Goal: Information Seeking & Learning: Learn about a topic

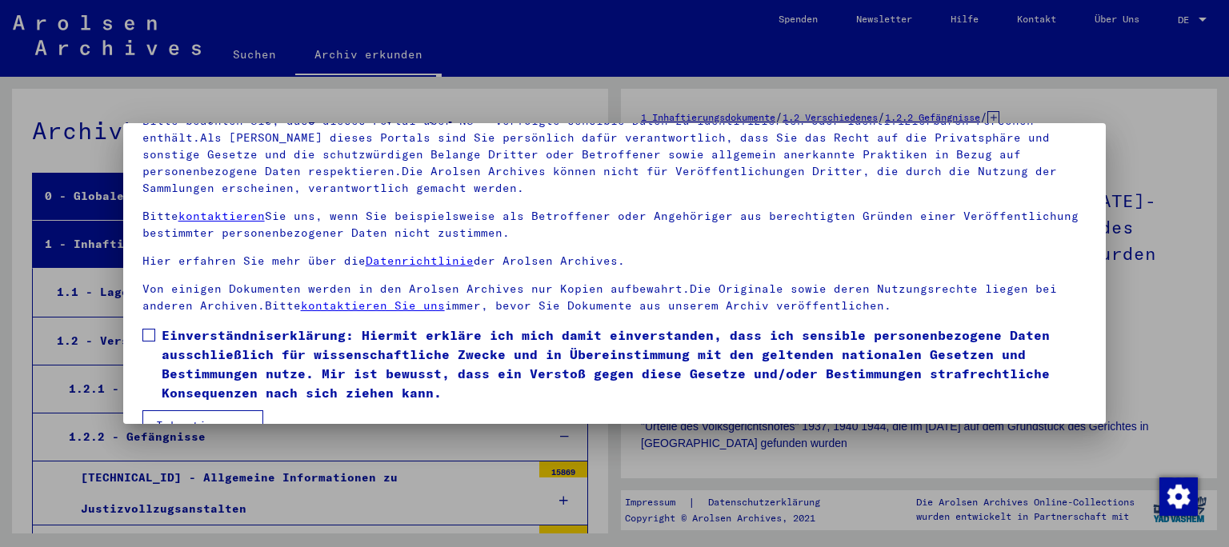
scroll to position [134, 0]
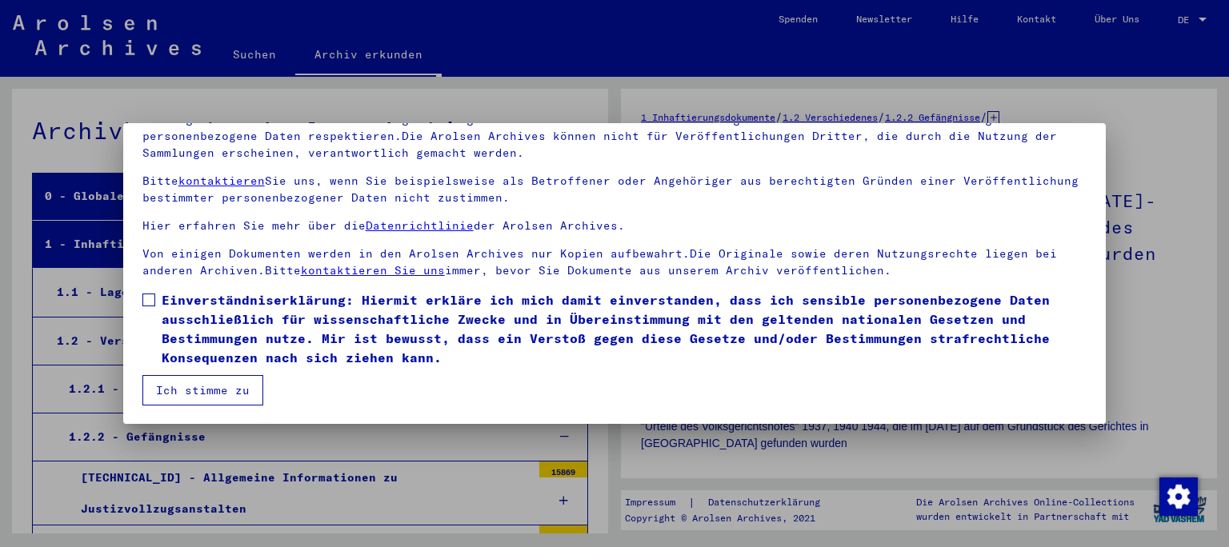
click at [142, 296] on mat-dialog-content "Unsere Nutzungsbedingungen wurden durch den Internationalen Ausschuss als obers…" at bounding box center [614, 228] width 983 height 356
click at [148, 303] on span at bounding box center [148, 300] width 13 height 13
click at [196, 393] on button "Ich stimme zu" at bounding box center [202, 390] width 121 height 30
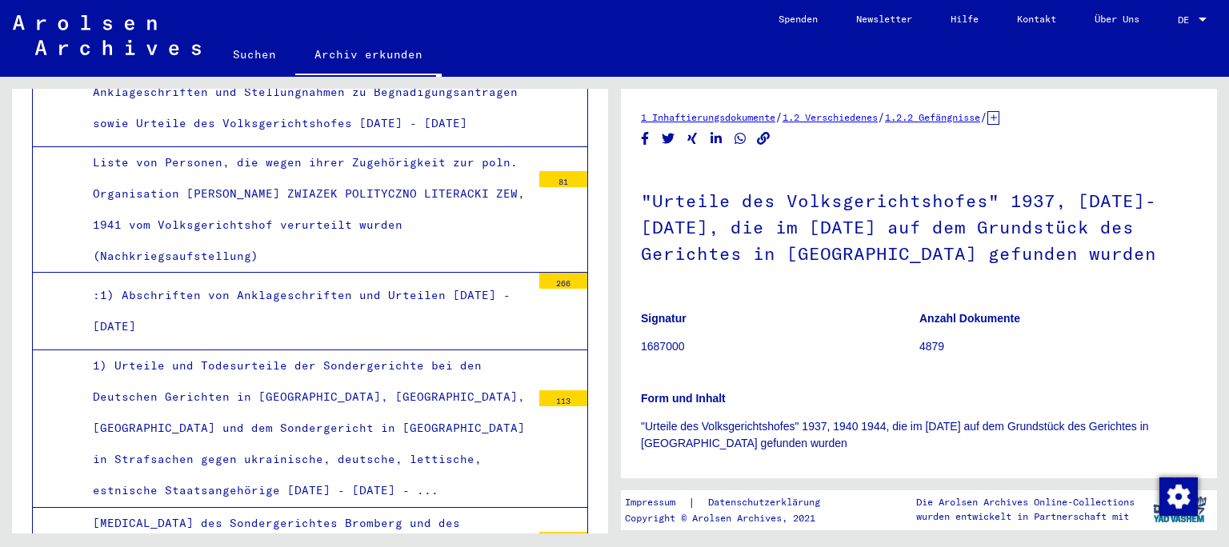
scroll to position [1147, 0]
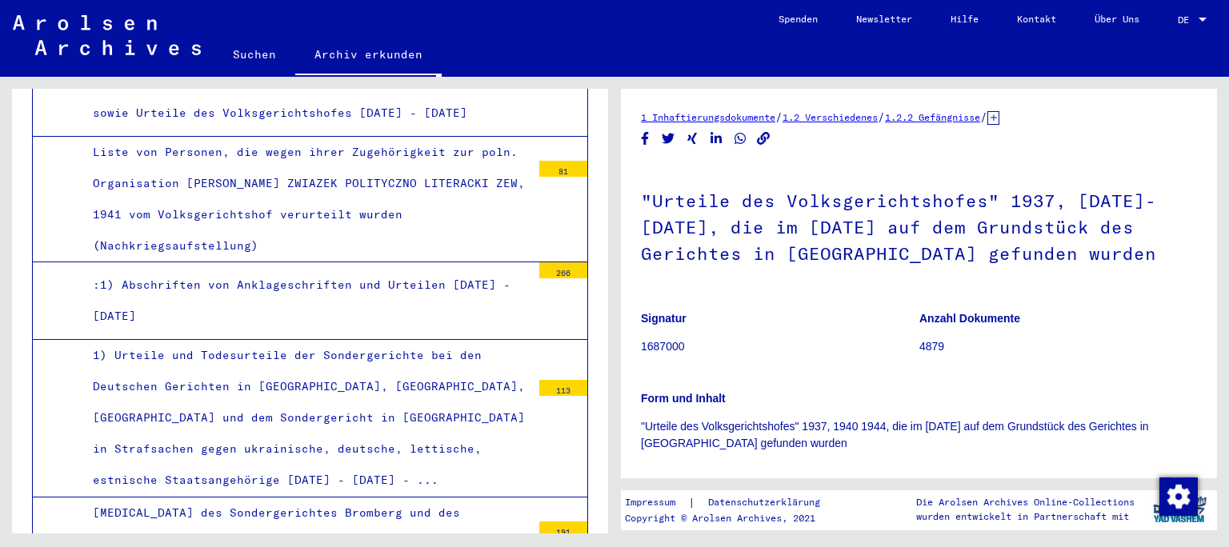
click at [225, 406] on div "1) Urteile und Todesurteile der Sondergerichte bei den Deutschen Gerichten in […" at bounding box center [306, 418] width 450 height 157
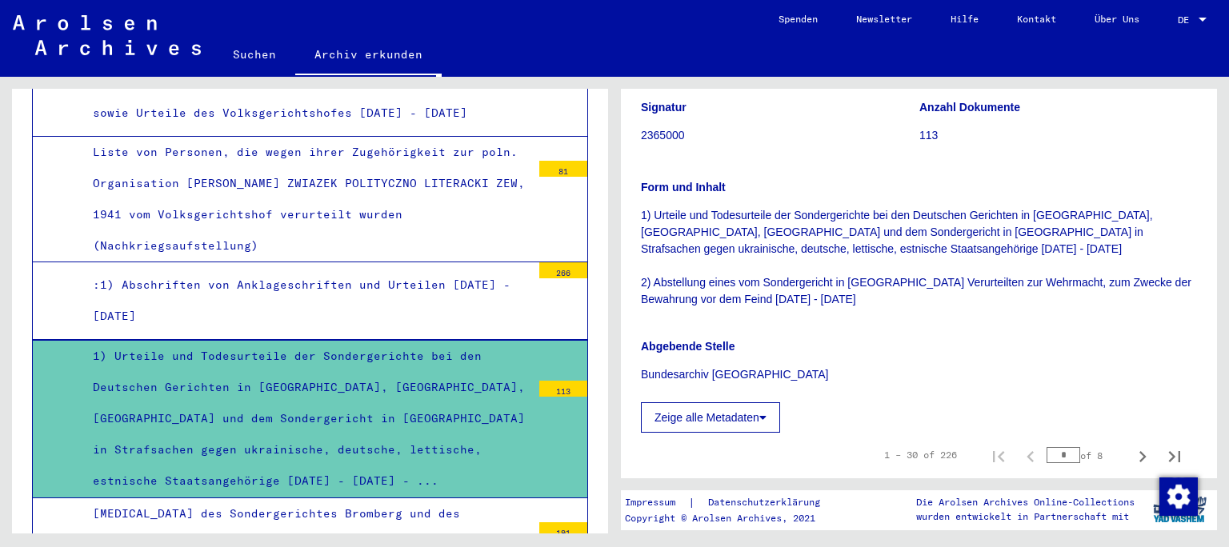
scroll to position [296, 0]
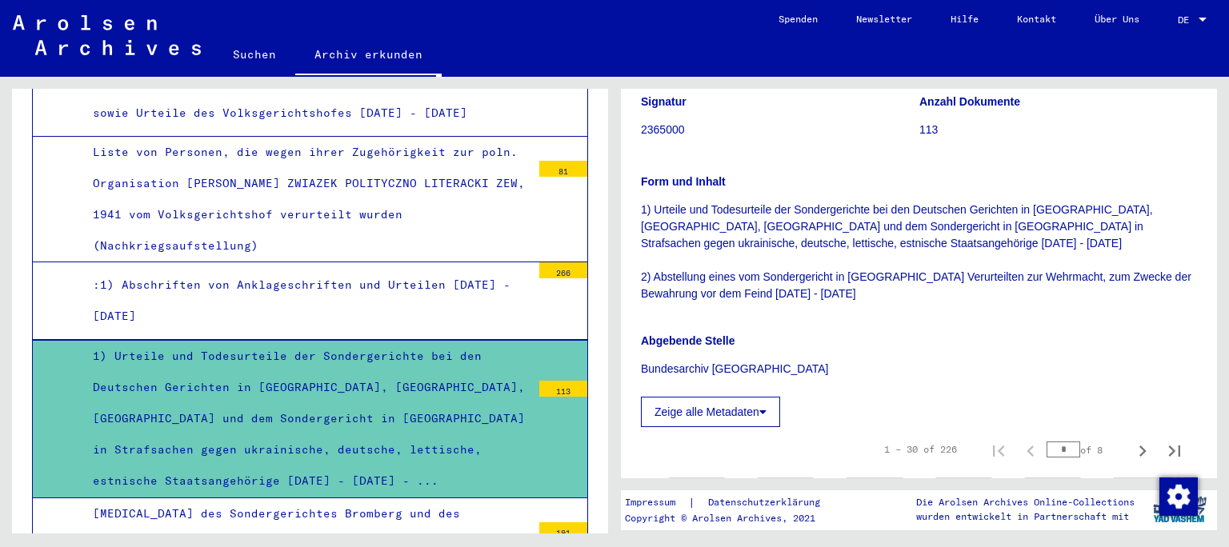
click at [715, 409] on button "Zeige alle Metadaten" at bounding box center [710, 412] width 139 height 30
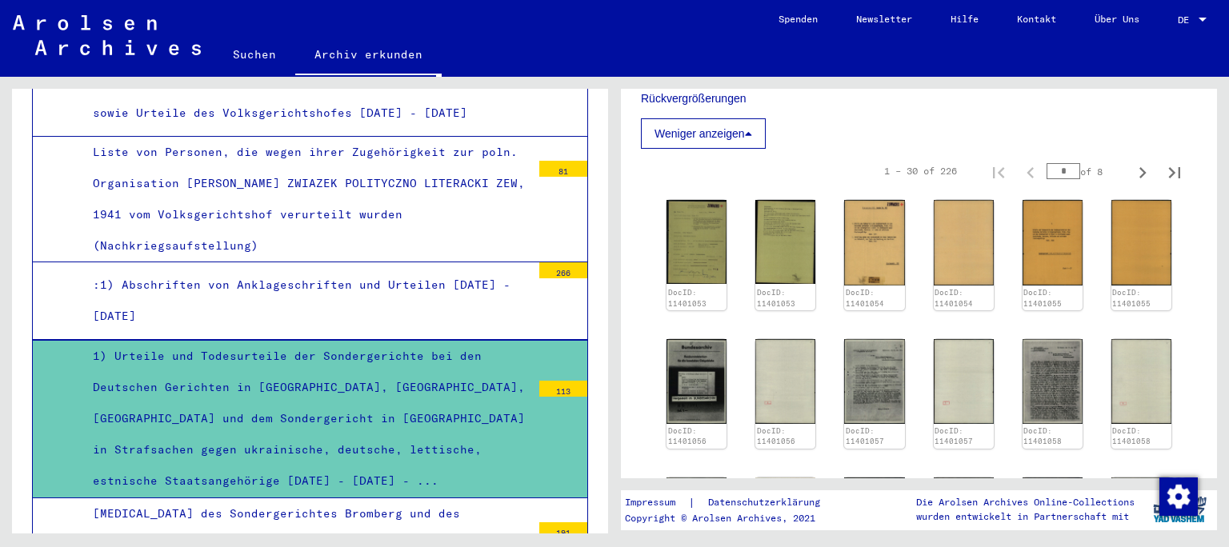
scroll to position [610, 0]
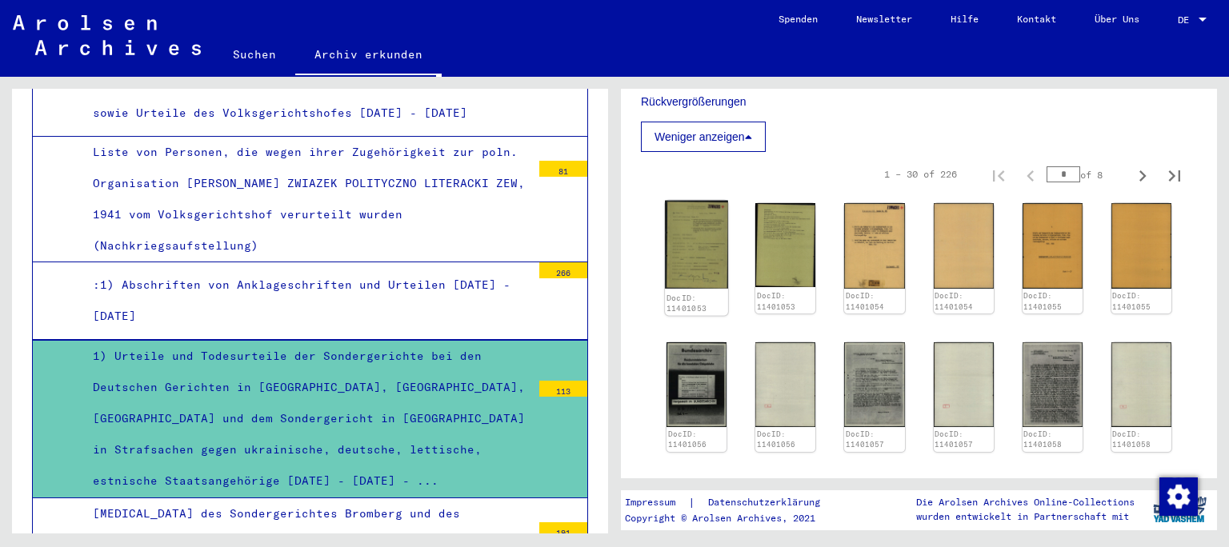
click at [702, 251] on img at bounding box center [696, 245] width 63 height 88
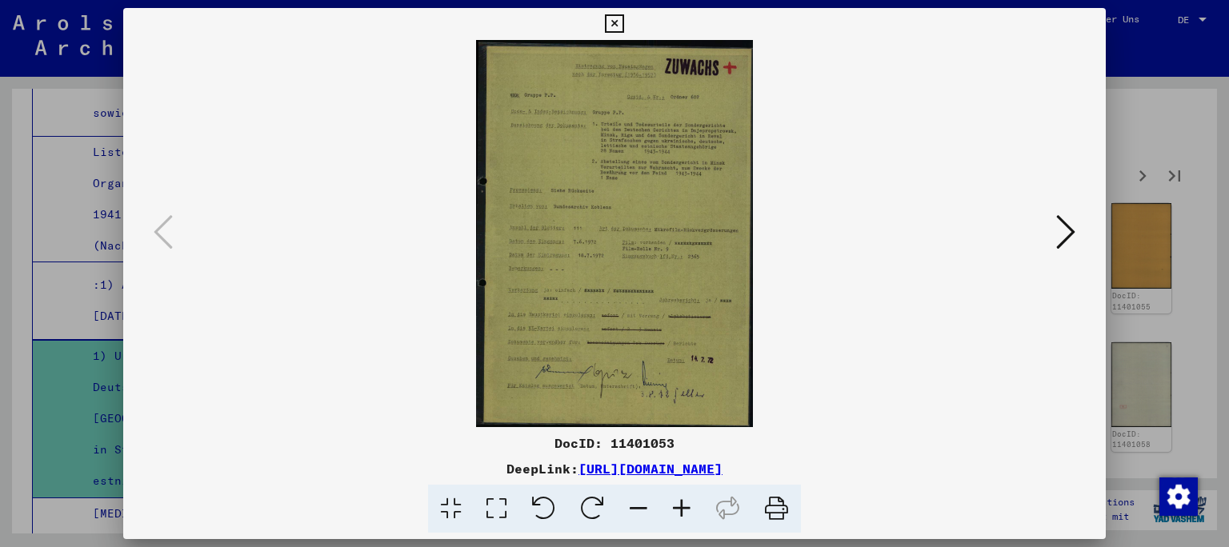
click at [662, 232] on img at bounding box center [615, 233] width 874 height 387
click at [1067, 229] on icon at bounding box center [1065, 232] width 19 height 38
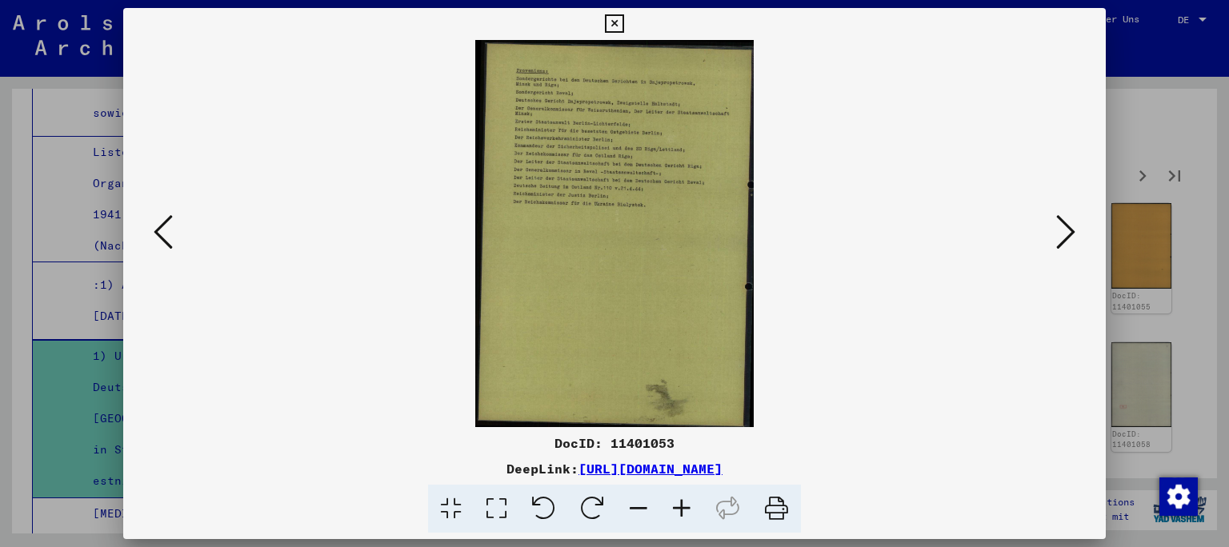
click at [1067, 229] on icon at bounding box center [1065, 232] width 19 height 38
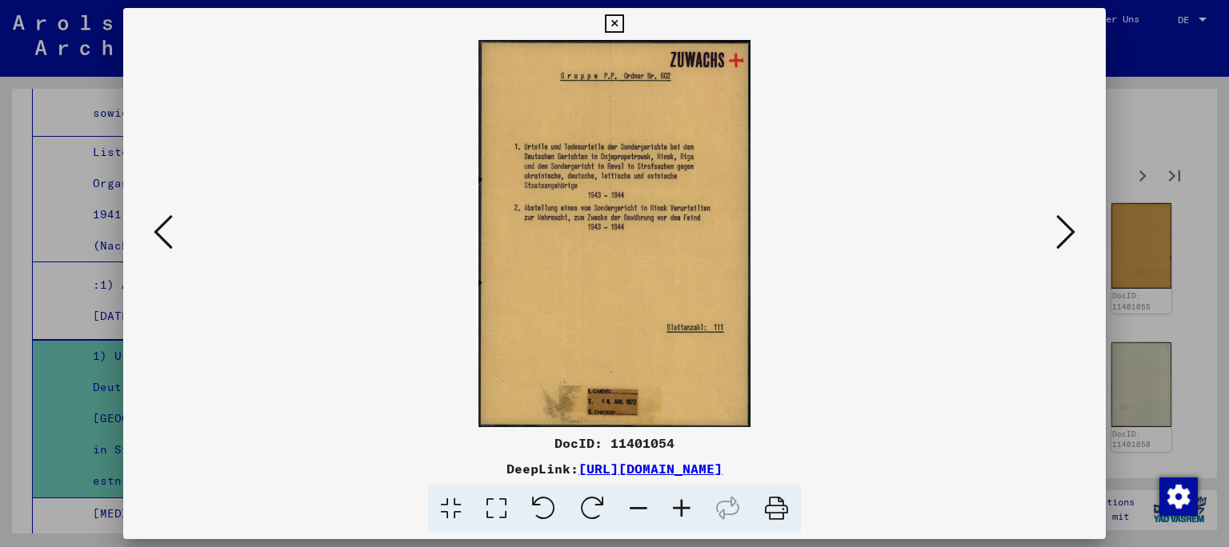
click at [1067, 229] on icon at bounding box center [1065, 232] width 19 height 38
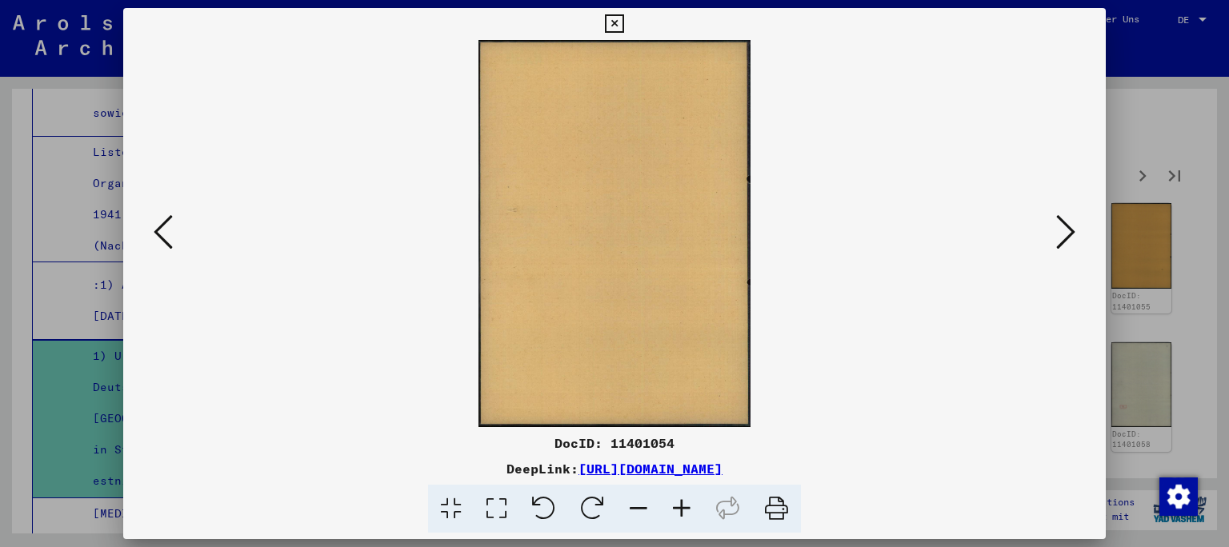
click at [1067, 229] on icon at bounding box center [1065, 232] width 19 height 38
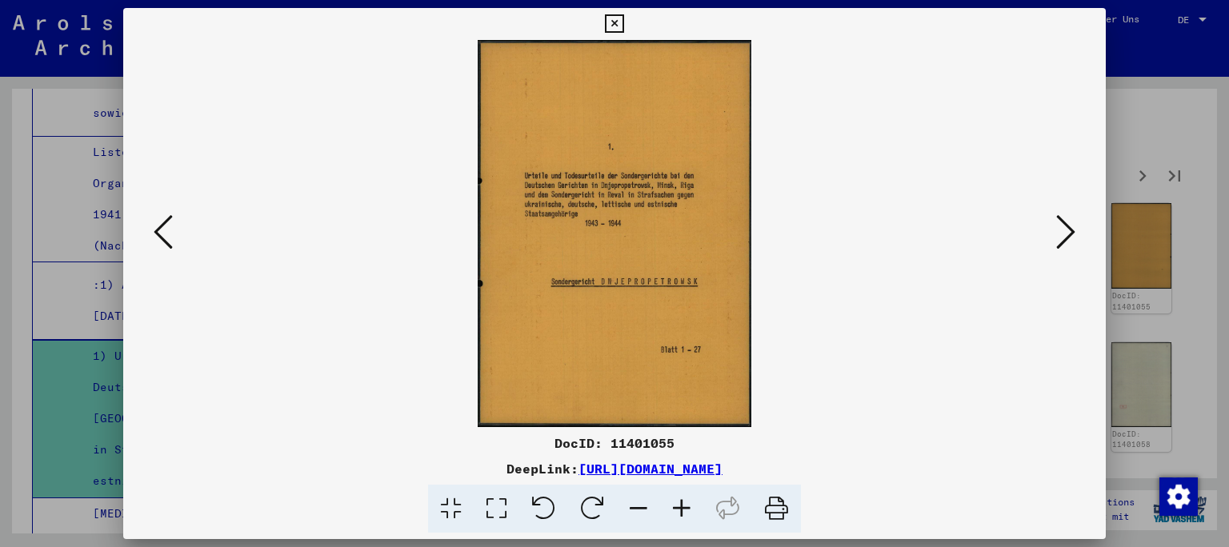
click at [677, 509] on icon at bounding box center [681, 509] width 43 height 49
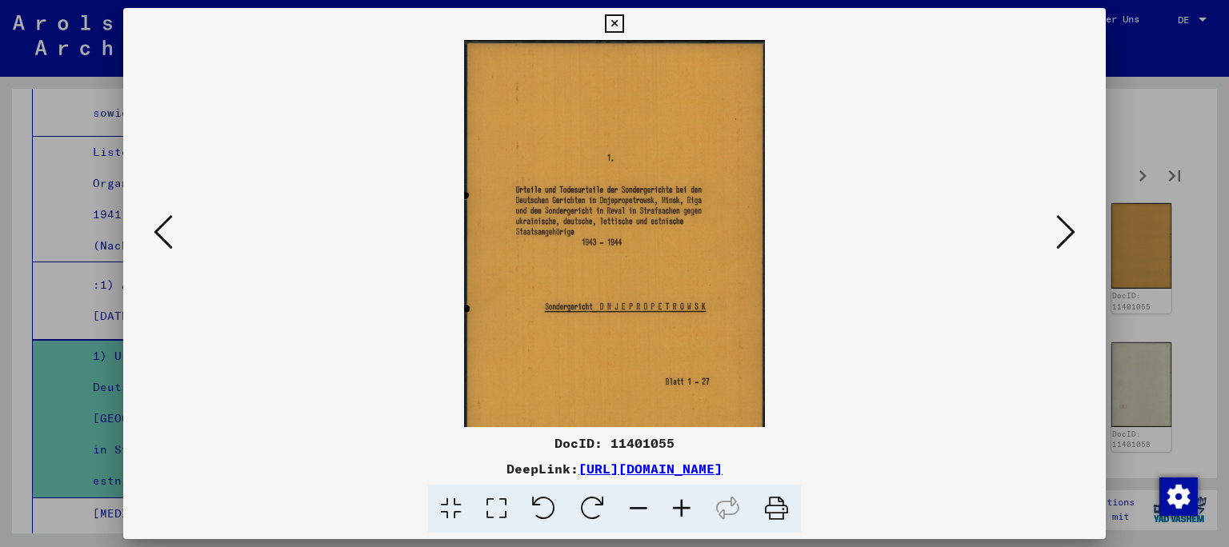
click at [677, 509] on icon at bounding box center [681, 509] width 43 height 49
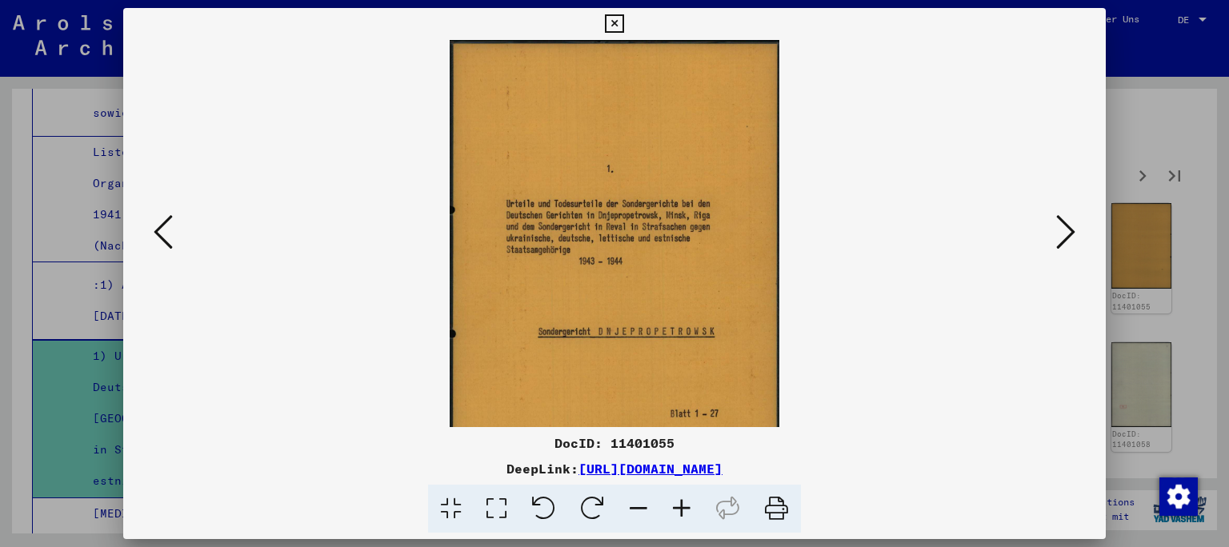
click at [677, 509] on icon at bounding box center [681, 509] width 43 height 49
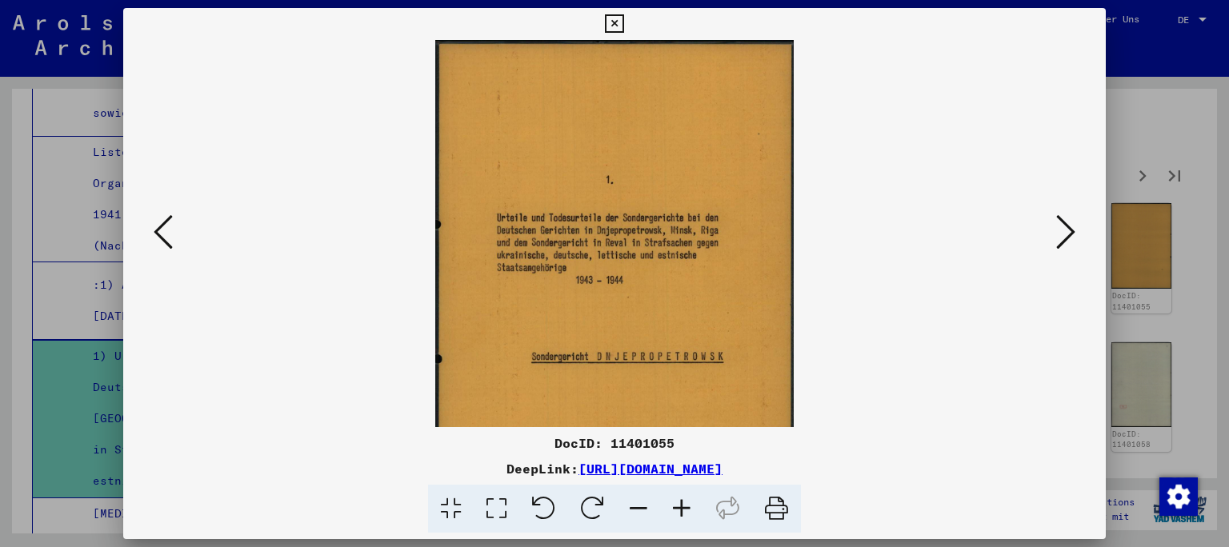
click at [677, 509] on icon at bounding box center [681, 509] width 43 height 49
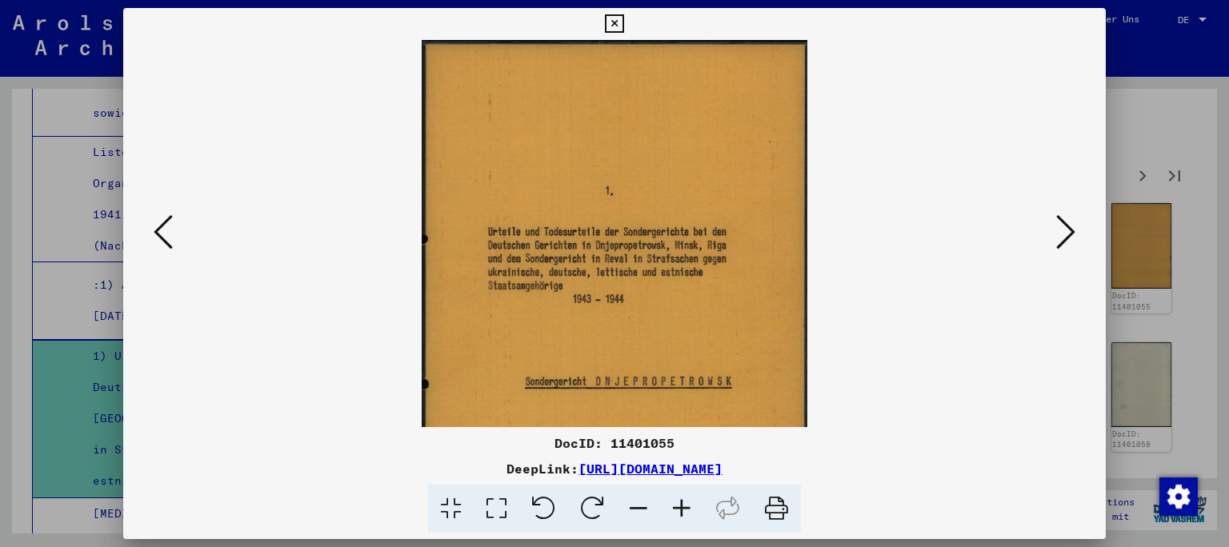
click at [677, 509] on icon at bounding box center [681, 509] width 43 height 49
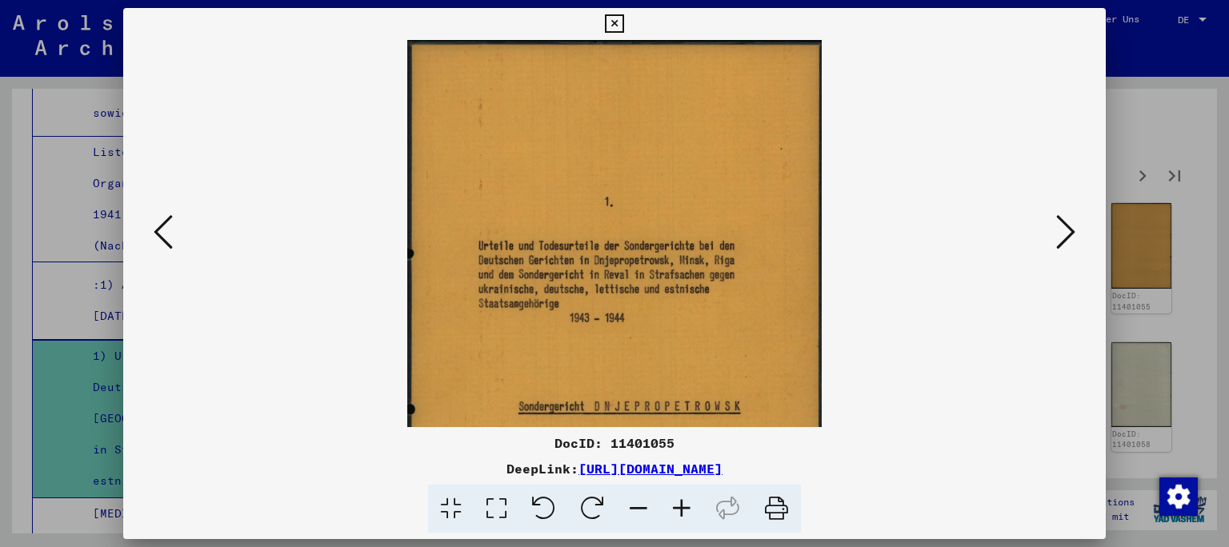
click at [677, 509] on icon at bounding box center [681, 509] width 43 height 49
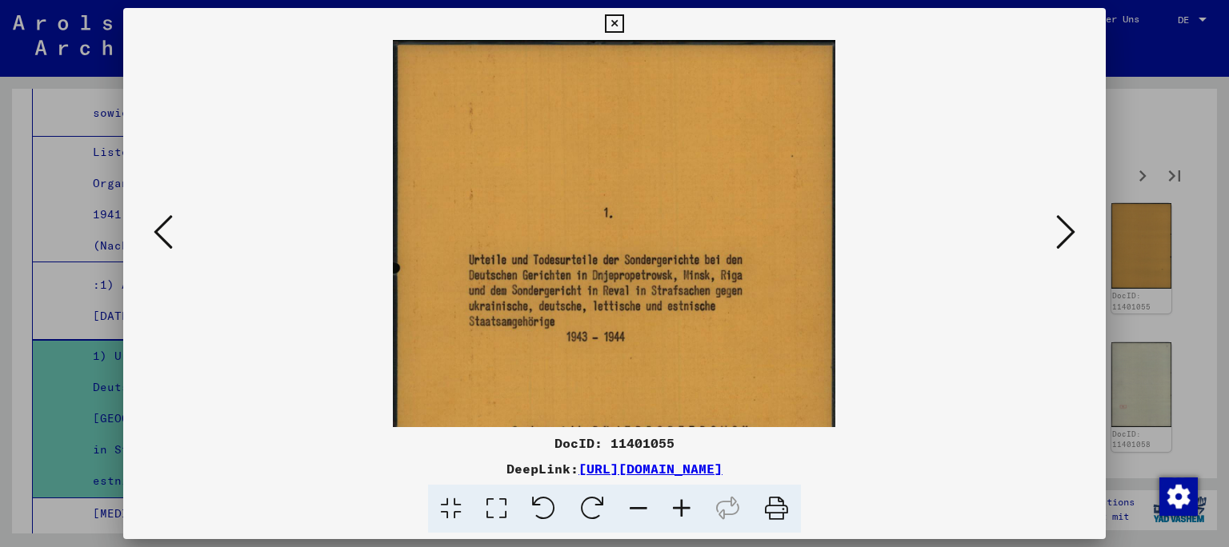
click at [1063, 238] on icon at bounding box center [1065, 232] width 19 height 38
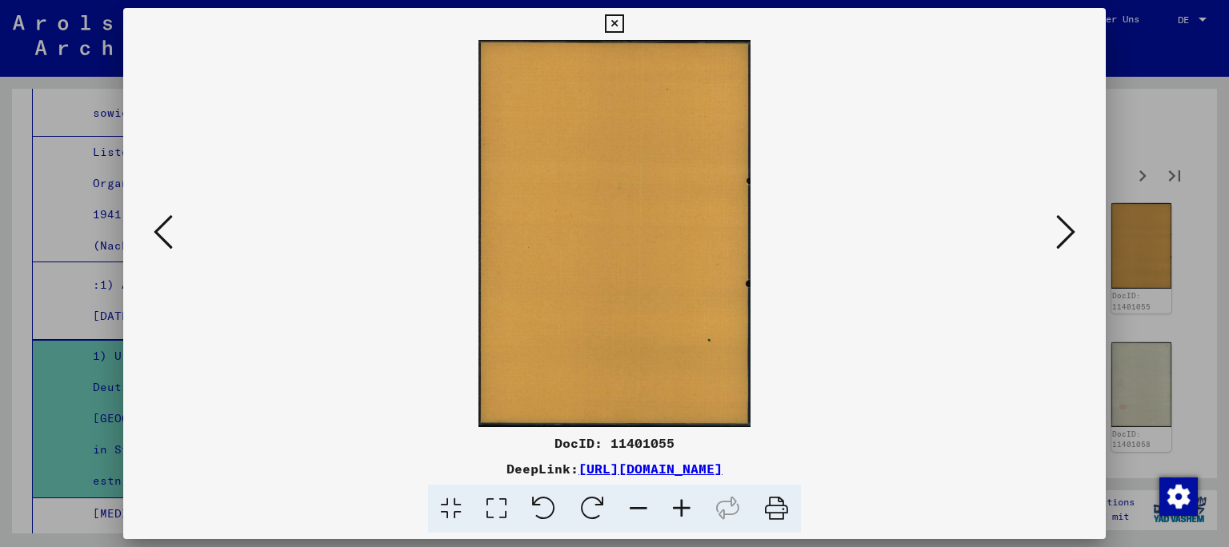
click at [1063, 238] on icon at bounding box center [1065, 232] width 19 height 38
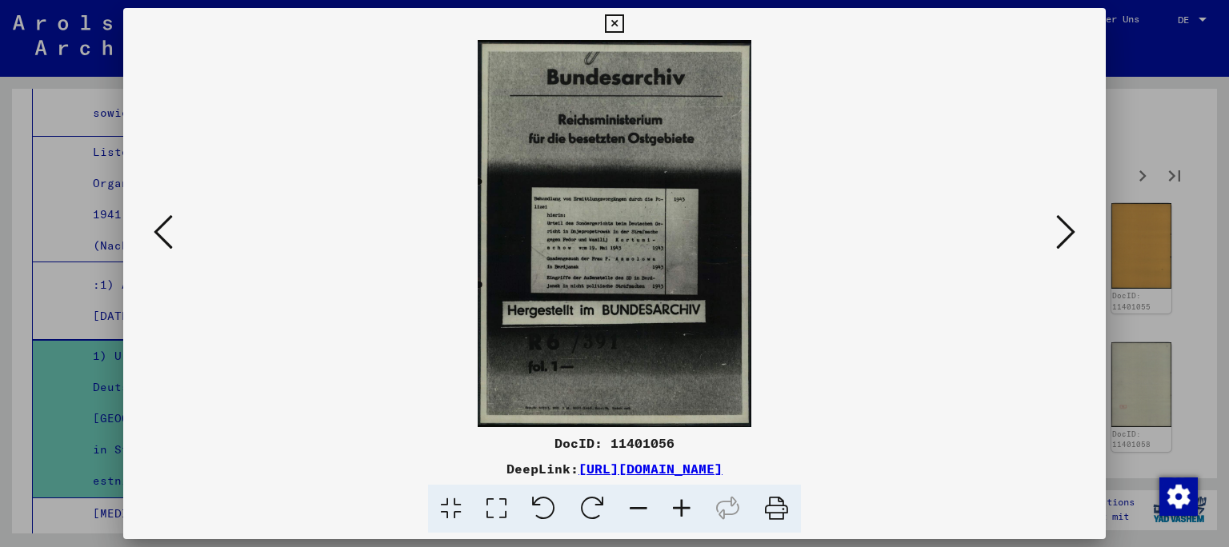
click at [1064, 232] on icon at bounding box center [1065, 232] width 19 height 38
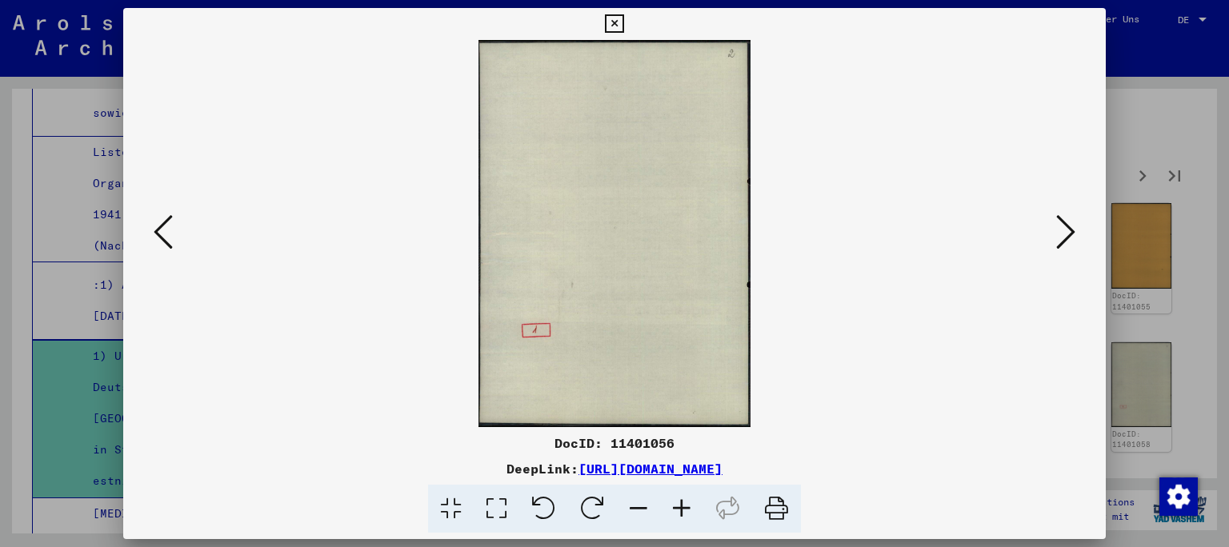
click at [1064, 232] on icon at bounding box center [1065, 232] width 19 height 38
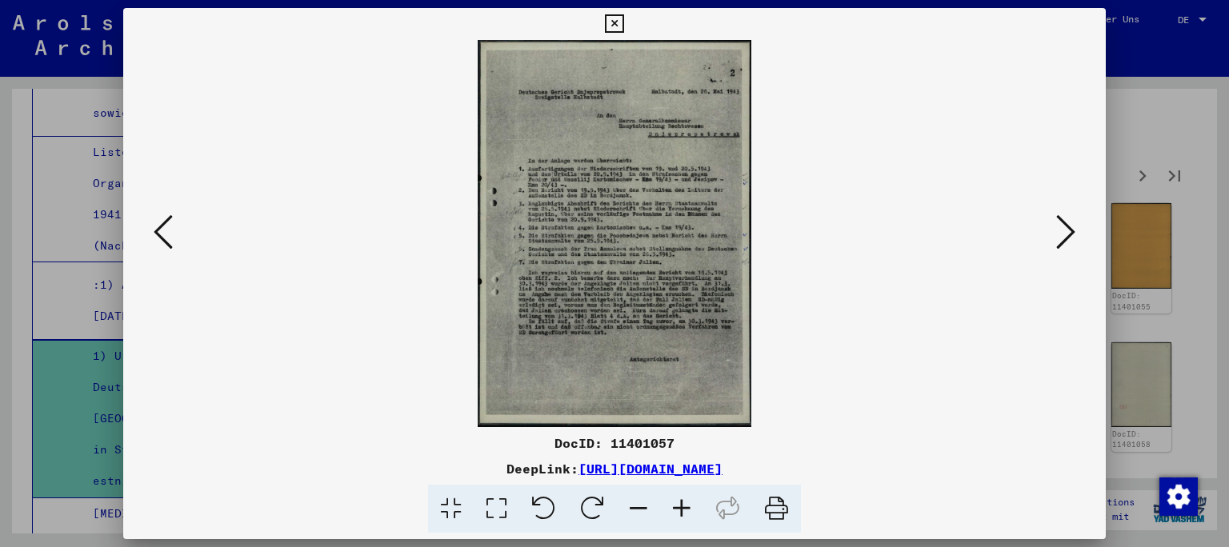
click at [1064, 232] on icon at bounding box center [1065, 232] width 19 height 38
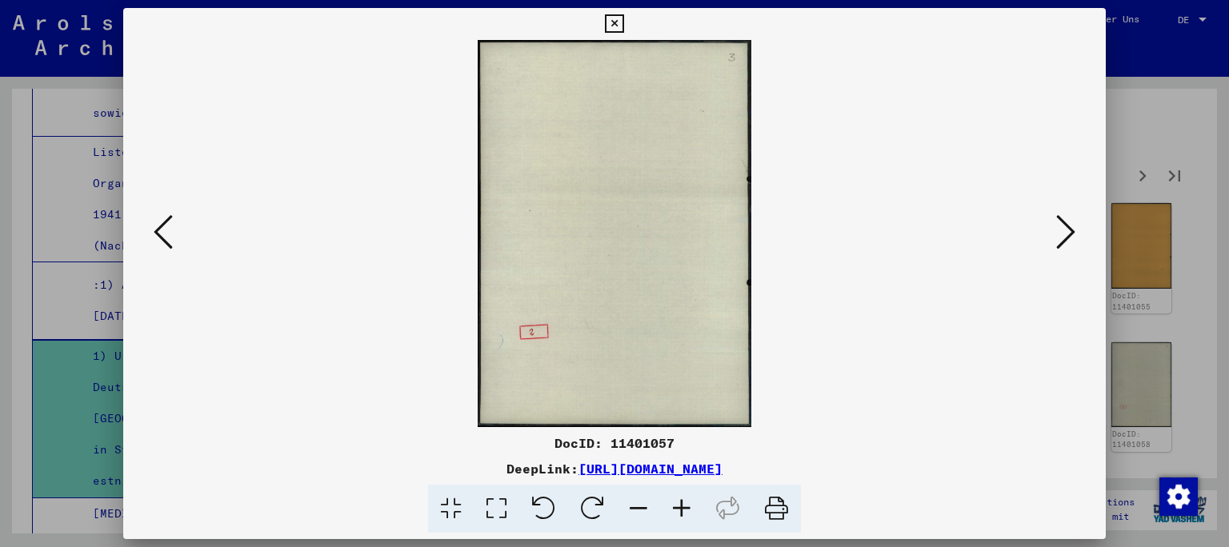
click at [1064, 232] on icon at bounding box center [1065, 232] width 19 height 38
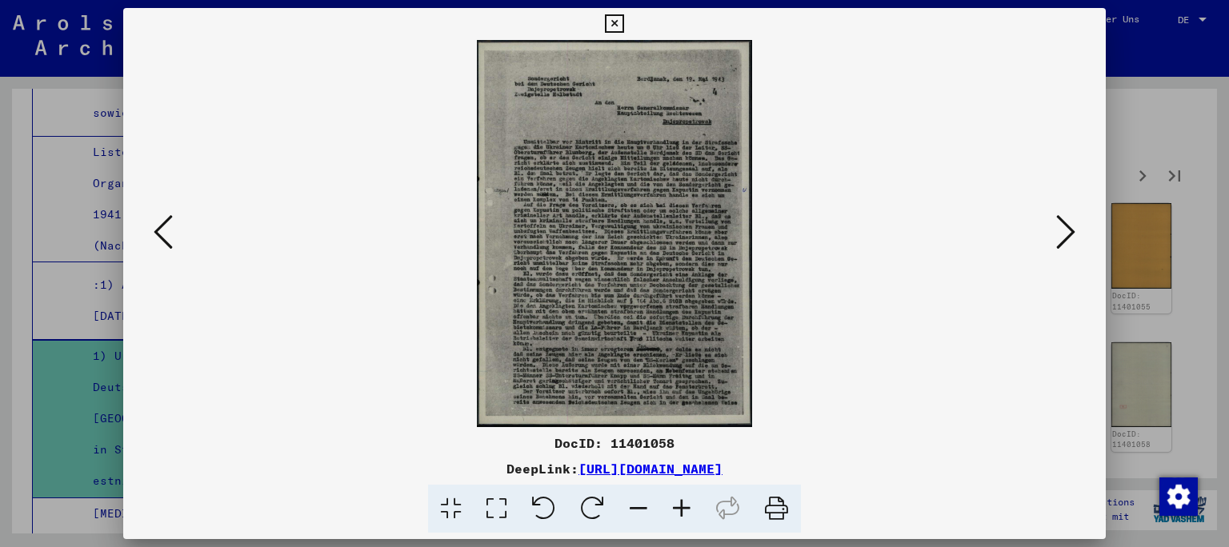
click at [681, 512] on icon at bounding box center [681, 509] width 43 height 49
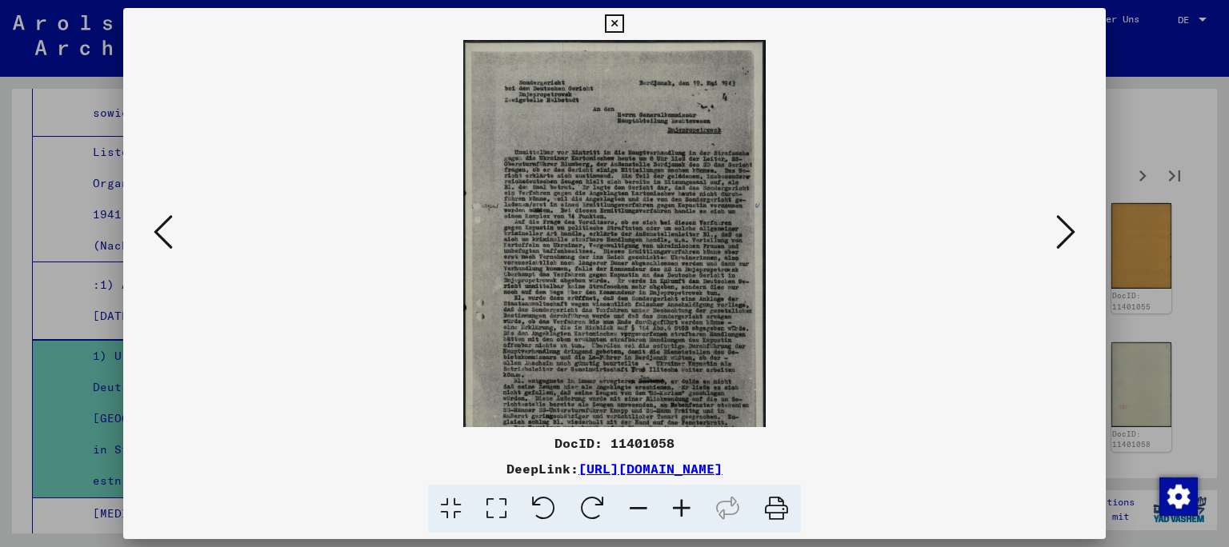
click at [681, 512] on icon at bounding box center [681, 509] width 43 height 49
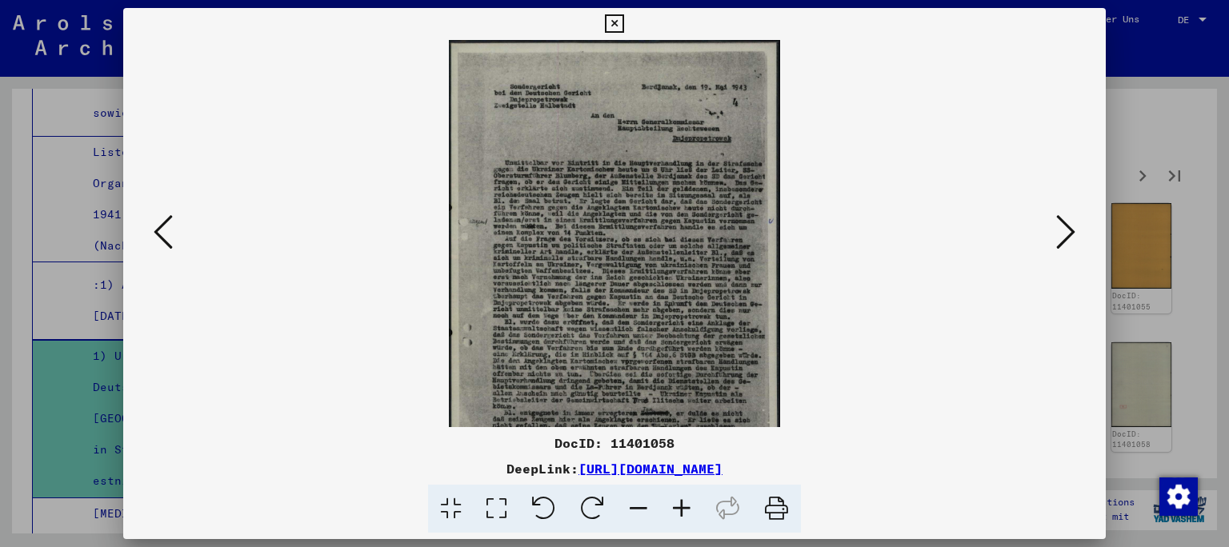
click at [681, 512] on icon at bounding box center [681, 509] width 43 height 49
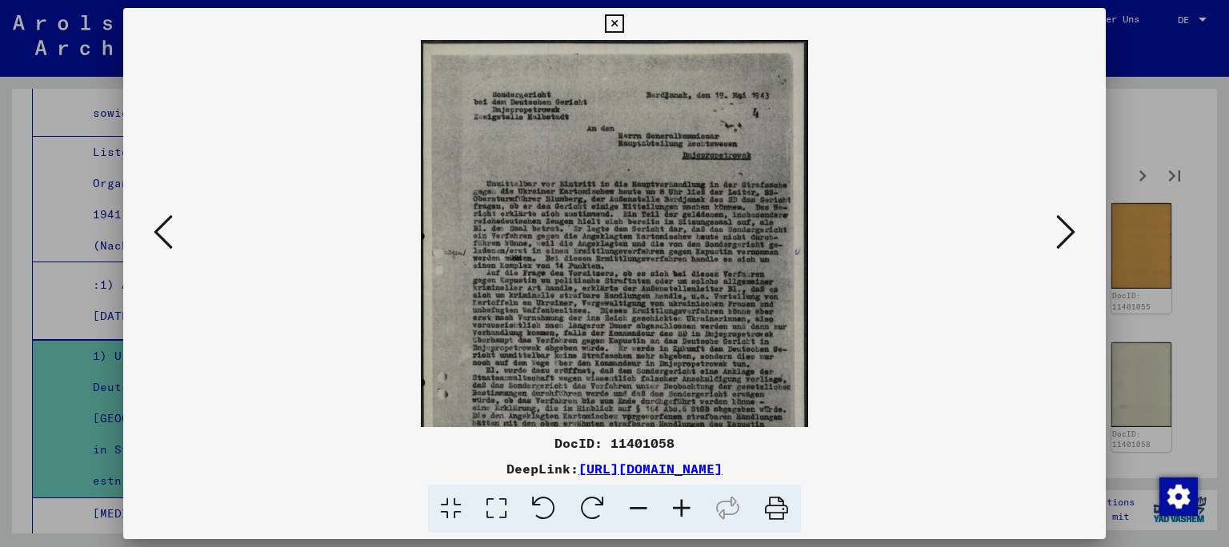
click at [681, 512] on icon at bounding box center [681, 509] width 43 height 49
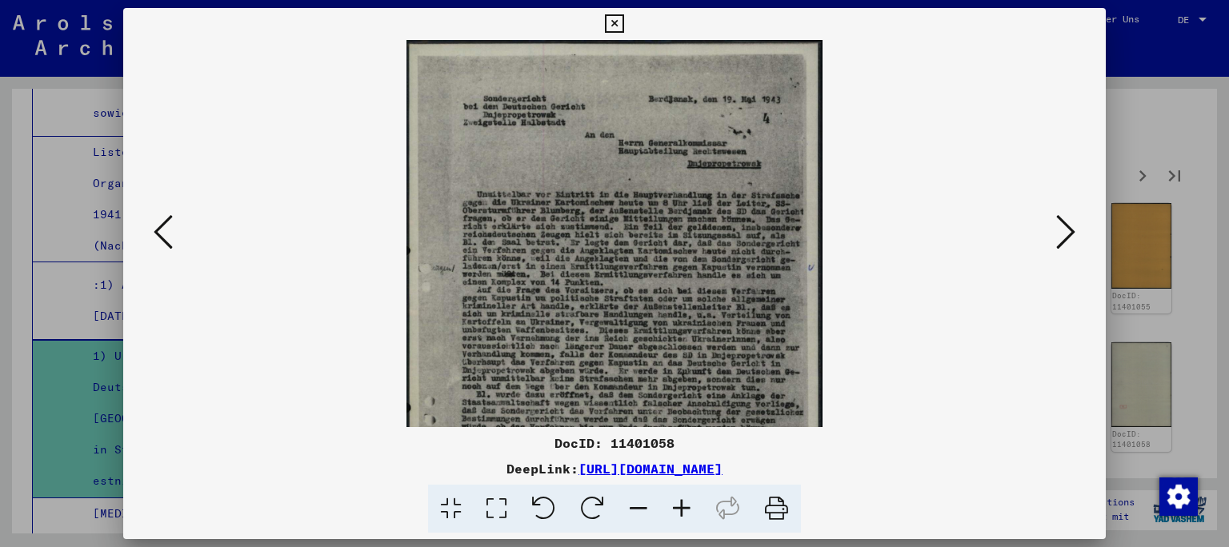
click at [681, 512] on icon at bounding box center [681, 509] width 43 height 49
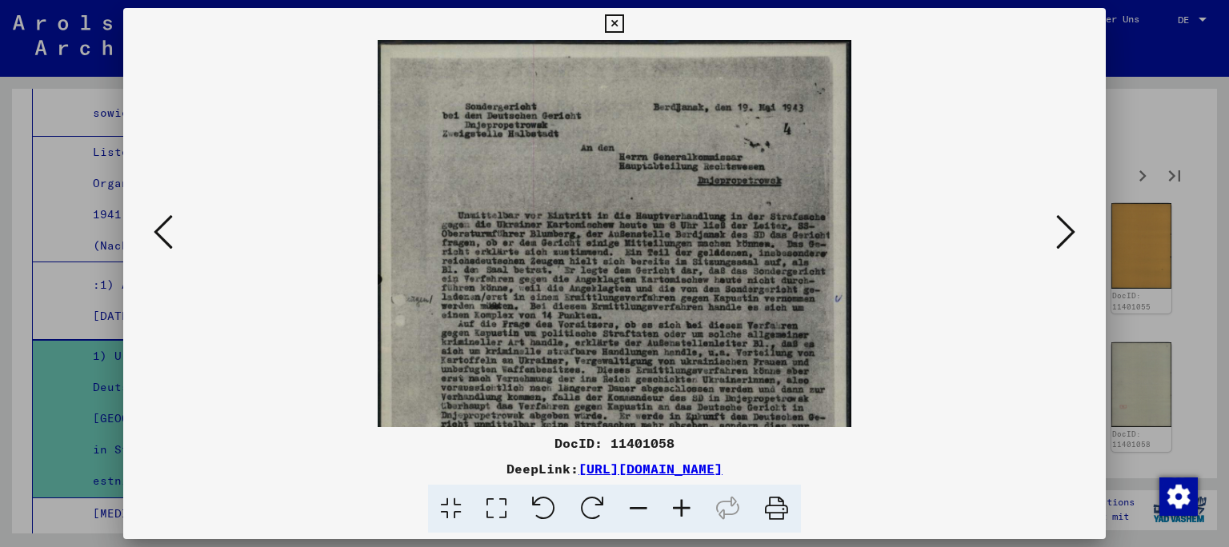
click at [681, 512] on icon at bounding box center [681, 509] width 43 height 49
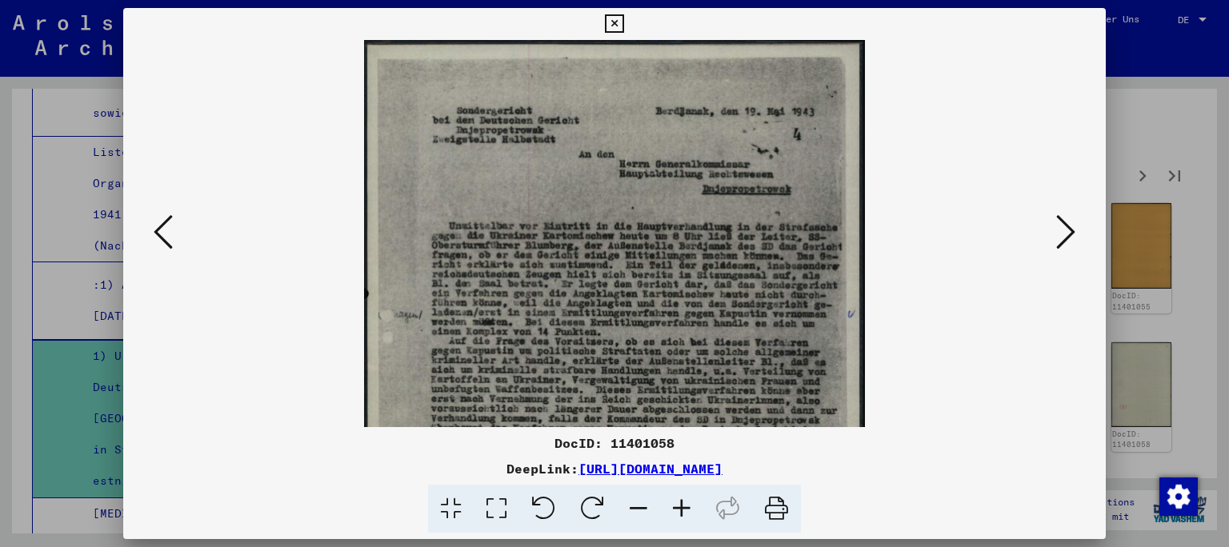
click at [681, 512] on icon at bounding box center [681, 509] width 43 height 49
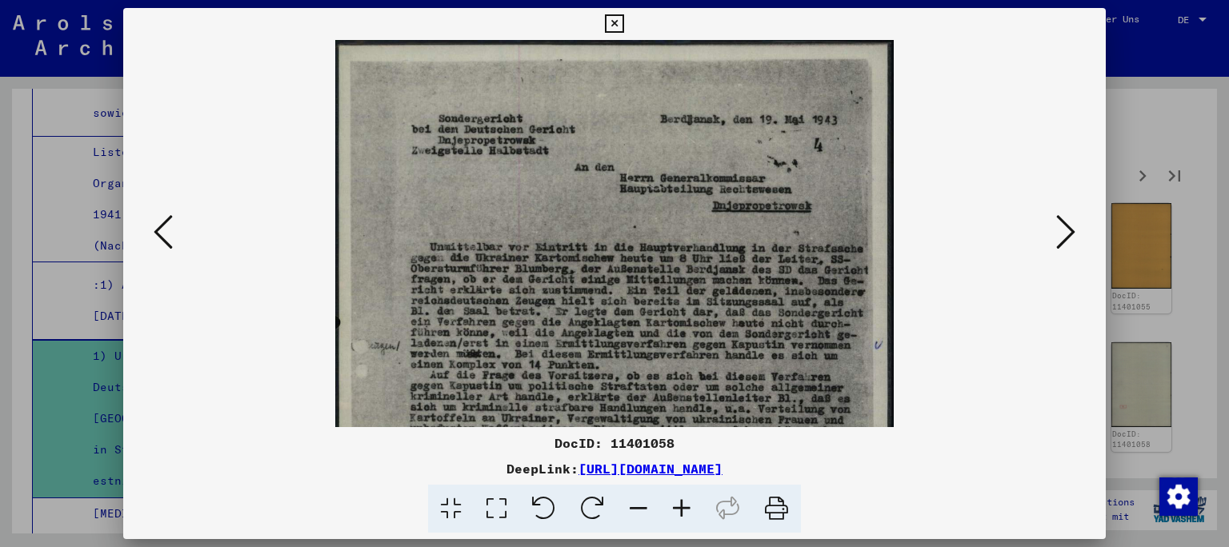
click at [681, 512] on icon at bounding box center [681, 509] width 43 height 49
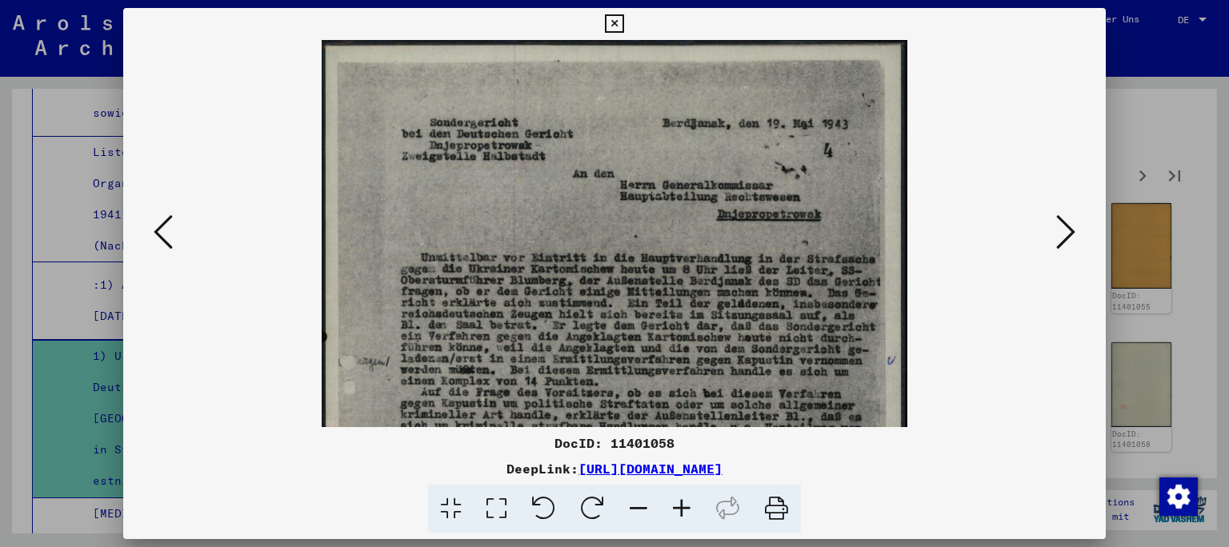
click at [681, 512] on icon at bounding box center [681, 509] width 43 height 49
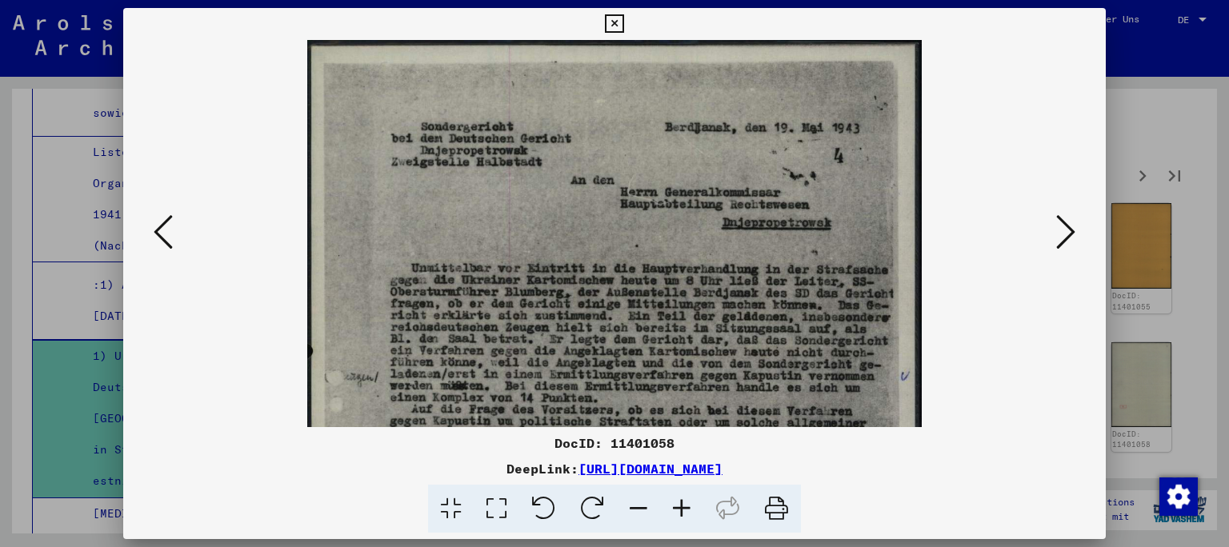
click at [681, 508] on icon at bounding box center [681, 509] width 43 height 49
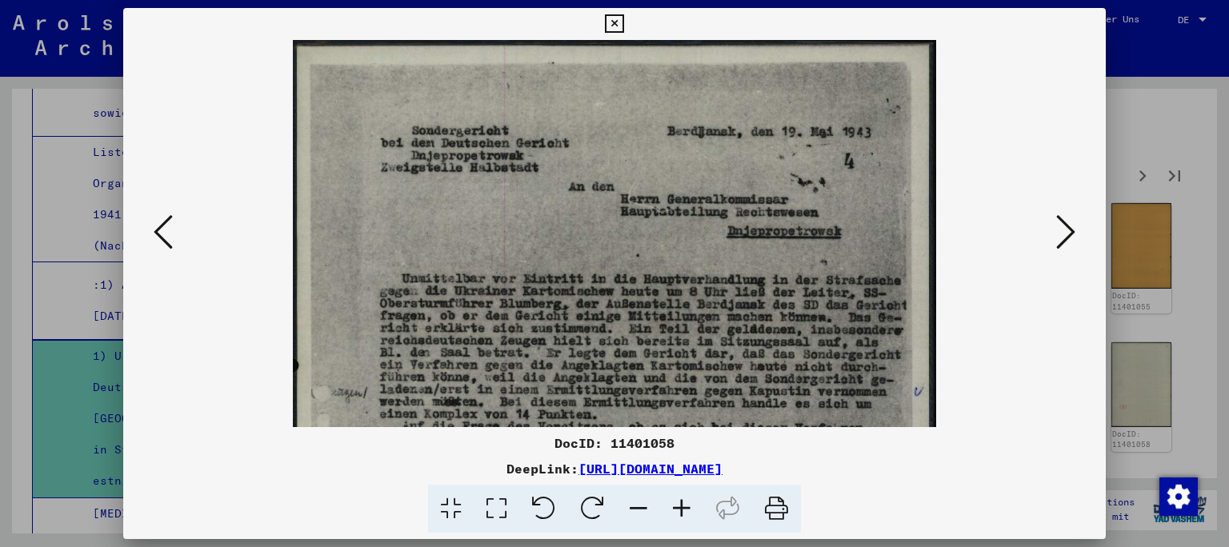
click at [681, 508] on icon at bounding box center [681, 509] width 43 height 49
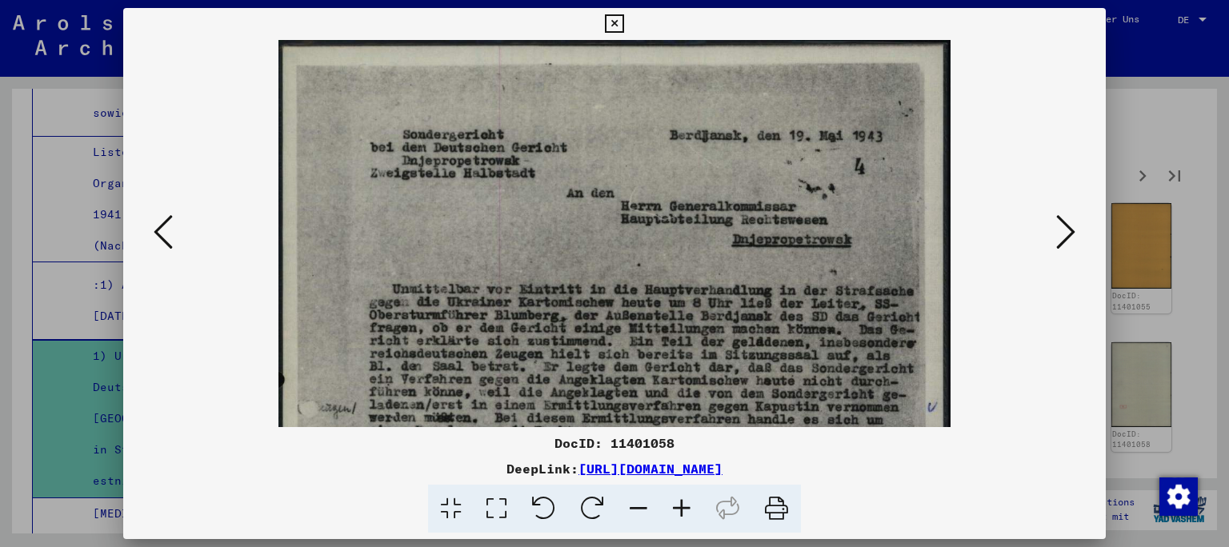
drag, startPoint x: 601, startPoint y: 268, endPoint x: 569, endPoint y: 270, distance: 32.1
click at [569, 270] on img at bounding box center [613, 513] width 671 height 947
click at [629, 510] on icon at bounding box center [638, 509] width 43 height 49
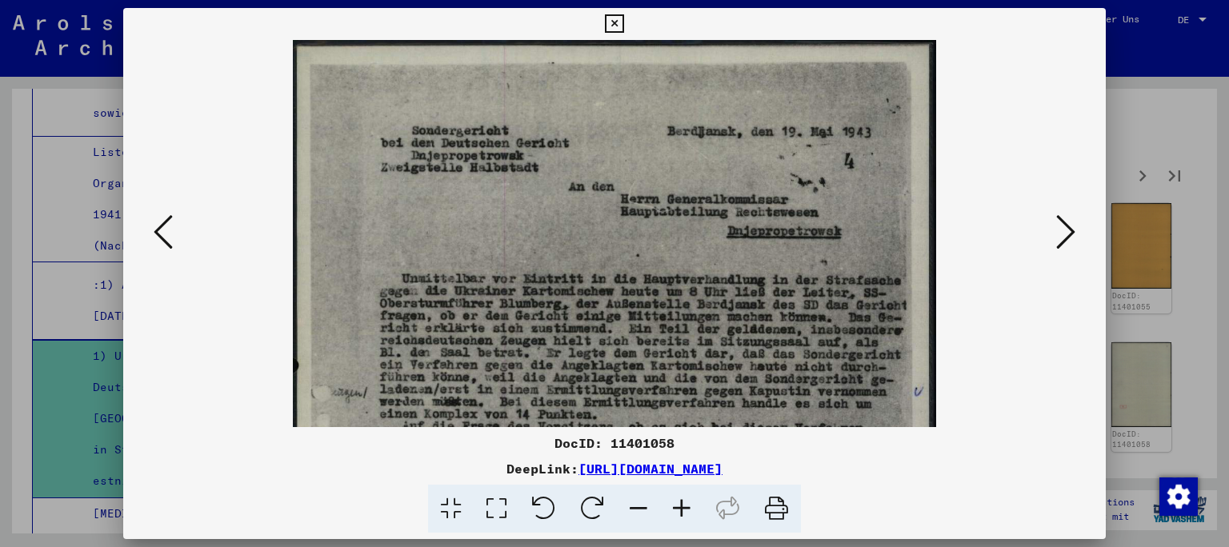
click at [629, 510] on icon at bounding box center [638, 509] width 43 height 49
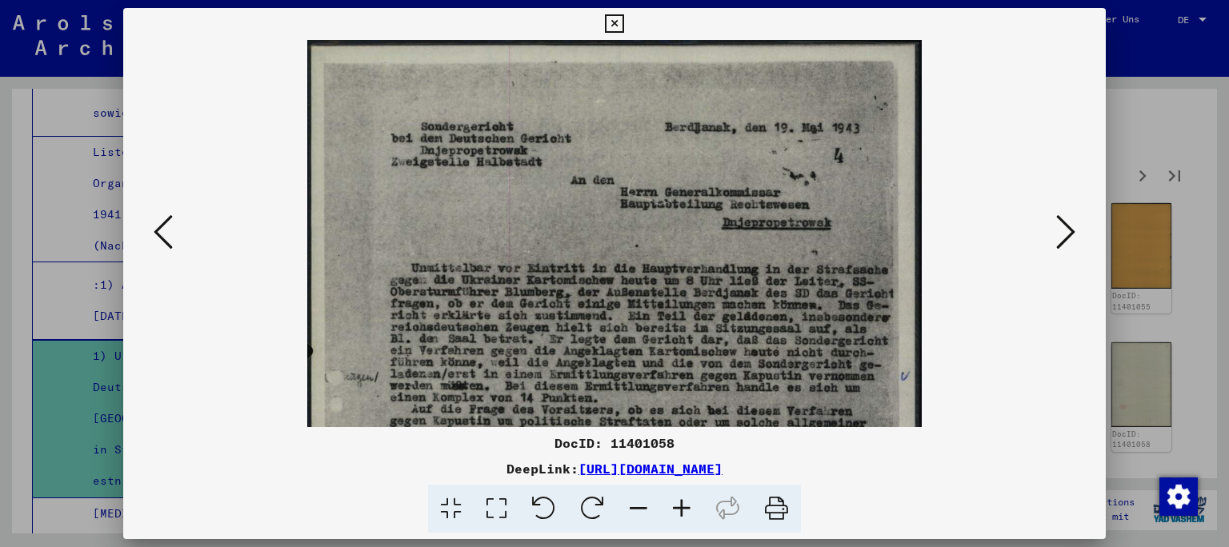
click at [677, 510] on icon at bounding box center [681, 509] width 43 height 49
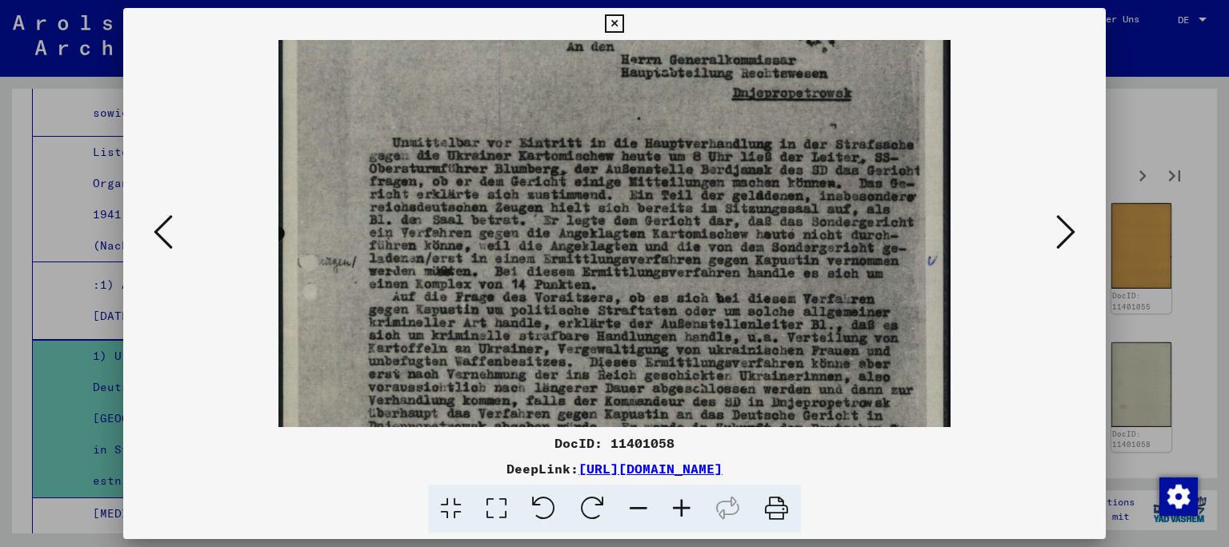
scroll to position [156, 0]
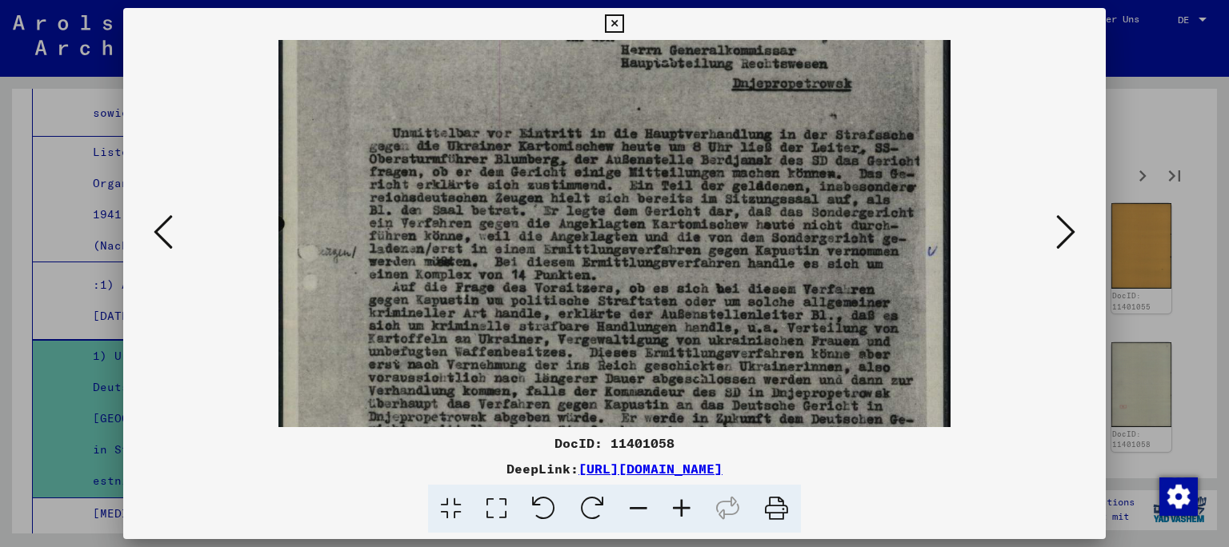
drag, startPoint x: 536, startPoint y: 346, endPoint x: 520, endPoint y: 190, distance: 156.8
click at [520, 190] on img at bounding box center [613, 357] width 671 height 947
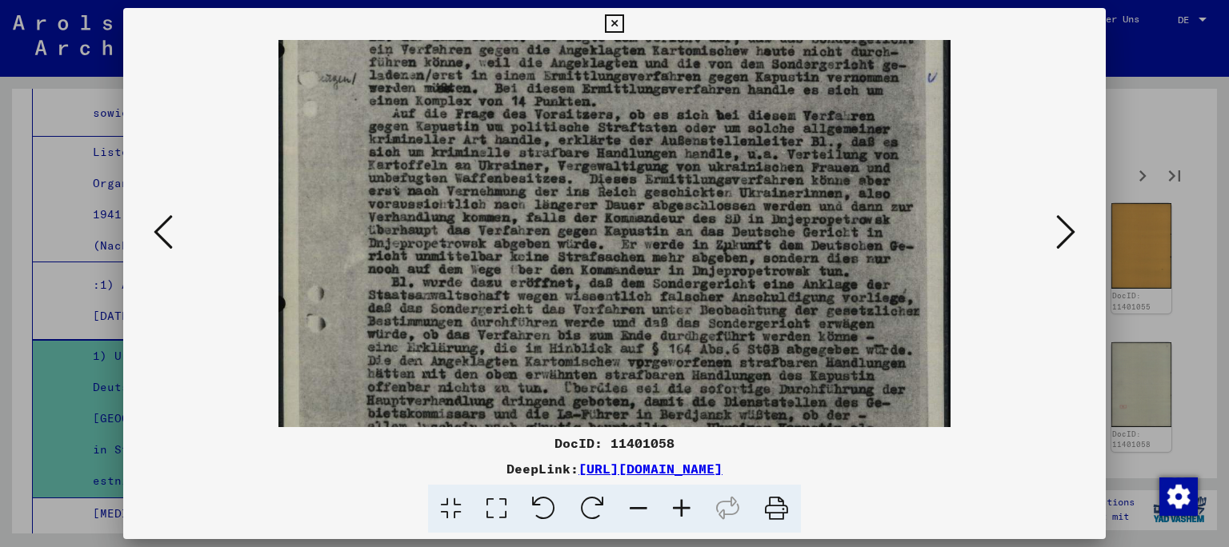
scroll to position [350, 0]
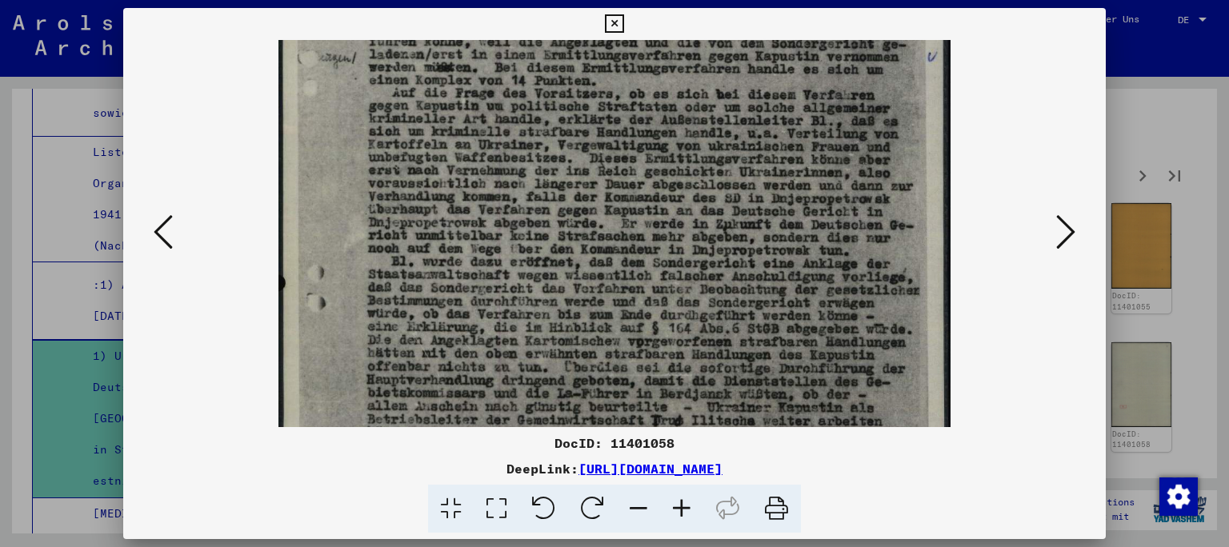
drag, startPoint x: 534, startPoint y: 285, endPoint x: 520, endPoint y: 90, distance: 194.9
click at [520, 90] on img at bounding box center [613, 163] width 671 height 947
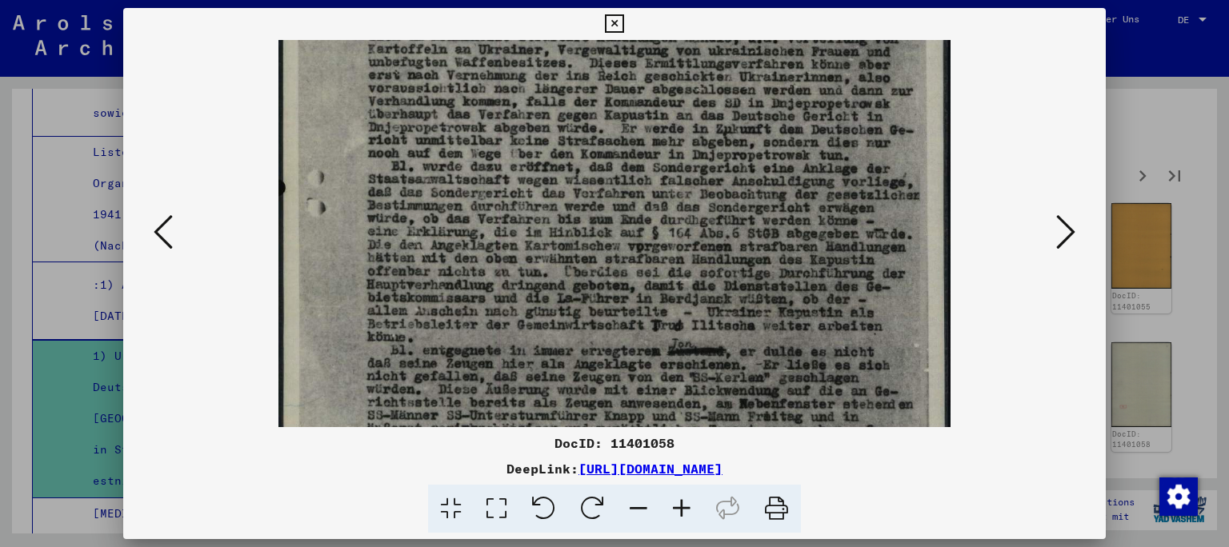
scroll to position [512, 0]
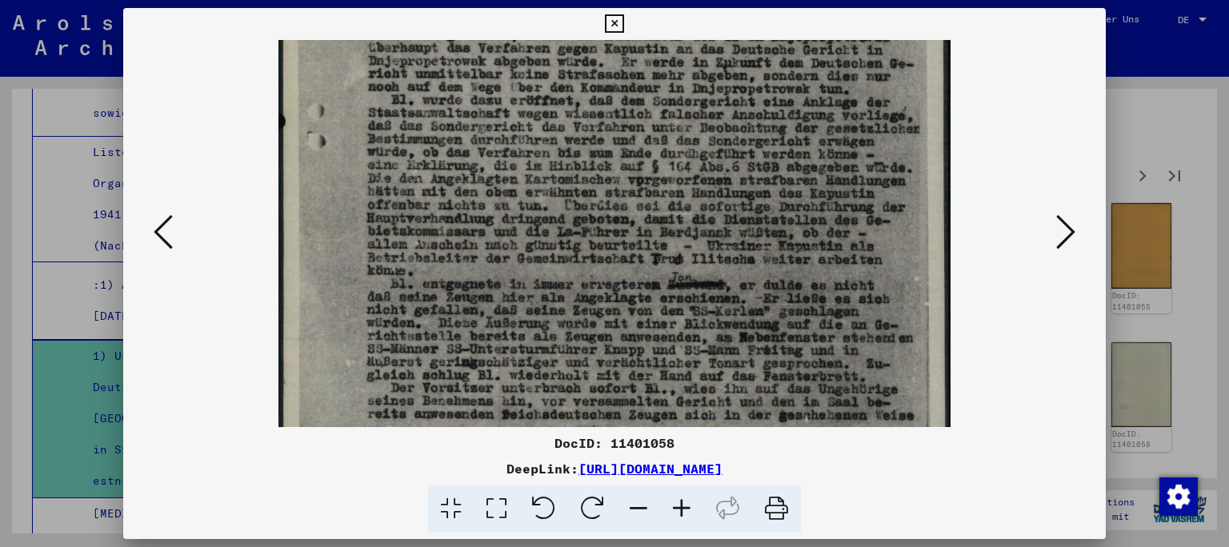
drag, startPoint x: 544, startPoint y: 207, endPoint x: 541, endPoint y: 46, distance: 161.6
click at [541, 46] on img at bounding box center [613, 1] width 671 height 947
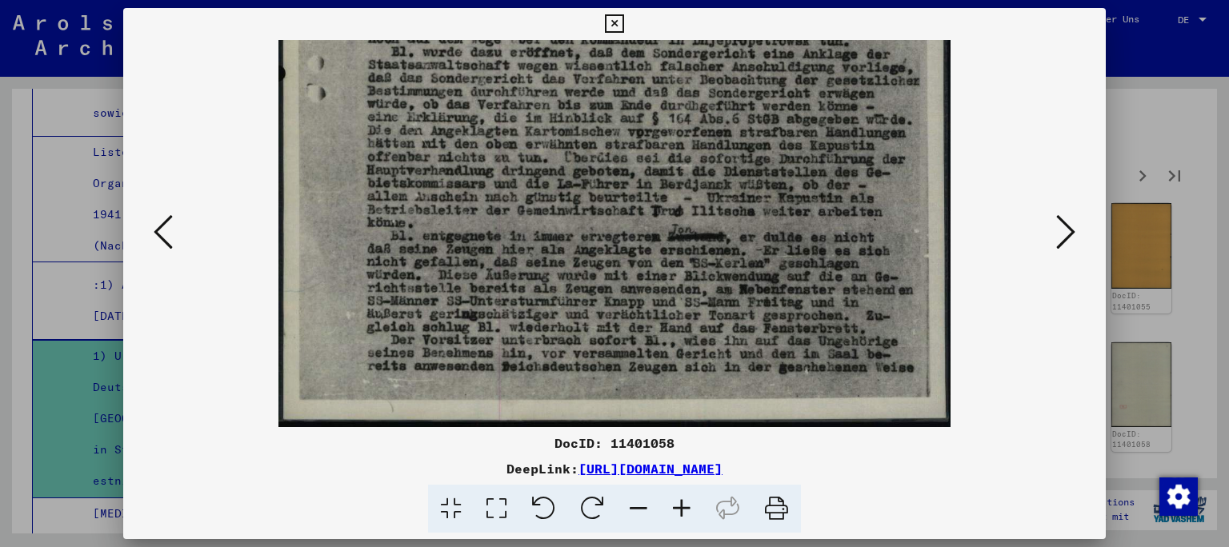
drag, startPoint x: 571, startPoint y: 234, endPoint x: 545, endPoint y: 117, distance: 119.7
click at [1077, 224] on button at bounding box center [1065, 233] width 29 height 46
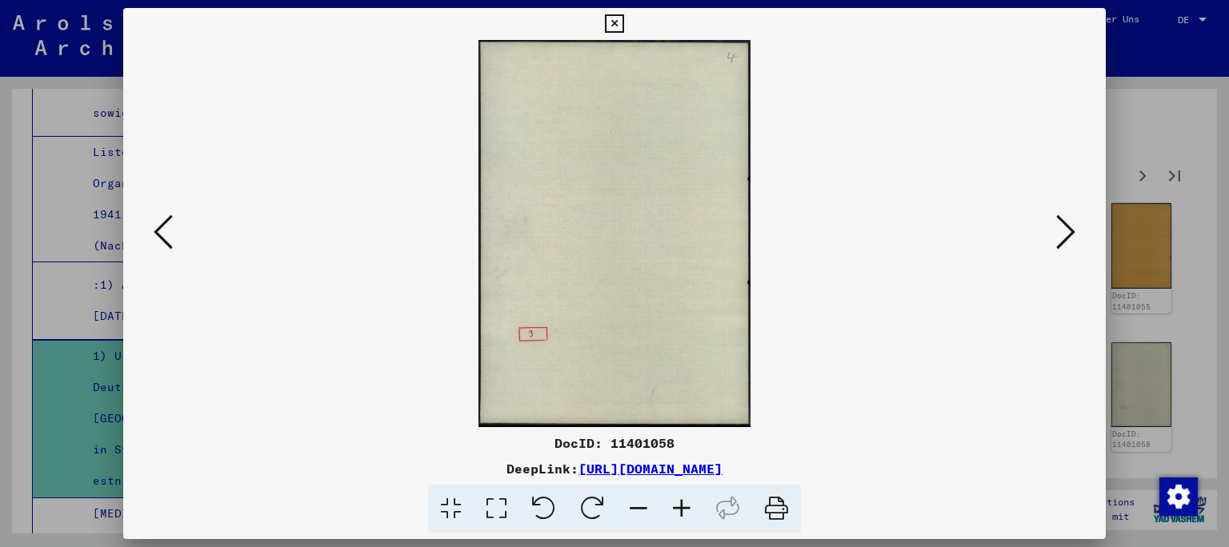
scroll to position [0, 0]
click at [1077, 224] on button at bounding box center [1065, 233] width 29 height 46
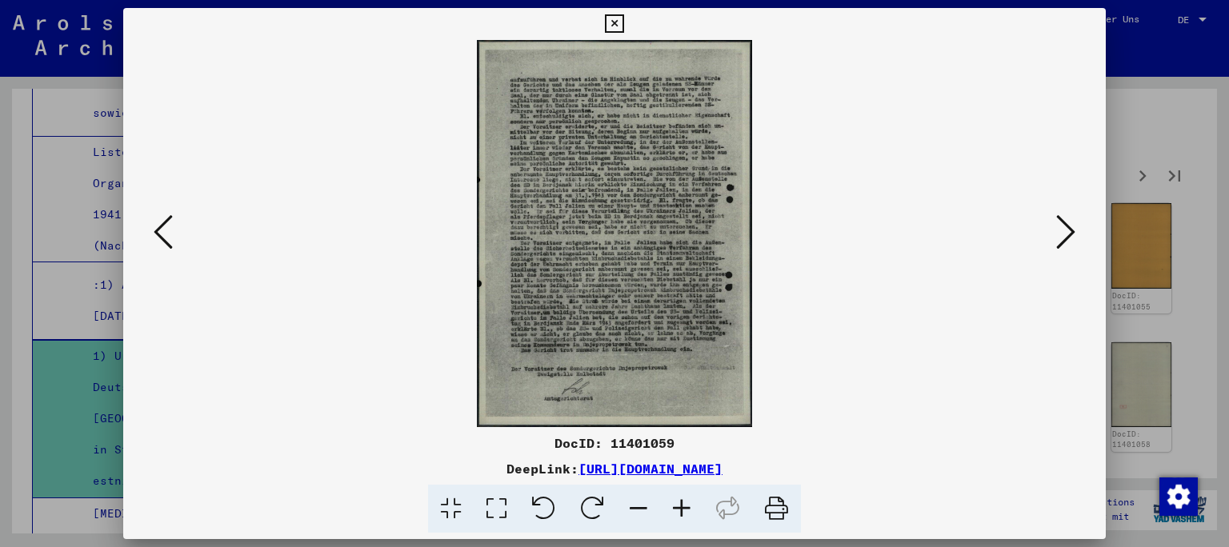
click at [1077, 224] on button at bounding box center [1065, 233] width 29 height 46
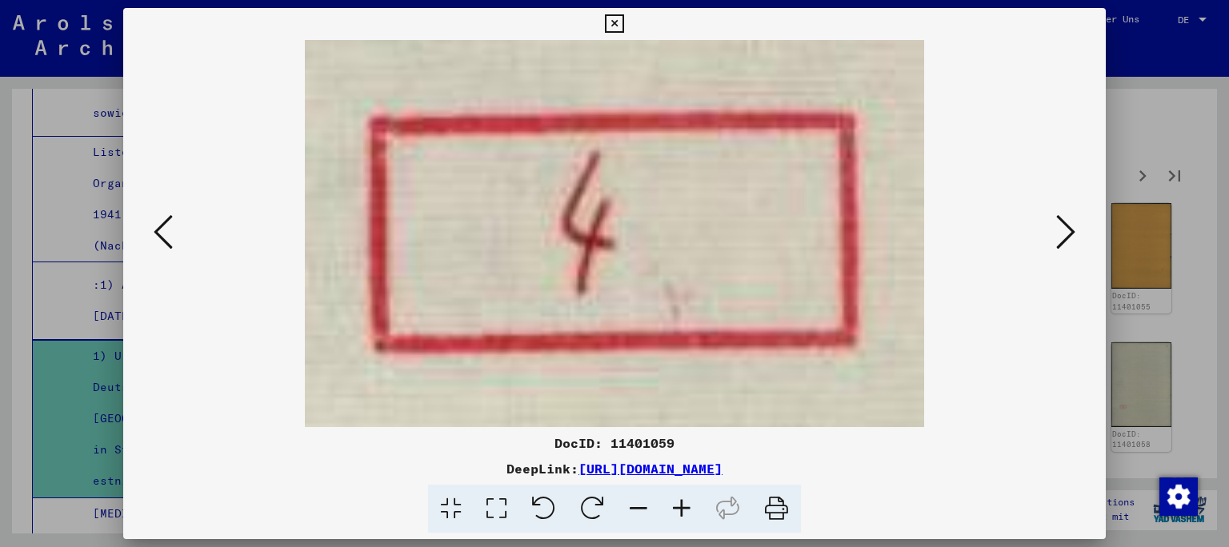
click at [1077, 224] on button at bounding box center [1065, 233] width 29 height 46
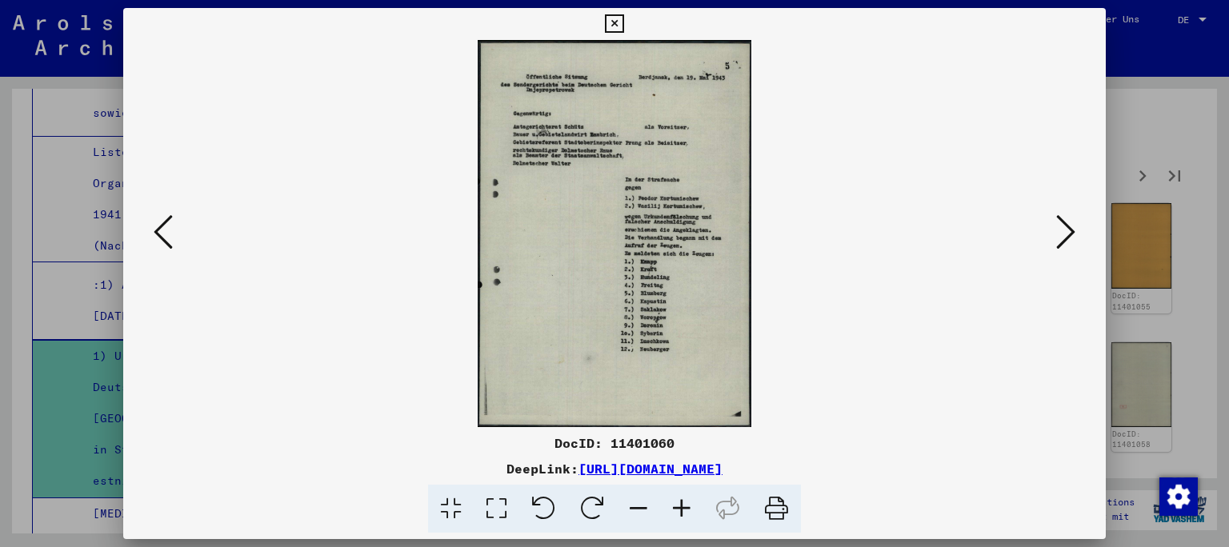
click at [1077, 224] on button at bounding box center [1065, 233] width 29 height 46
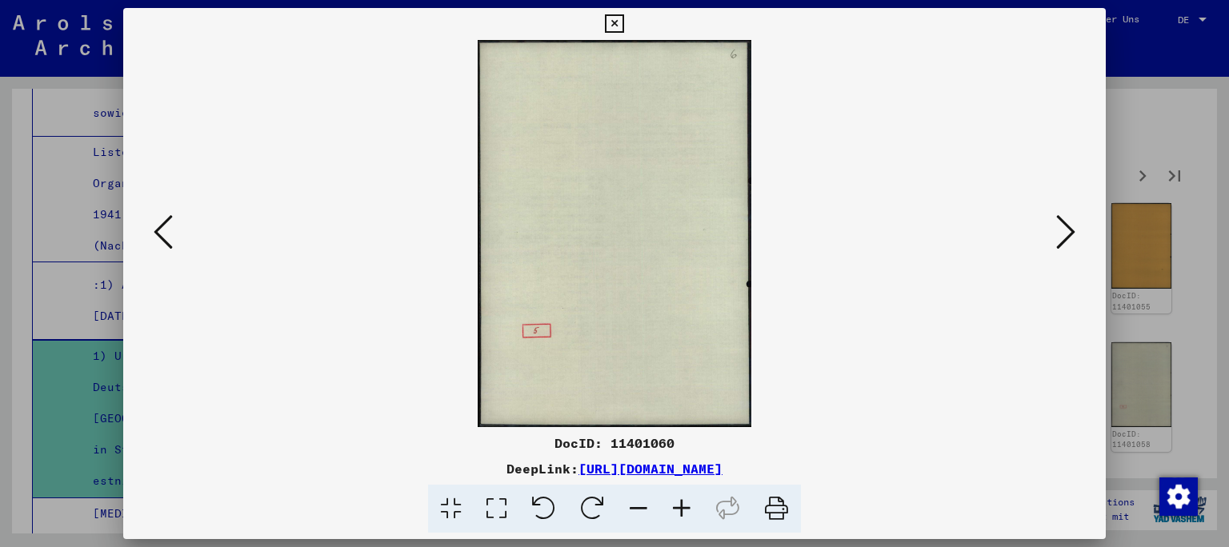
click at [1077, 224] on button at bounding box center [1065, 233] width 29 height 46
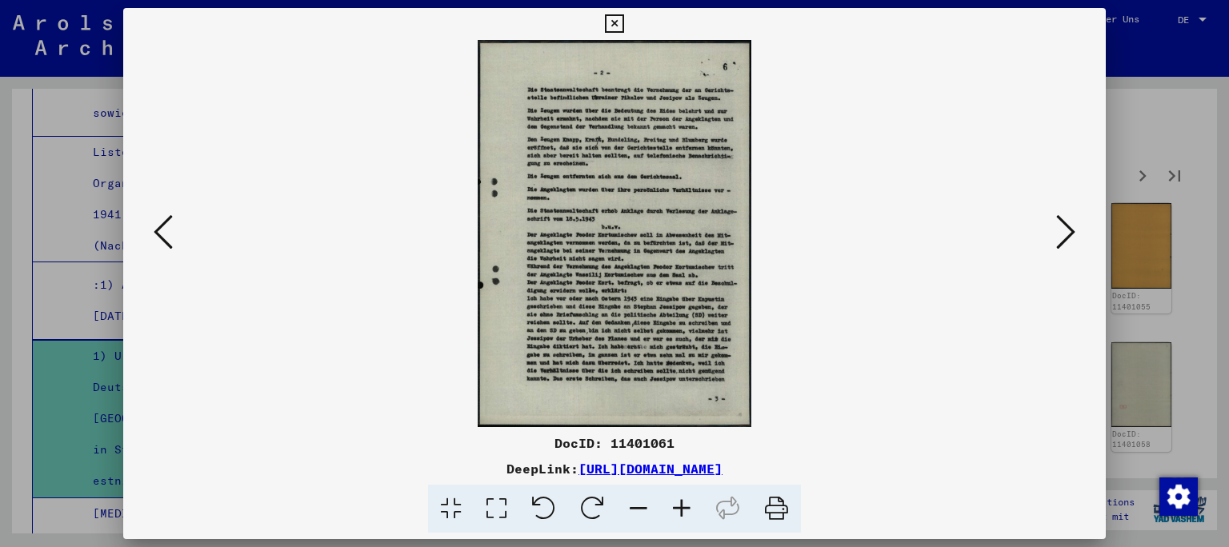
click at [1077, 224] on button at bounding box center [1065, 233] width 29 height 46
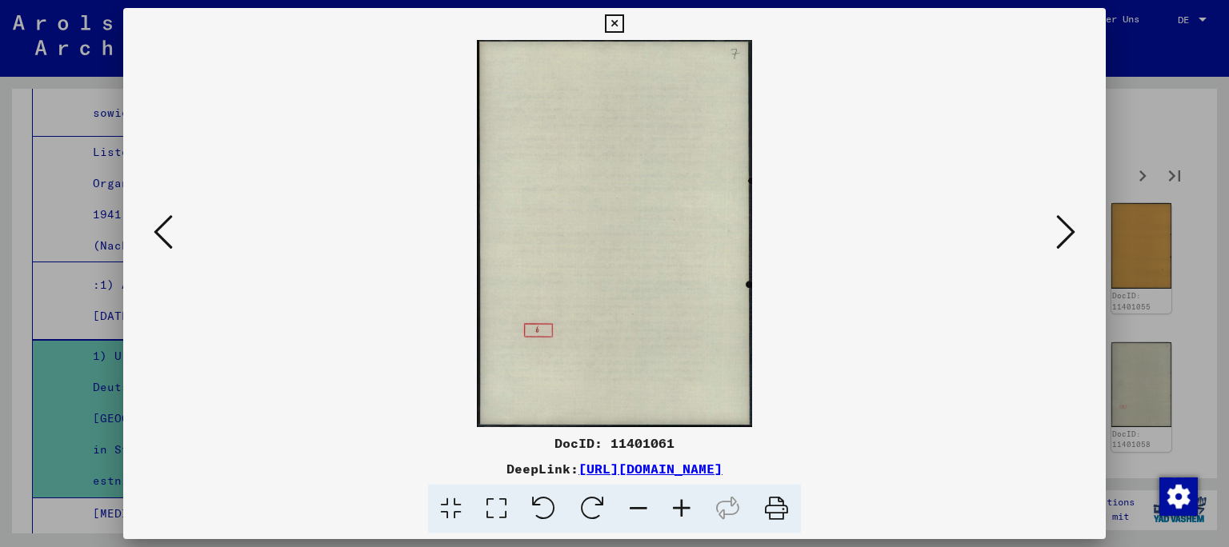
click at [1069, 237] on icon at bounding box center [1065, 232] width 19 height 38
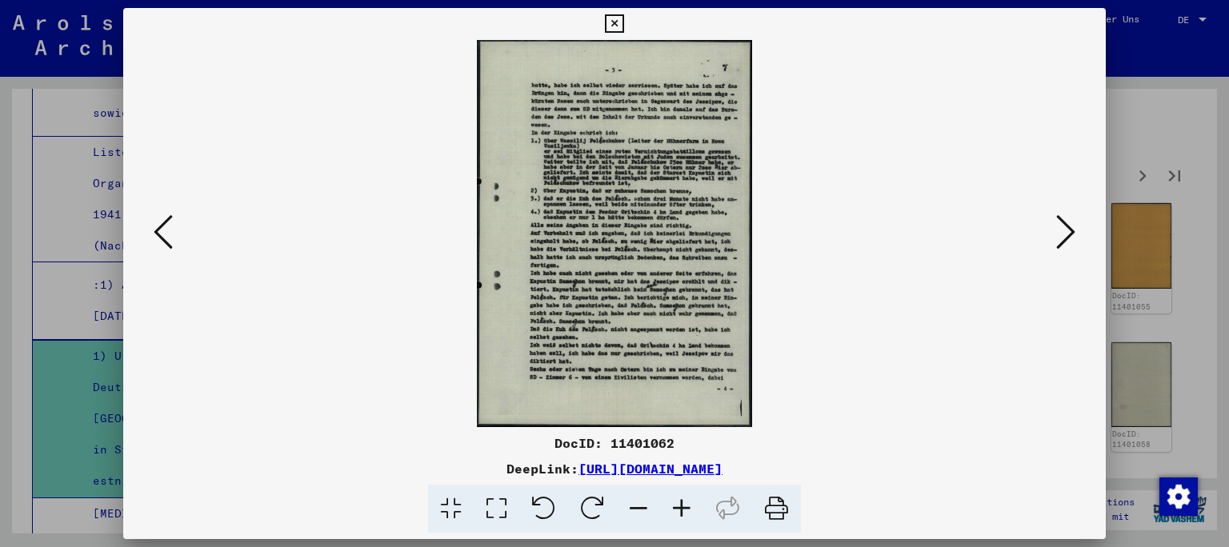
click at [1069, 237] on icon at bounding box center [1065, 232] width 19 height 38
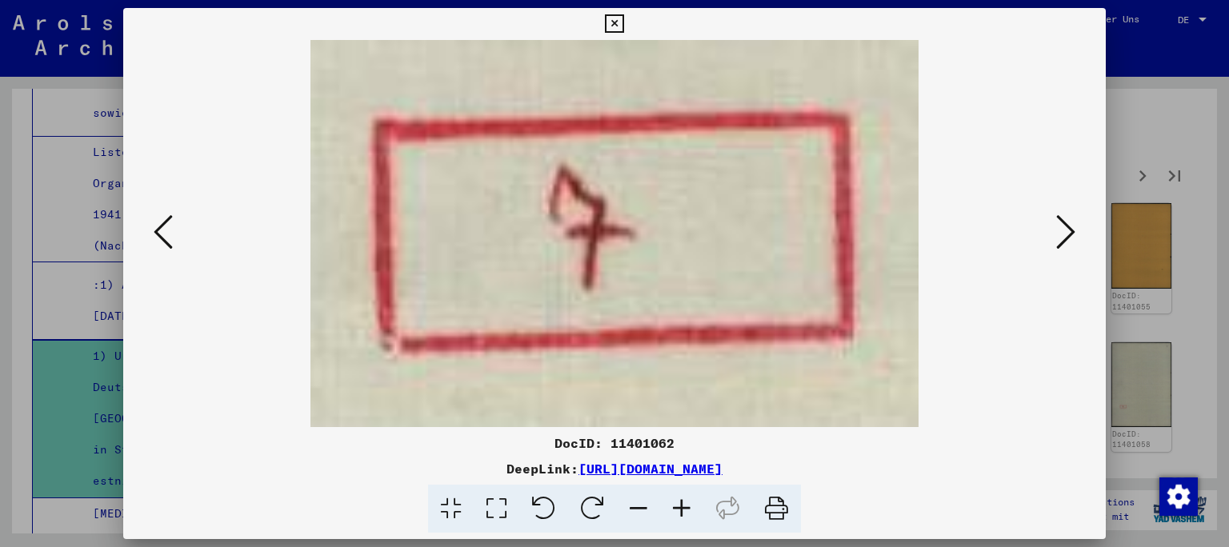
click at [1069, 237] on icon at bounding box center [1065, 232] width 19 height 38
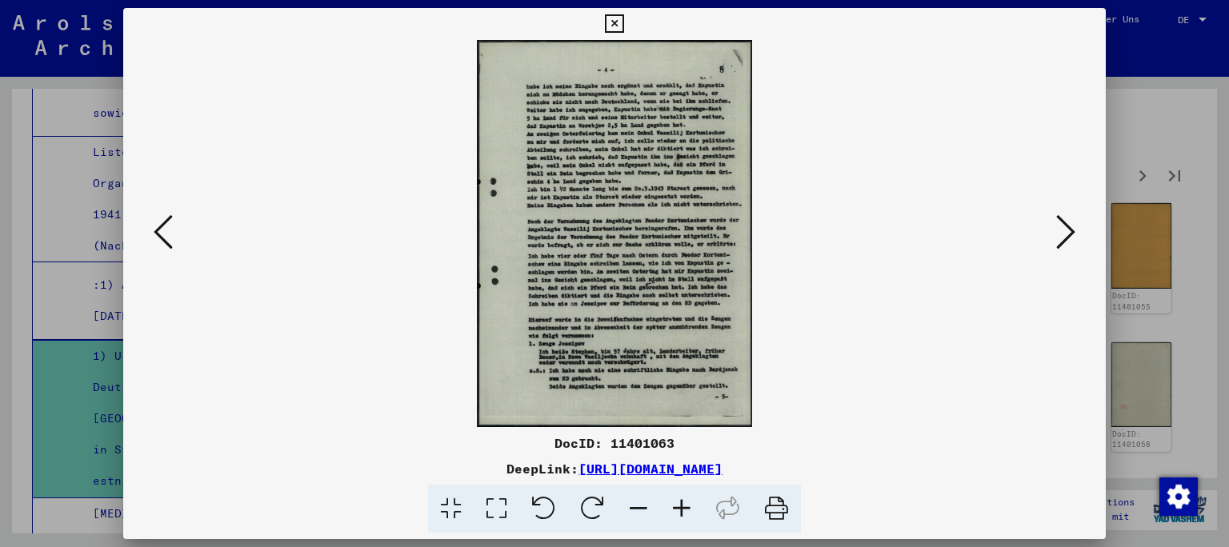
click at [1069, 237] on icon at bounding box center [1065, 232] width 19 height 38
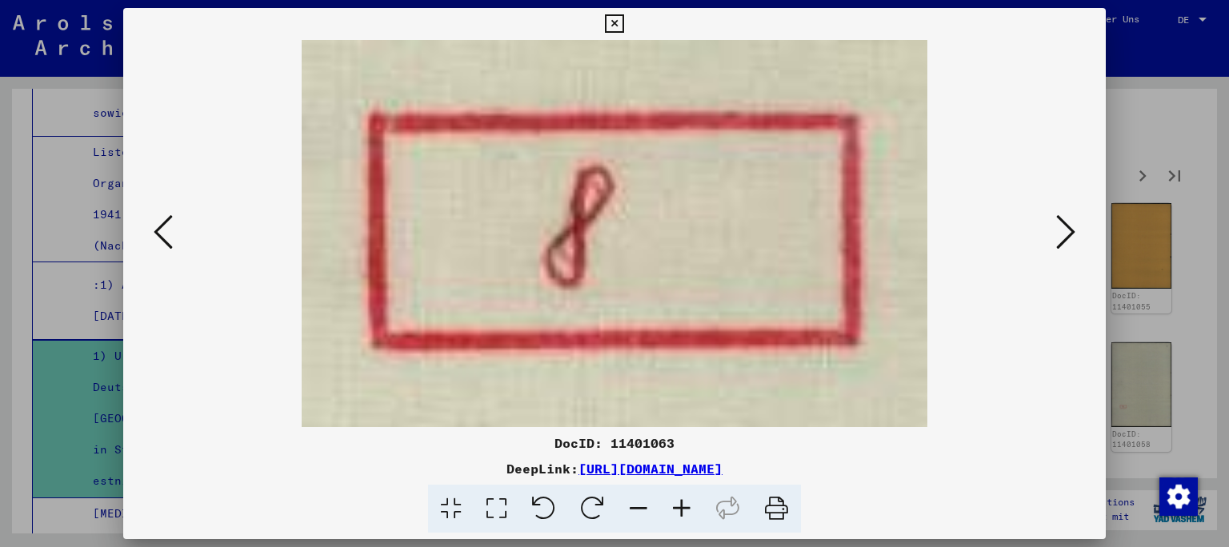
click at [1069, 237] on icon at bounding box center [1065, 232] width 19 height 38
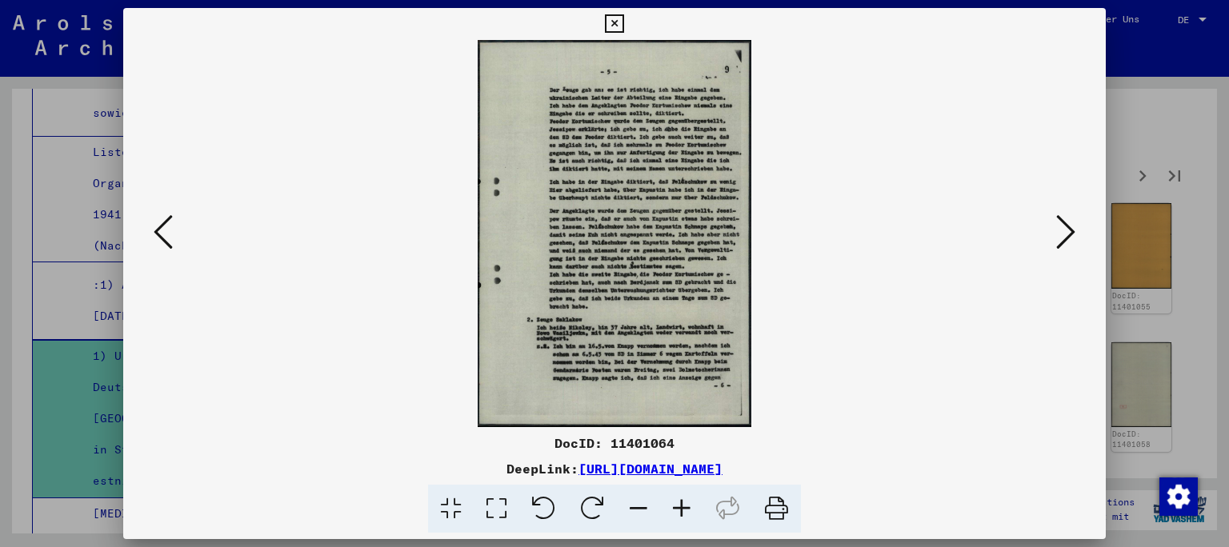
click at [1069, 237] on icon at bounding box center [1065, 232] width 19 height 38
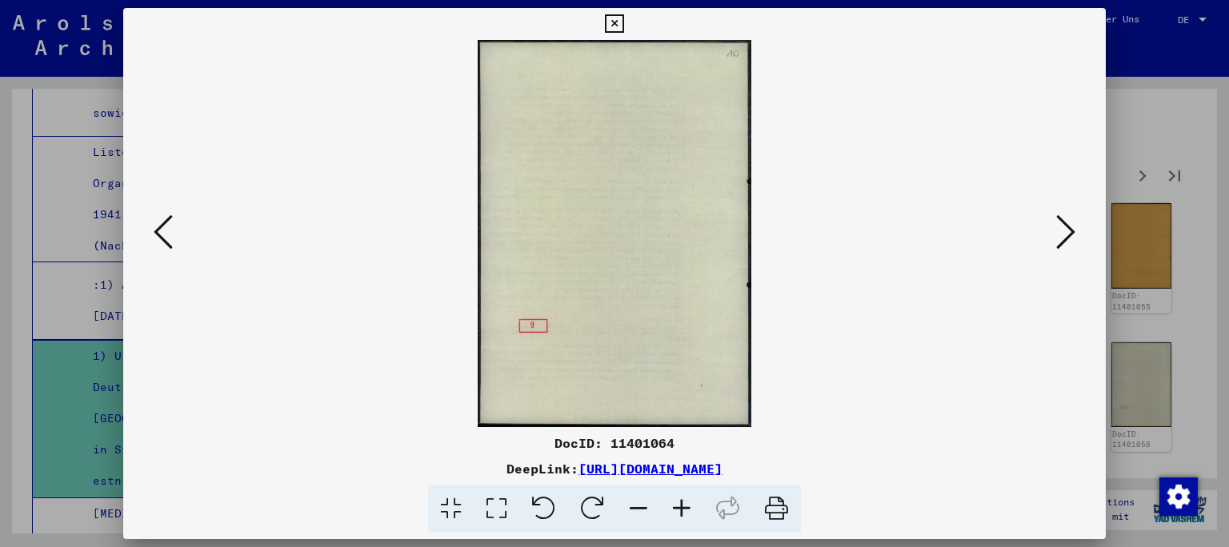
click at [1069, 237] on icon at bounding box center [1065, 232] width 19 height 38
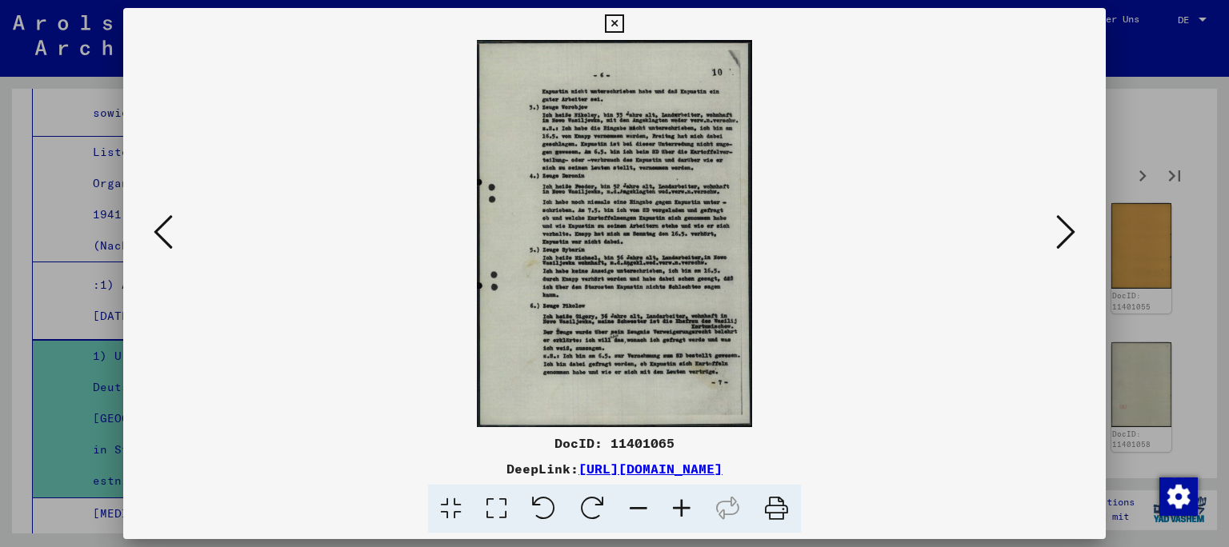
click at [1069, 237] on icon at bounding box center [1065, 232] width 19 height 38
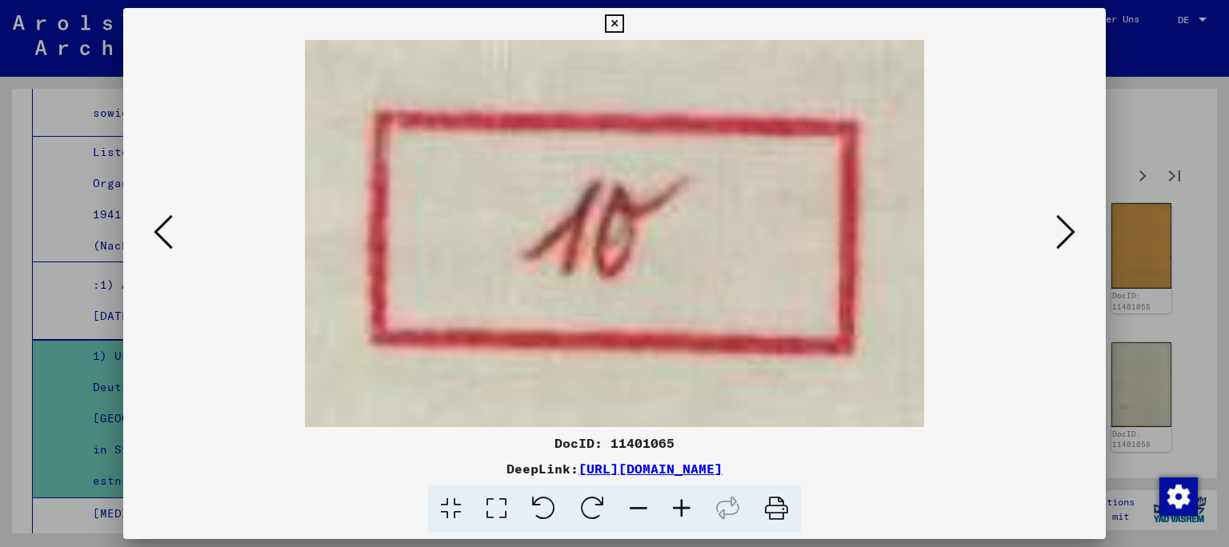
click at [1069, 237] on icon at bounding box center [1065, 232] width 19 height 38
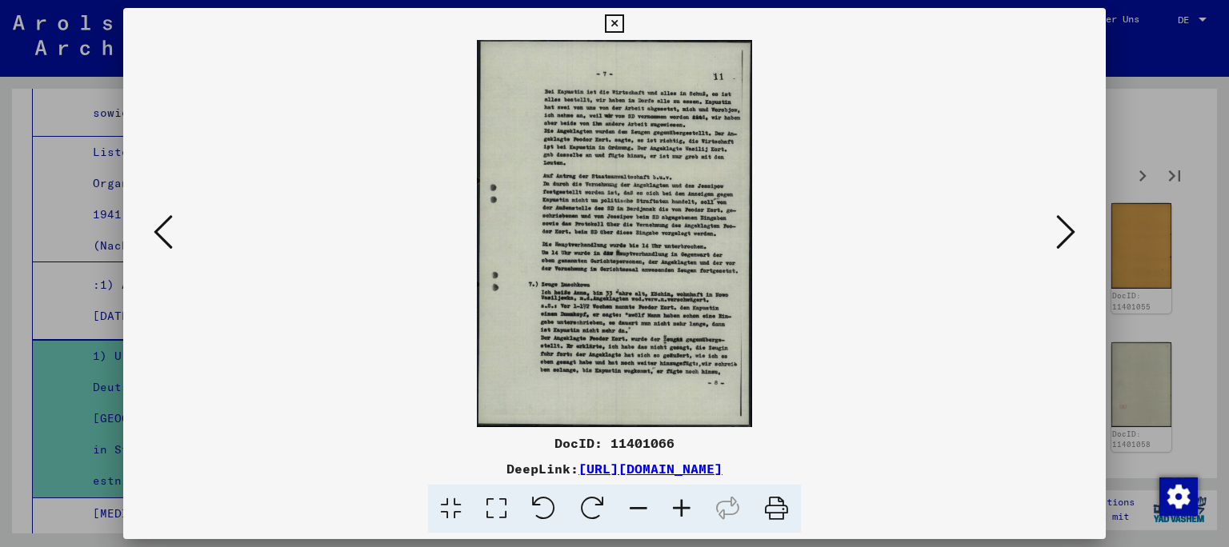
click at [1069, 237] on icon at bounding box center [1065, 232] width 19 height 38
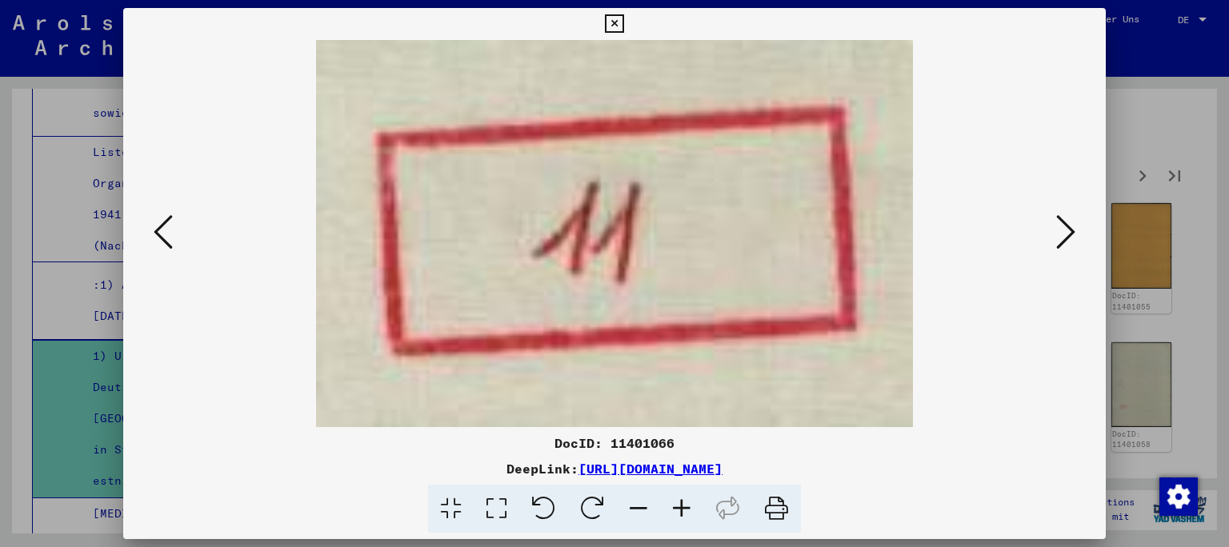
click at [1069, 237] on icon at bounding box center [1065, 232] width 19 height 38
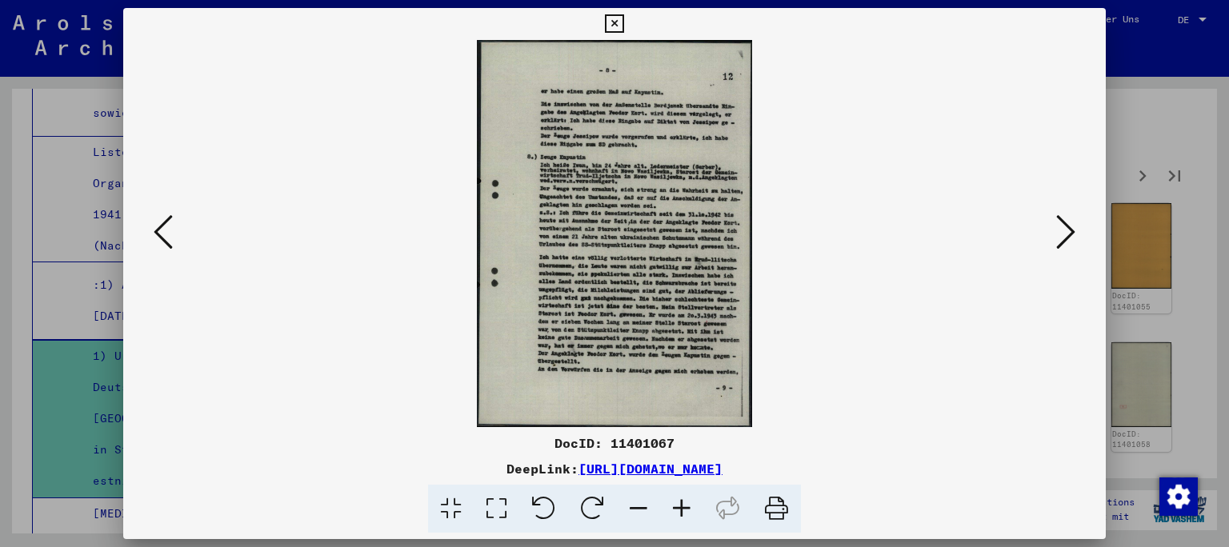
click at [1069, 237] on icon at bounding box center [1065, 232] width 19 height 38
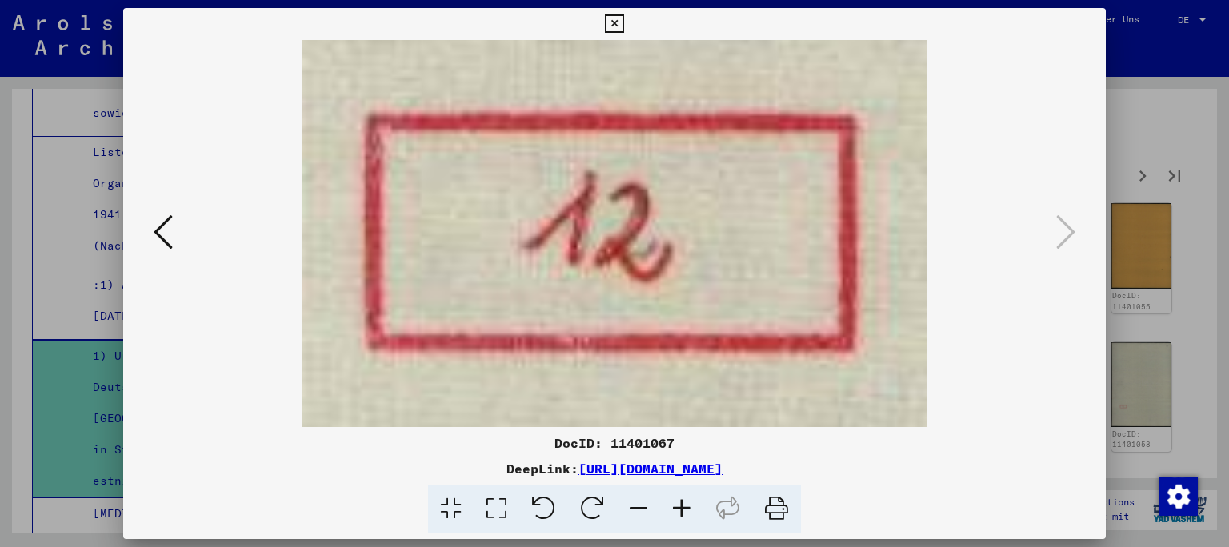
click at [623, 25] on icon at bounding box center [614, 23] width 18 height 19
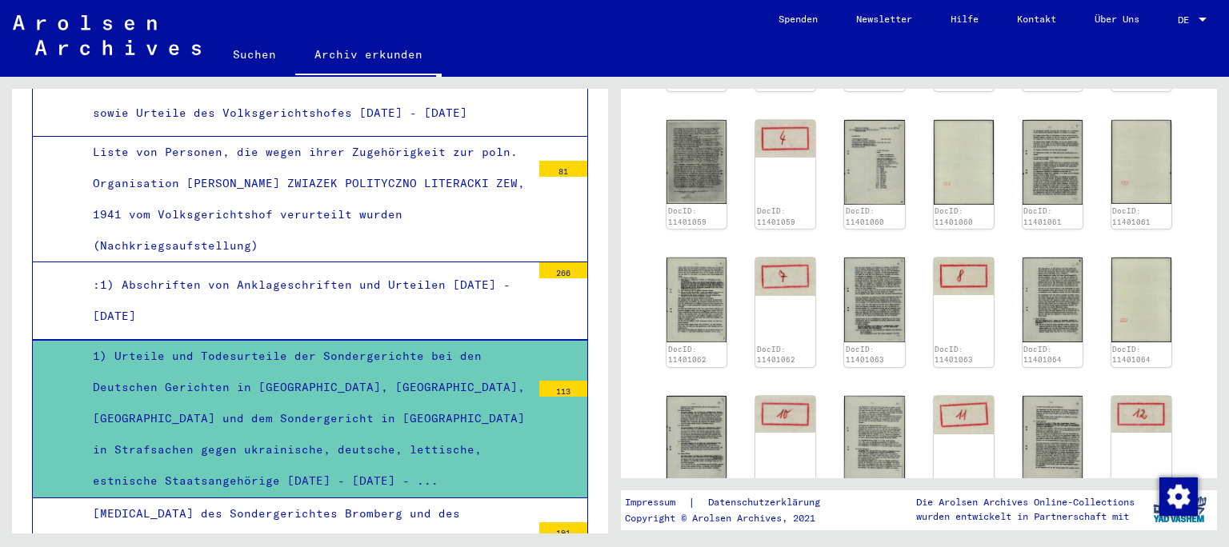
scroll to position [1330, 0]
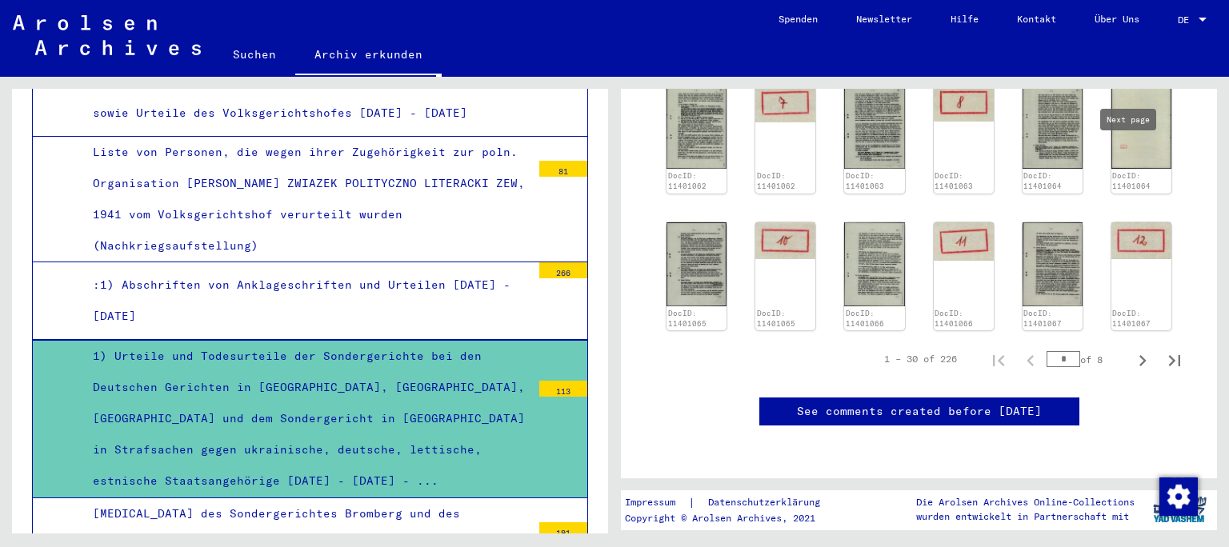
click at [1131, 350] on icon "Next page" at bounding box center [1142, 361] width 22 height 22
type input "*"
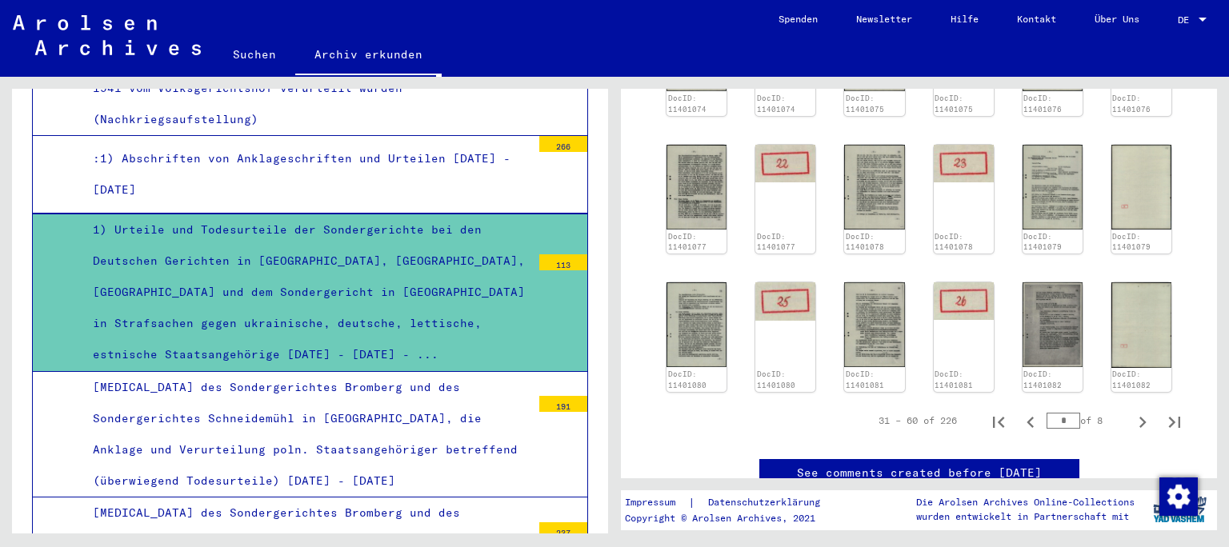
scroll to position [1304, 0]
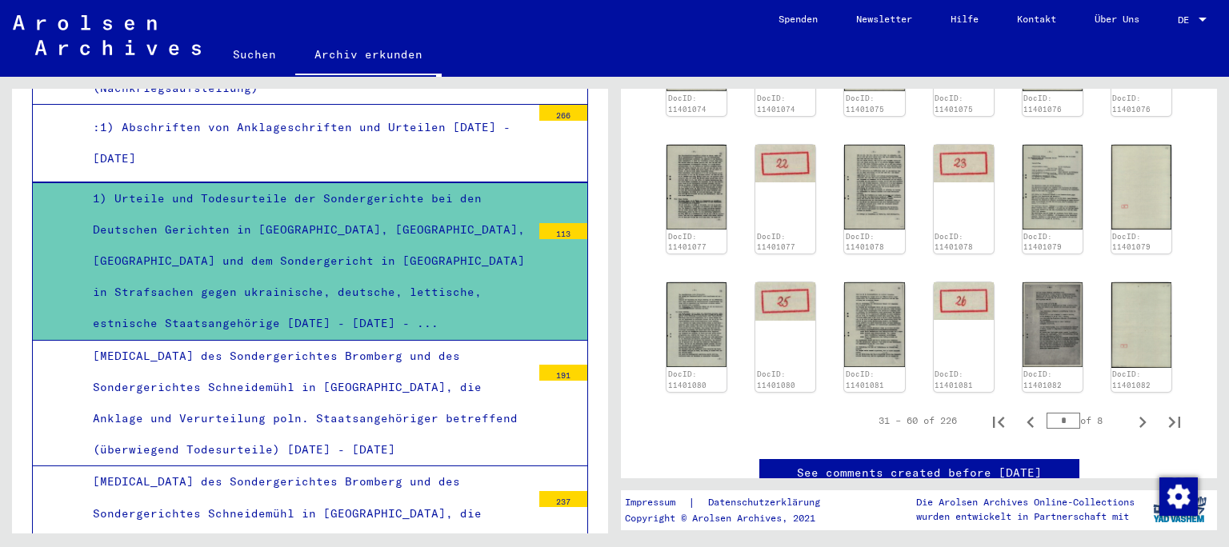
click at [179, 374] on div "[MEDICAL_DATA] des Sondergerichtes Bromberg und des Sondergerichtes Schneidemüh…" at bounding box center [306, 404] width 450 height 126
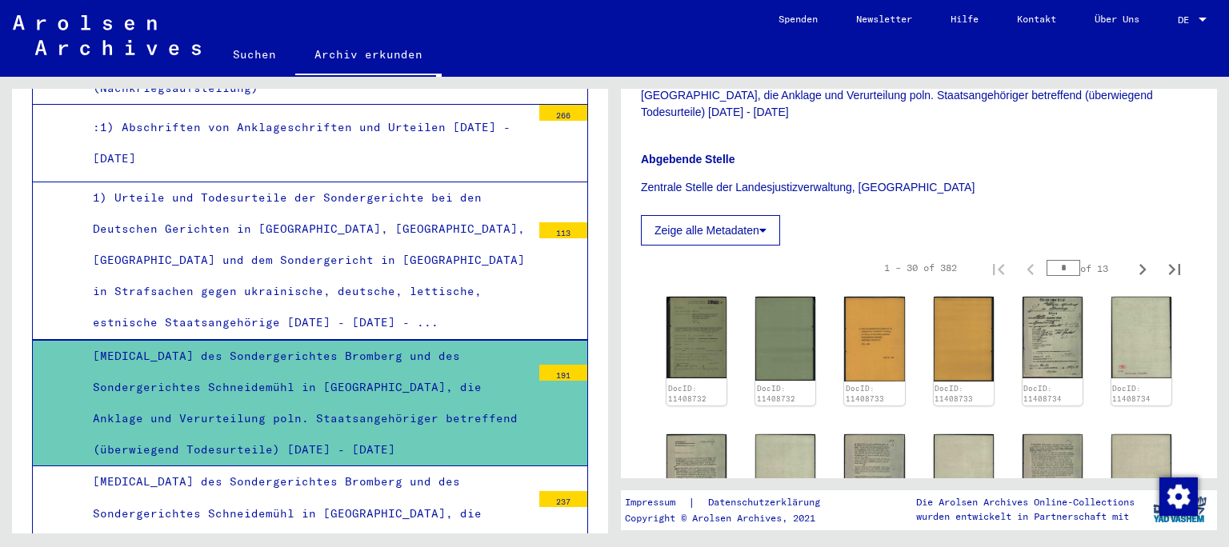
scroll to position [406, 0]
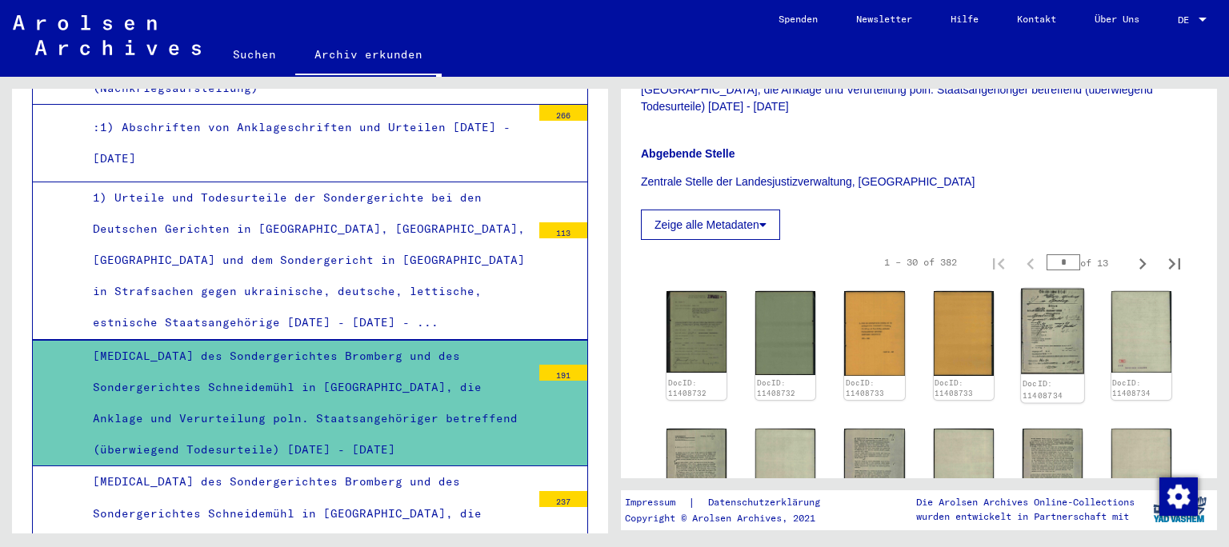
click at [1045, 299] on img at bounding box center [1052, 332] width 63 height 86
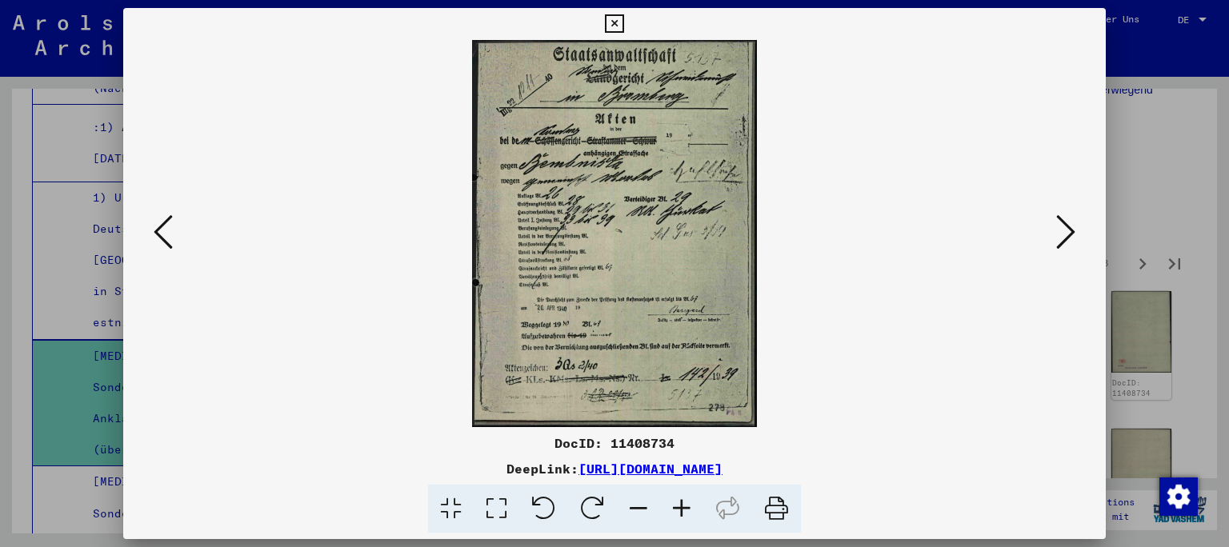
scroll to position [1304, 0]
click at [685, 510] on icon at bounding box center [681, 509] width 43 height 49
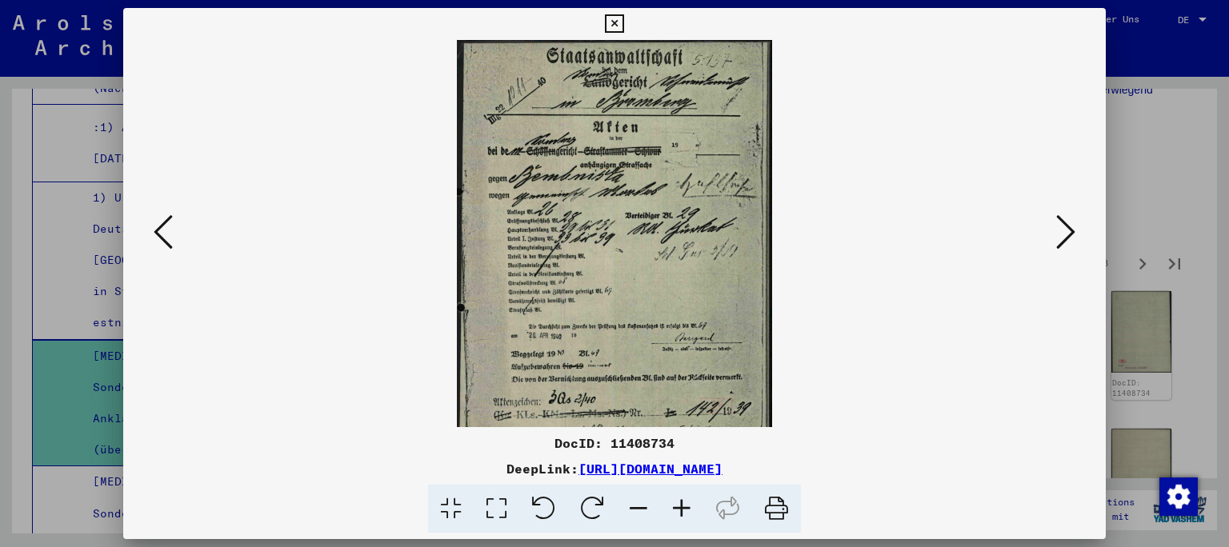
click at [685, 510] on icon at bounding box center [681, 509] width 43 height 49
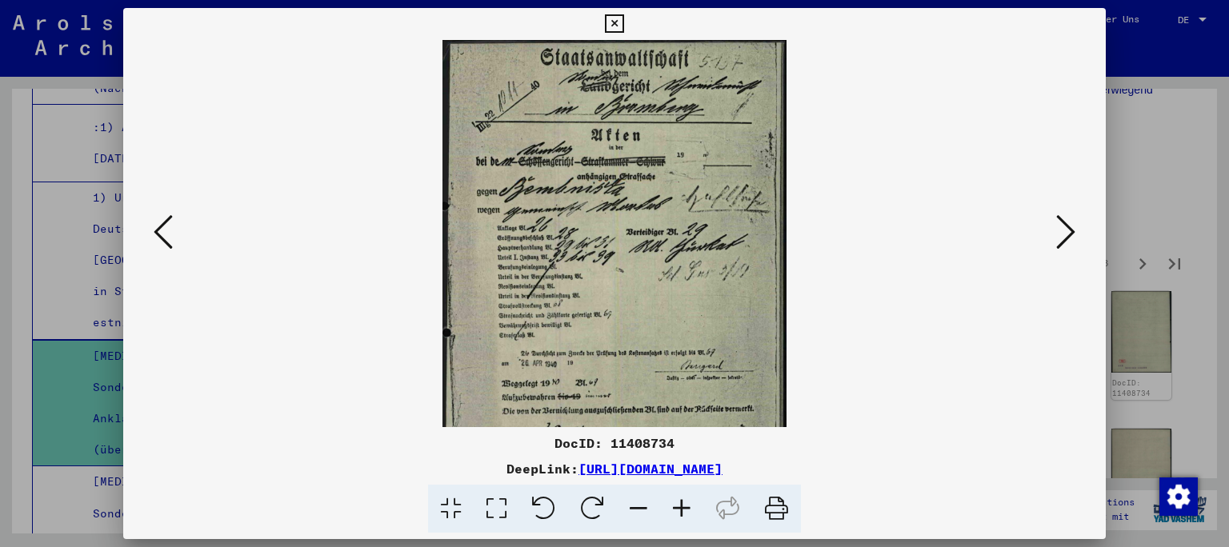
click at [685, 510] on icon at bounding box center [681, 509] width 43 height 49
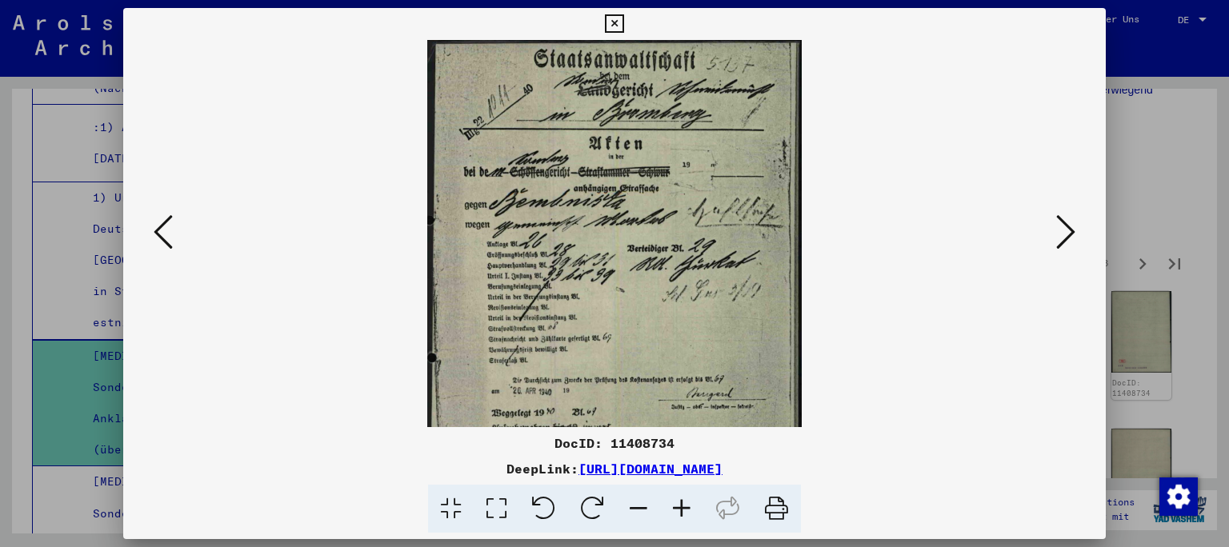
click at [685, 510] on icon at bounding box center [681, 509] width 43 height 49
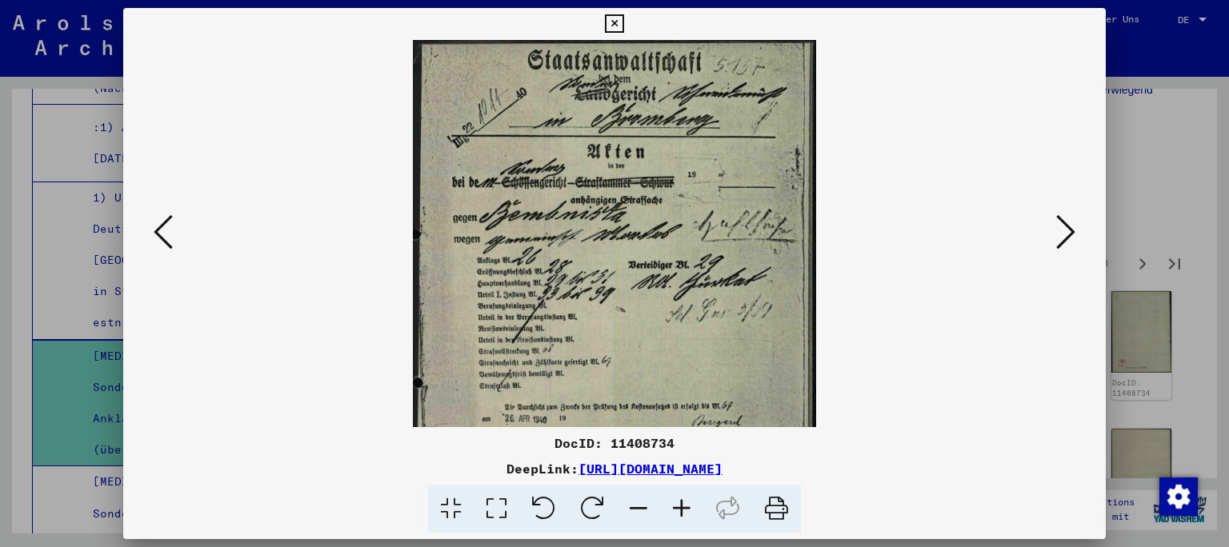
click at [685, 510] on icon at bounding box center [681, 509] width 43 height 49
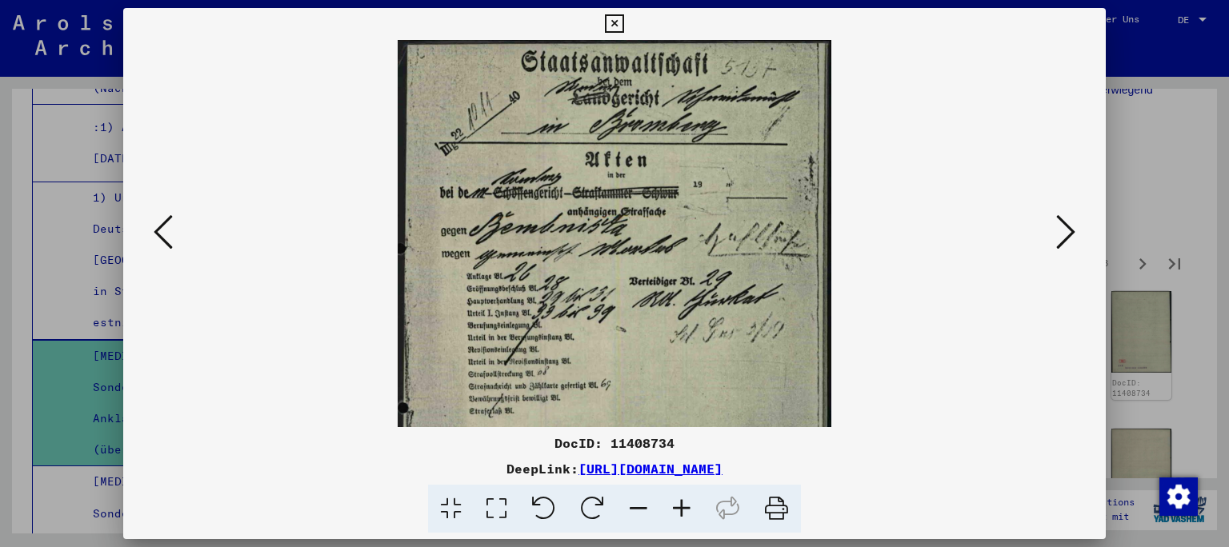
click at [685, 510] on icon at bounding box center [681, 509] width 43 height 49
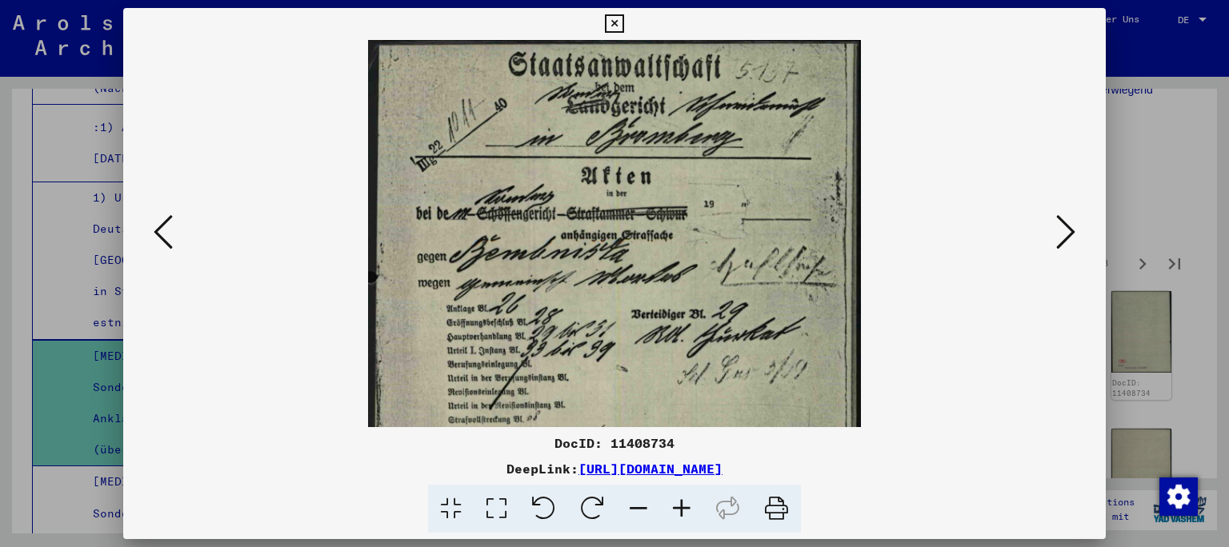
click at [685, 510] on icon at bounding box center [681, 509] width 43 height 49
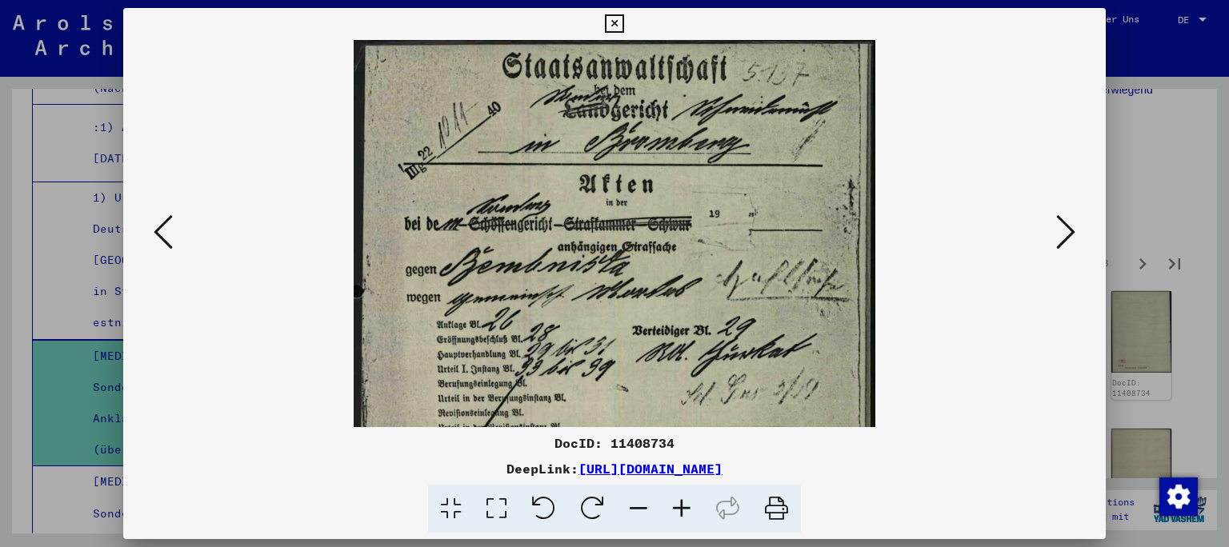
click at [685, 510] on icon at bounding box center [681, 509] width 43 height 49
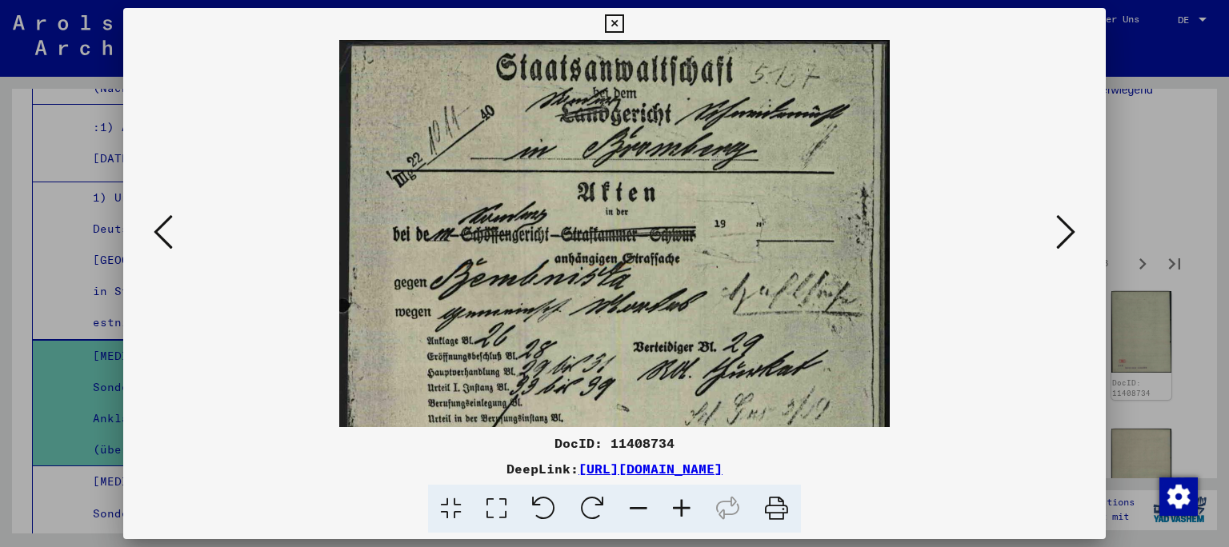
click at [685, 510] on icon at bounding box center [681, 509] width 43 height 49
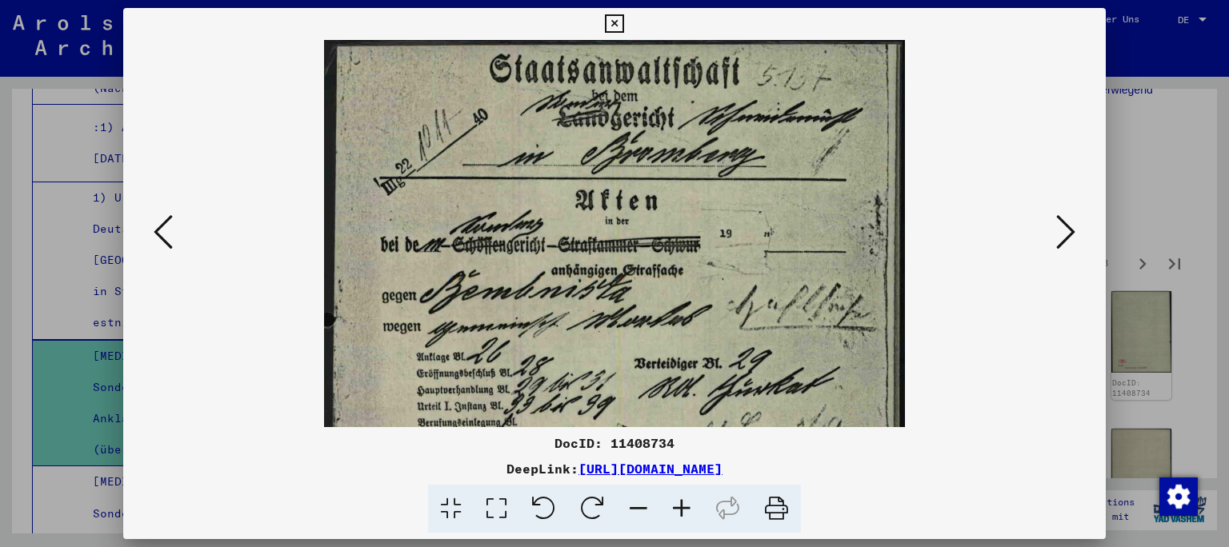
click at [414, 321] on img at bounding box center [614, 433] width 581 height 787
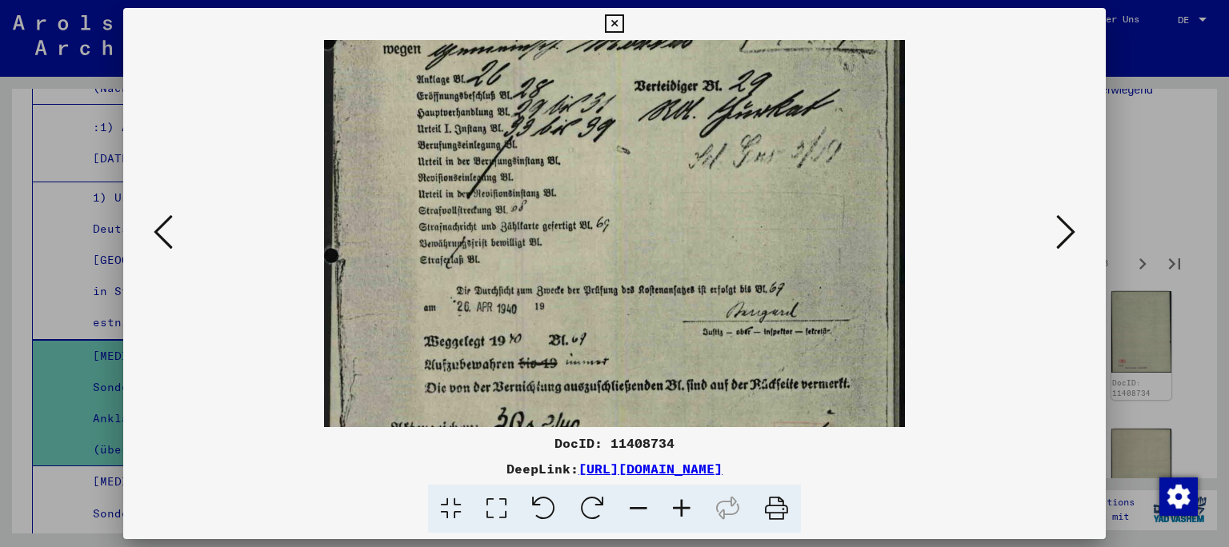
scroll to position [282, 0]
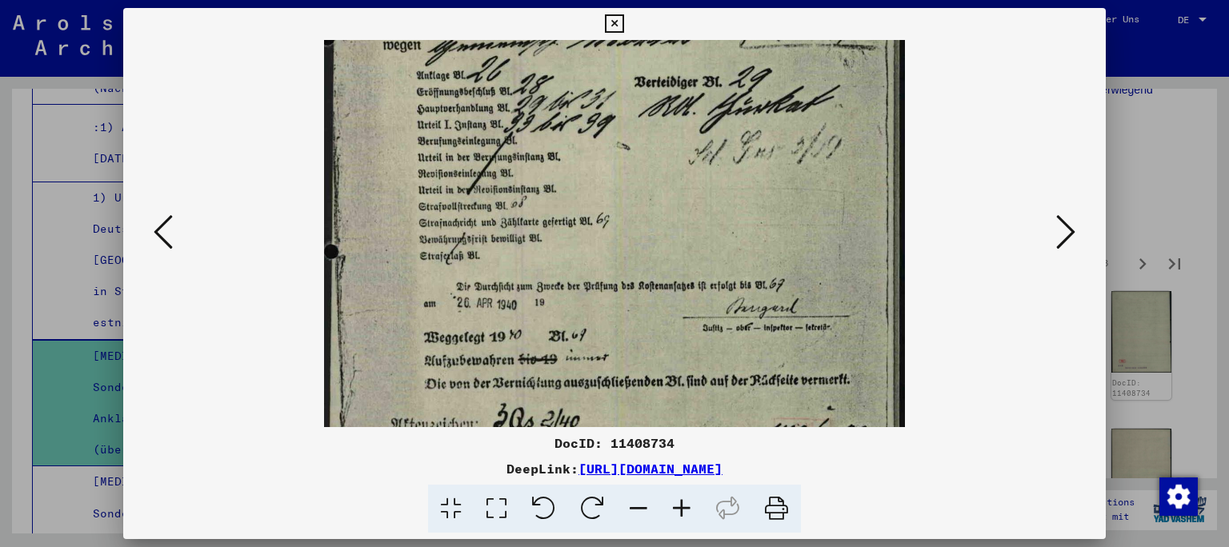
drag, startPoint x: 665, startPoint y: 426, endPoint x: 566, endPoint y: 145, distance: 298.2
click at [566, 145] on img at bounding box center [614, 151] width 581 height 787
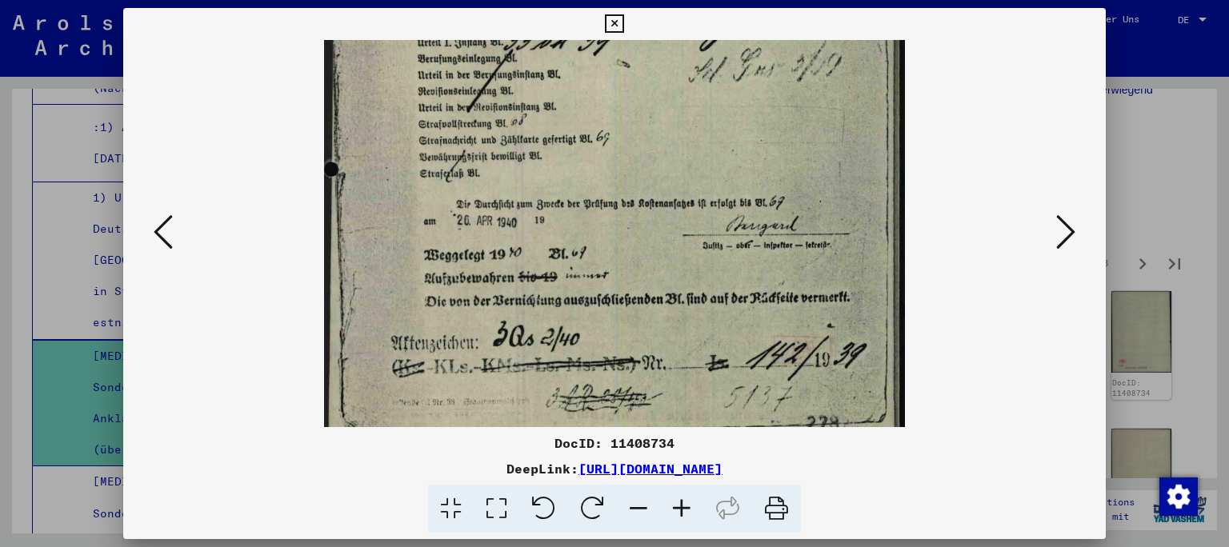
scroll to position [400, 0]
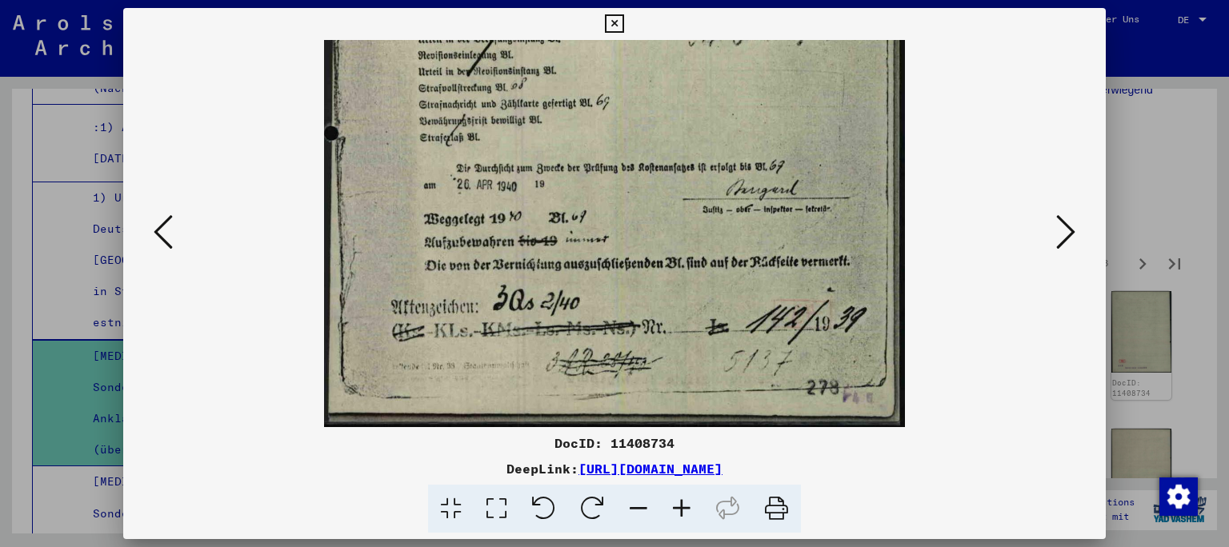
drag, startPoint x: 637, startPoint y: 275, endPoint x: 609, endPoint y: 155, distance: 123.0
click at [609, 155] on img at bounding box center [614, 33] width 581 height 787
drag, startPoint x: 612, startPoint y: 236, endPoint x: 613, endPoint y: -69, distance: 304.7
click at [1066, 228] on icon at bounding box center [1065, 232] width 19 height 38
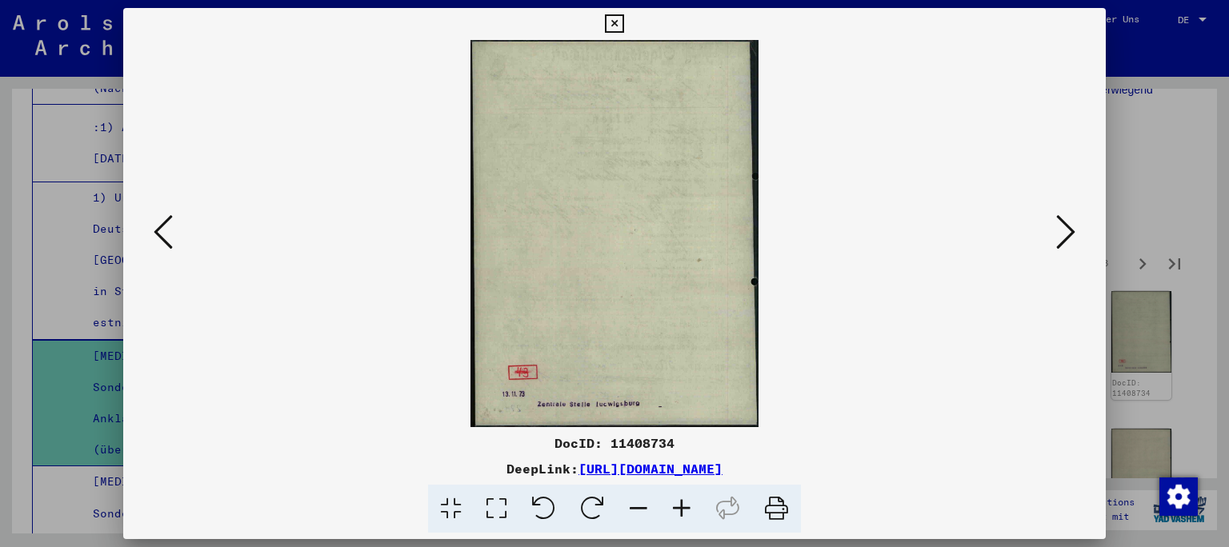
scroll to position [0, 0]
click at [1066, 228] on icon at bounding box center [1065, 232] width 19 height 38
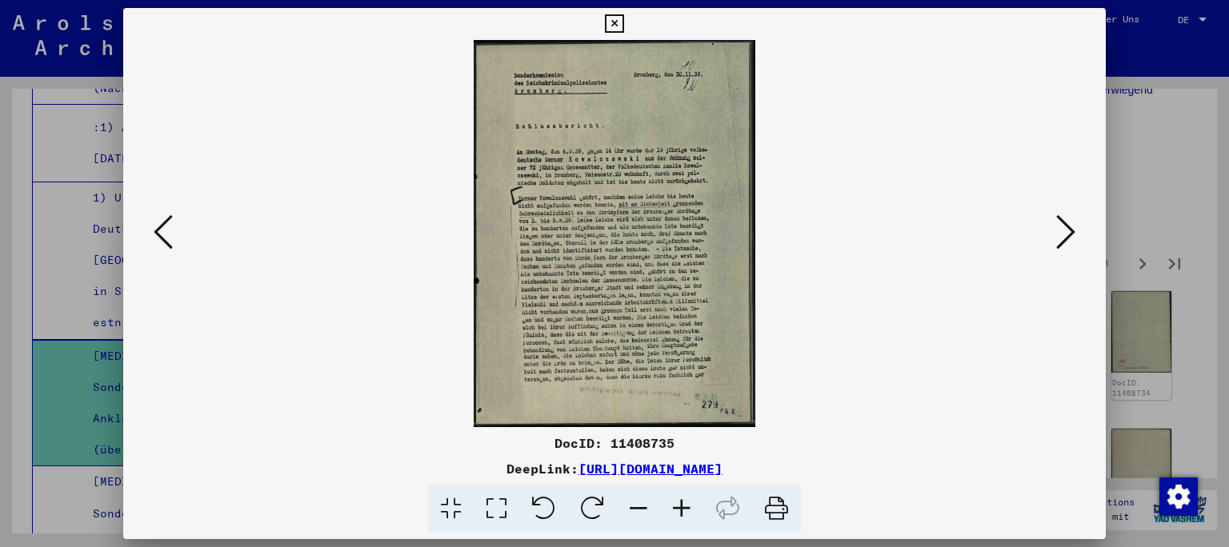
click at [677, 505] on icon at bounding box center [681, 509] width 43 height 49
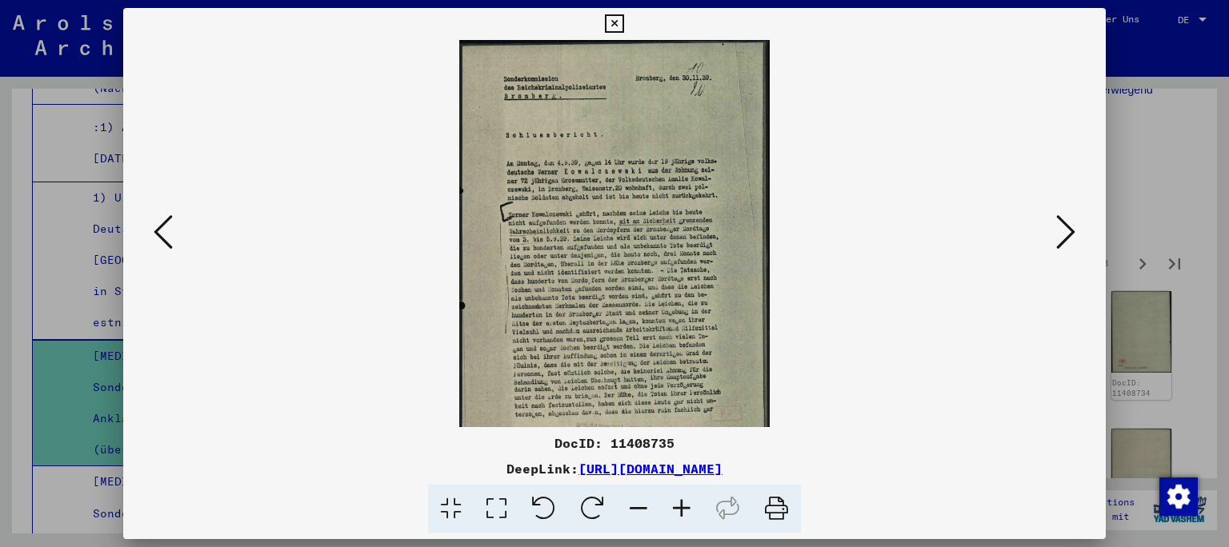
click at [677, 505] on icon at bounding box center [681, 509] width 43 height 49
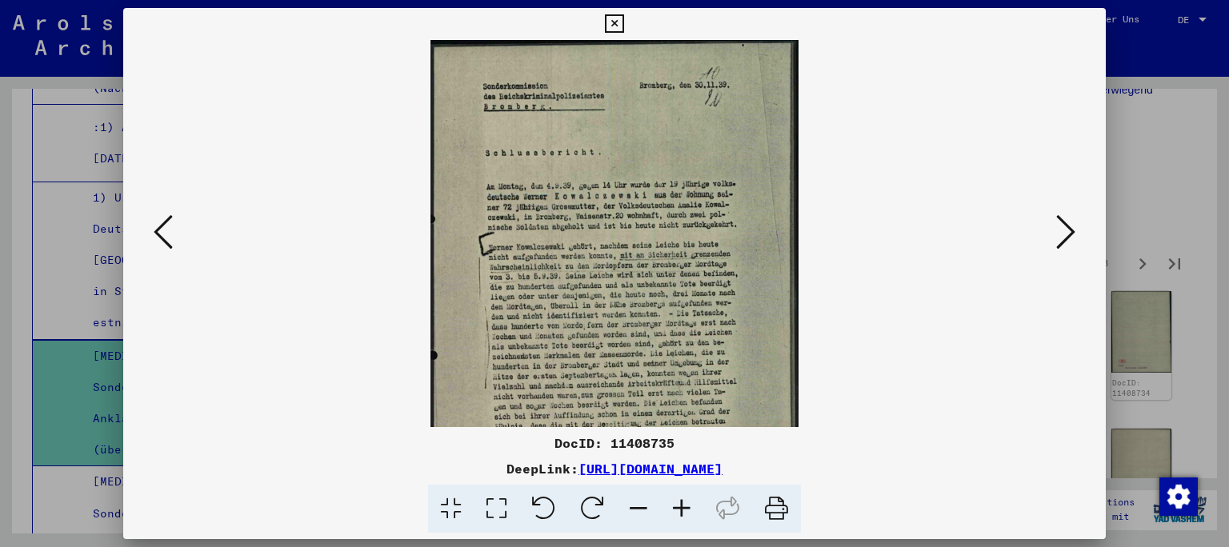
click at [677, 505] on icon at bounding box center [681, 509] width 43 height 49
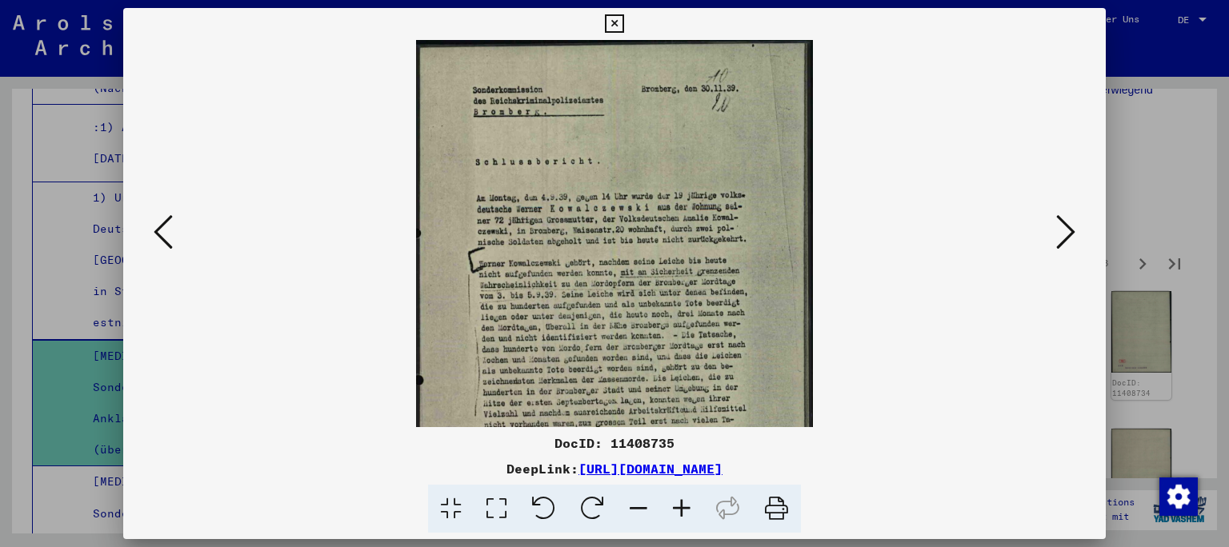
click at [677, 505] on icon at bounding box center [681, 509] width 43 height 49
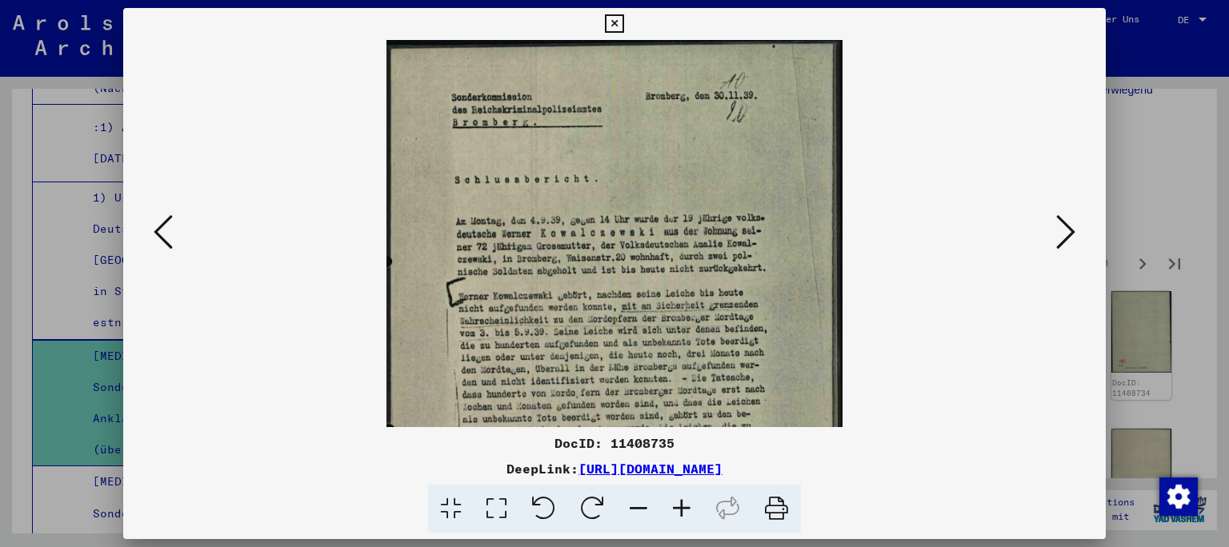
click at [677, 505] on icon at bounding box center [681, 509] width 43 height 49
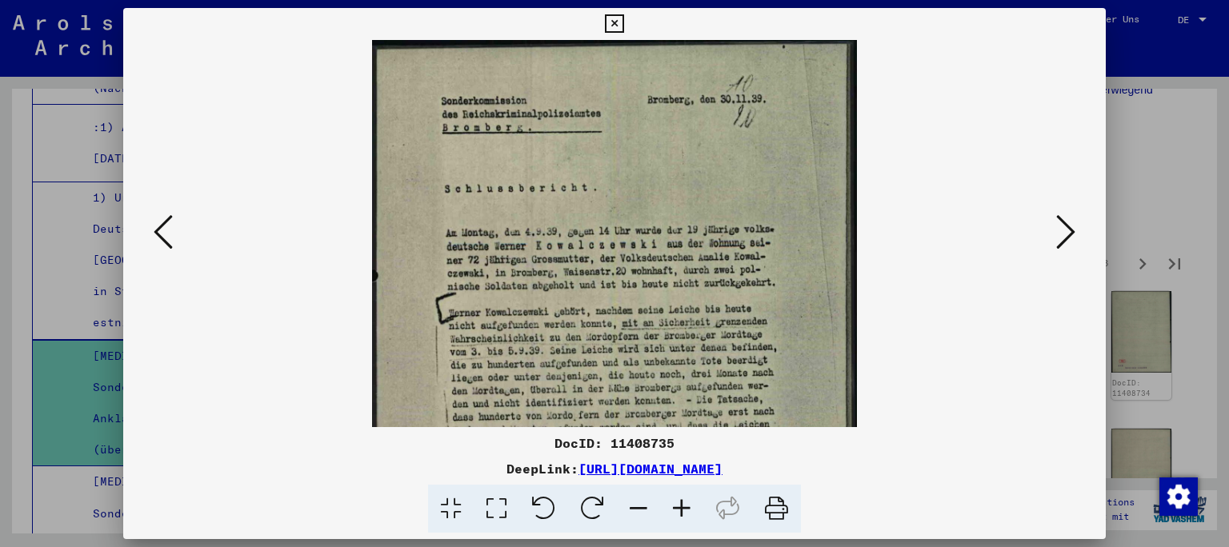
click at [677, 505] on icon at bounding box center [681, 509] width 43 height 49
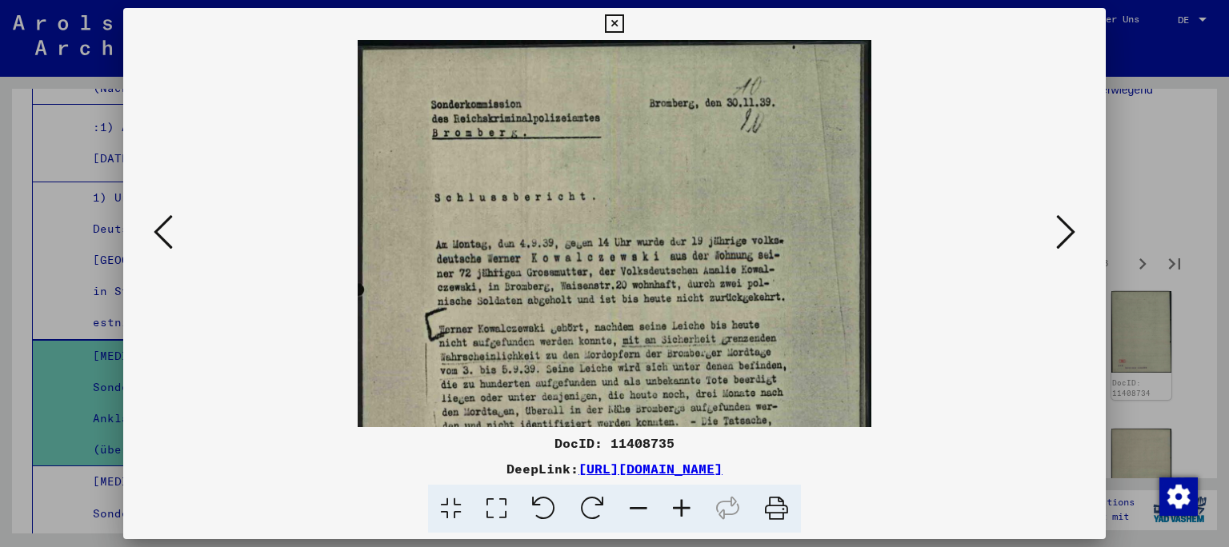
click at [677, 505] on icon at bounding box center [681, 509] width 43 height 49
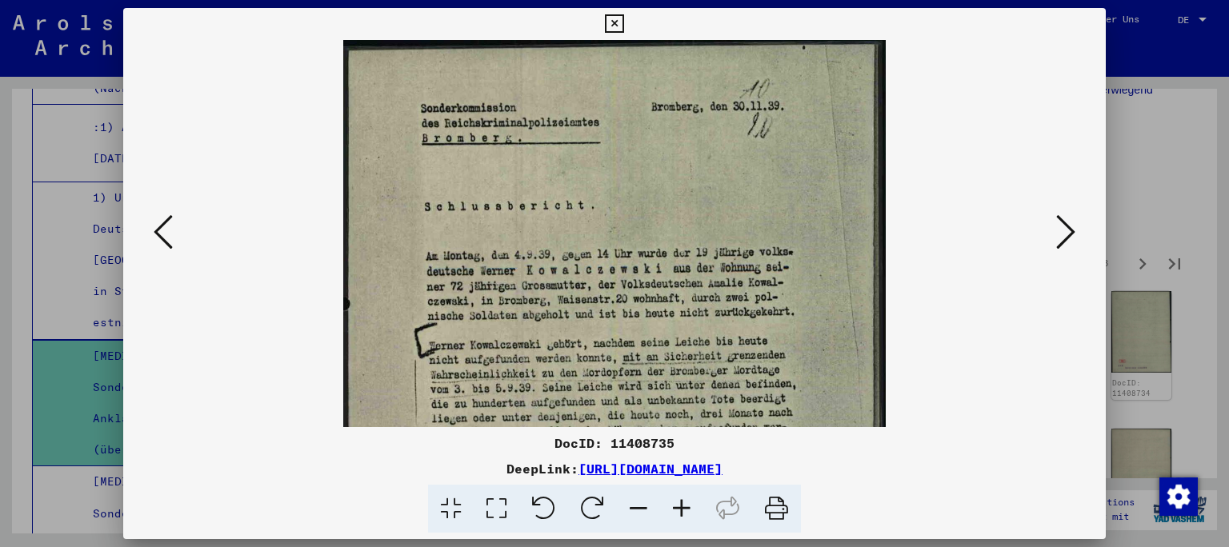
click at [677, 505] on icon at bounding box center [681, 509] width 43 height 49
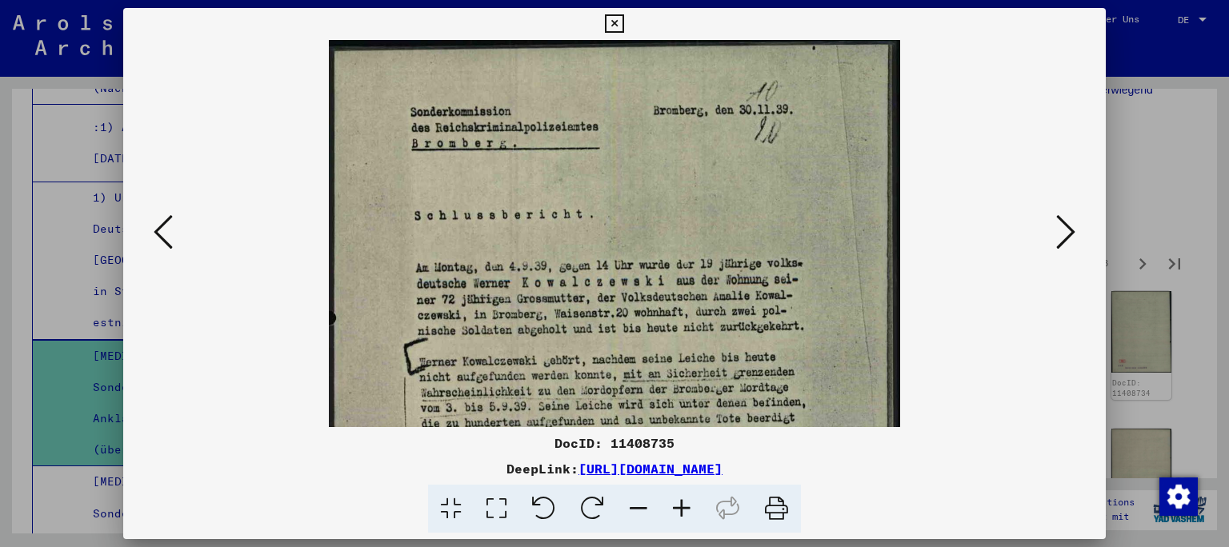
click at [677, 505] on icon at bounding box center [681, 509] width 43 height 49
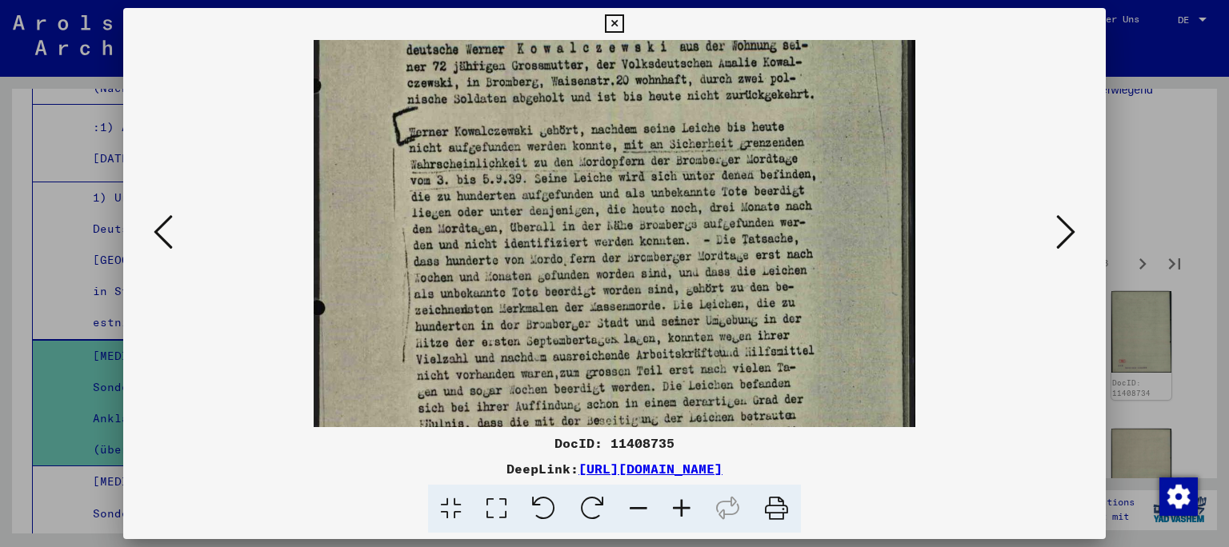
scroll to position [274, 0]
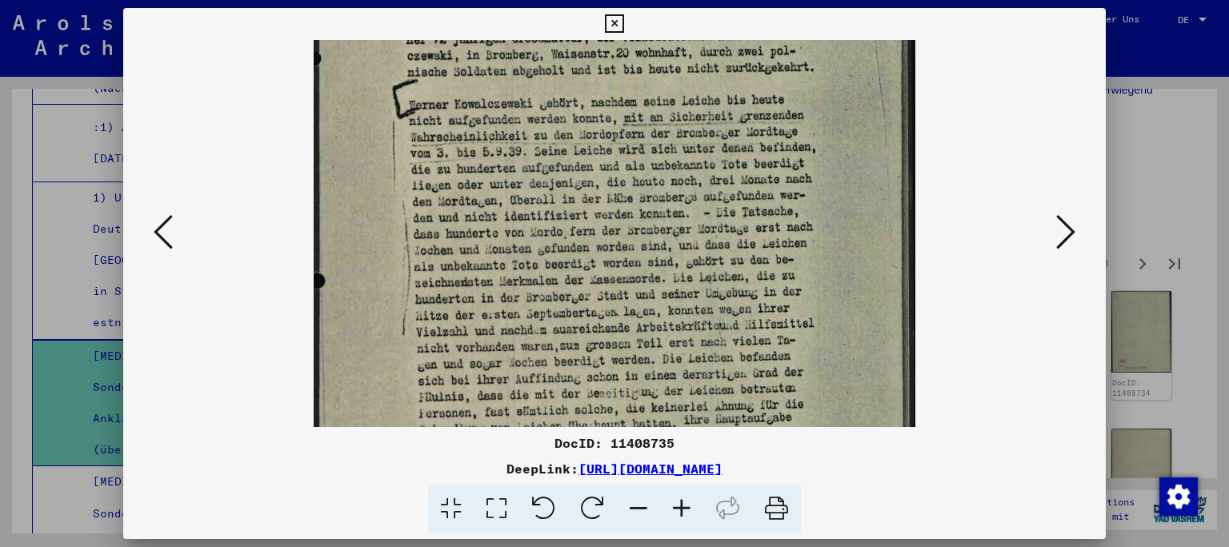
drag, startPoint x: 545, startPoint y: 354, endPoint x: 533, endPoint y: 80, distance: 273.8
click at [533, 80] on img at bounding box center [614, 179] width 601 height 827
click at [636, 79] on img at bounding box center [614, 179] width 601 height 827
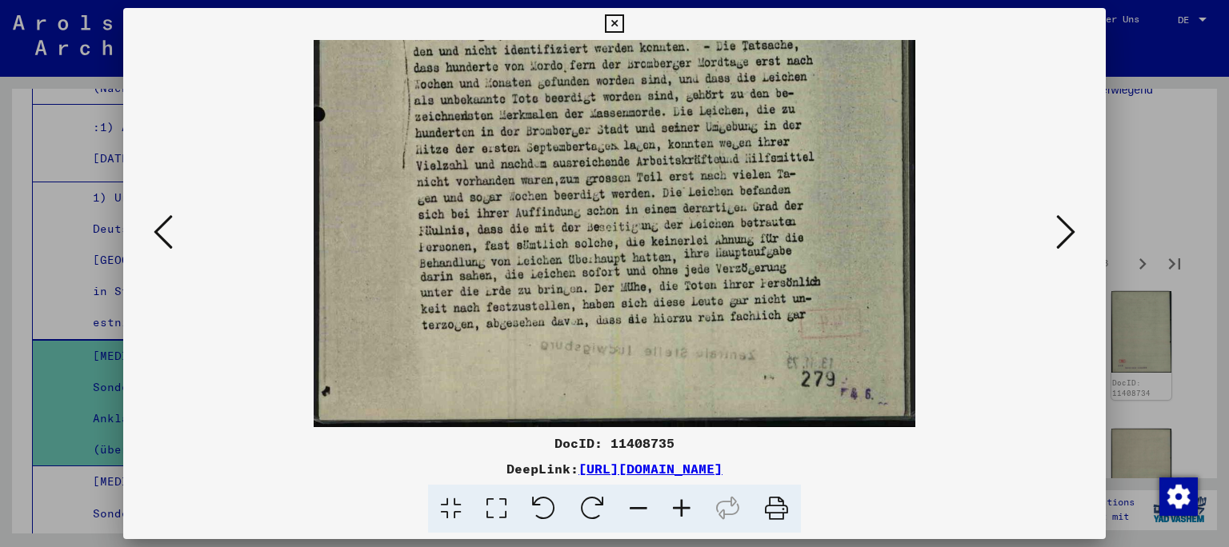
drag, startPoint x: 659, startPoint y: 274, endPoint x: 640, endPoint y: 63, distance: 212.0
click at [640, 63] on img at bounding box center [614, 13] width 601 height 827
click at [686, 509] on icon at bounding box center [681, 509] width 43 height 49
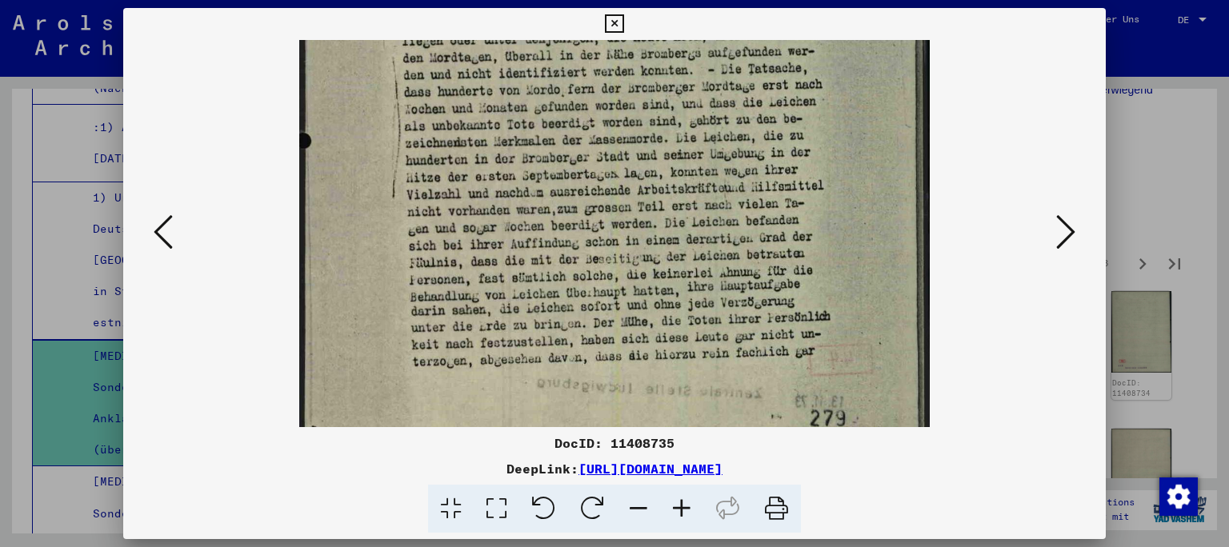
click at [1064, 222] on icon at bounding box center [1065, 232] width 19 height 38
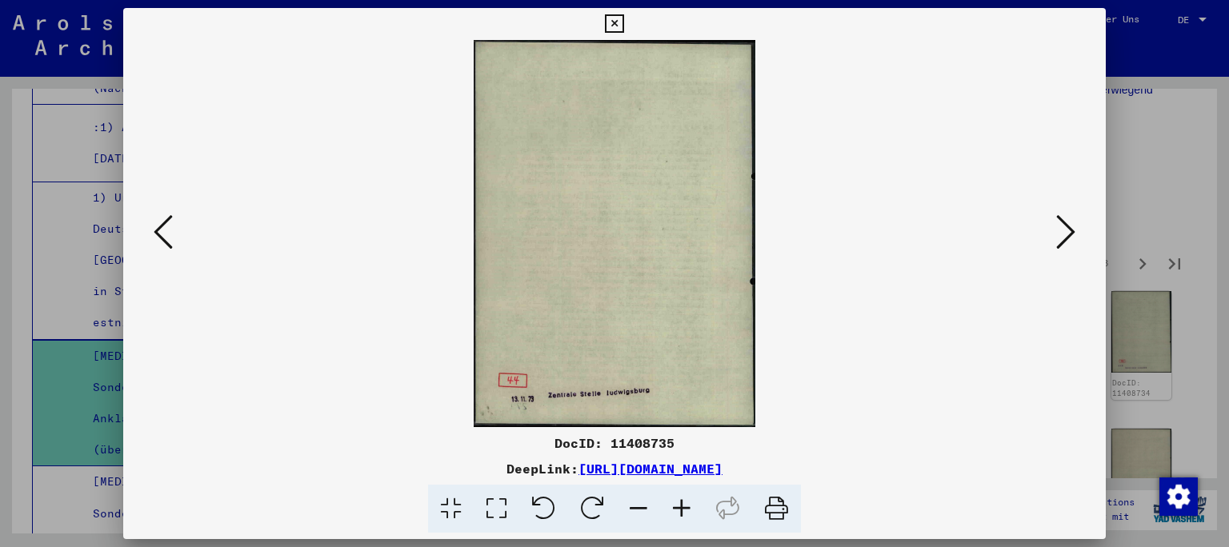
scroll to position [0, 0]
click at [1064, 222] on icon at bounding box center [1065, 232] width 19 height 38
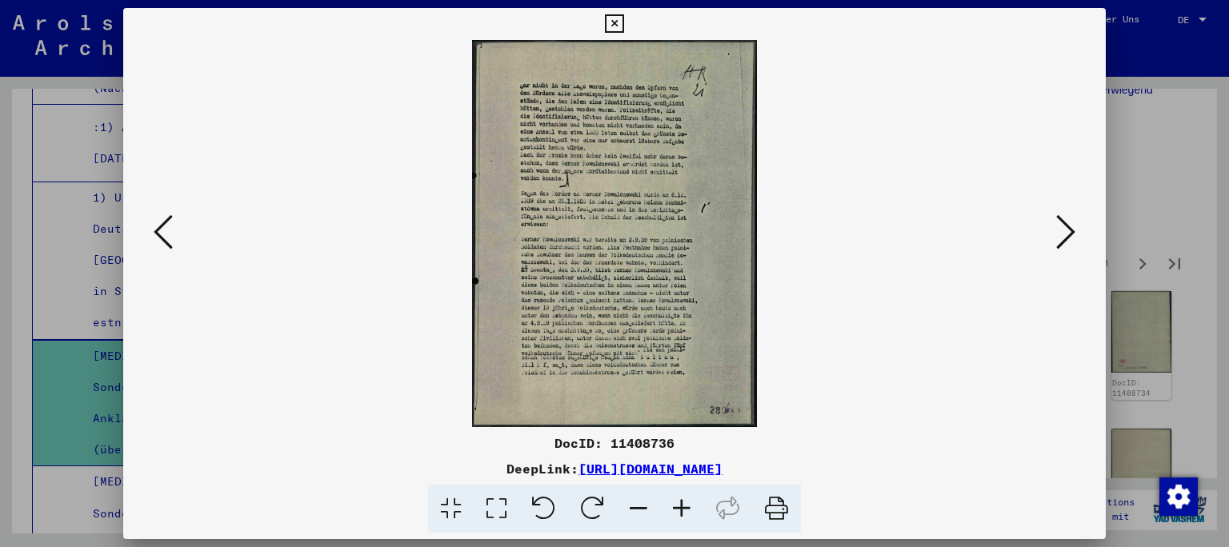
click at [679, 509] on icon at bounding box center [681, 509] width 43 height 49
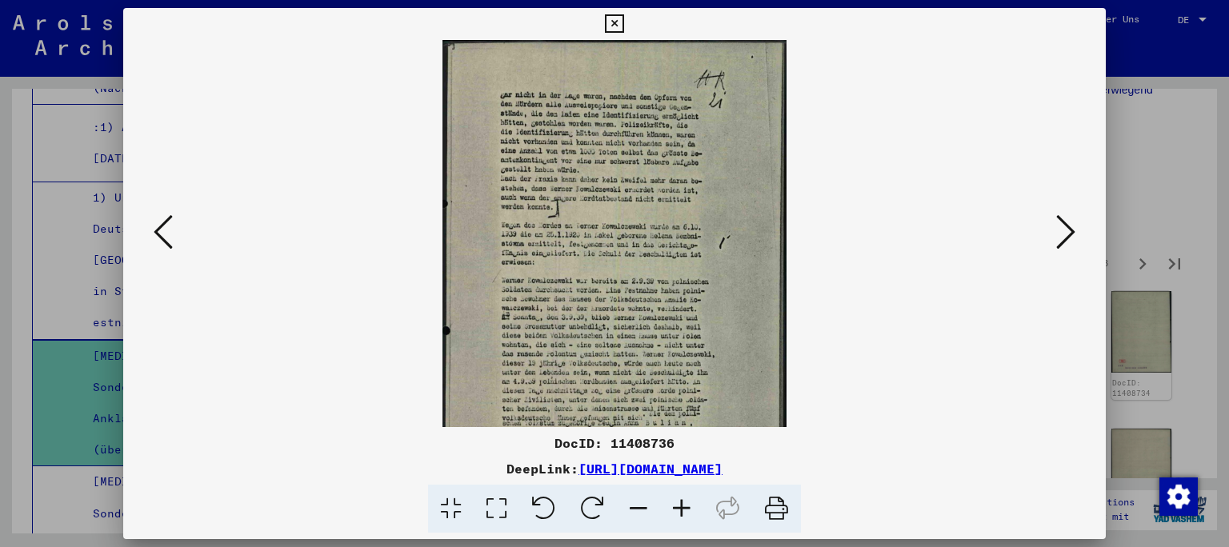
click at [679, 509] on icon at bounding box center [681, 509] width 43 height 49
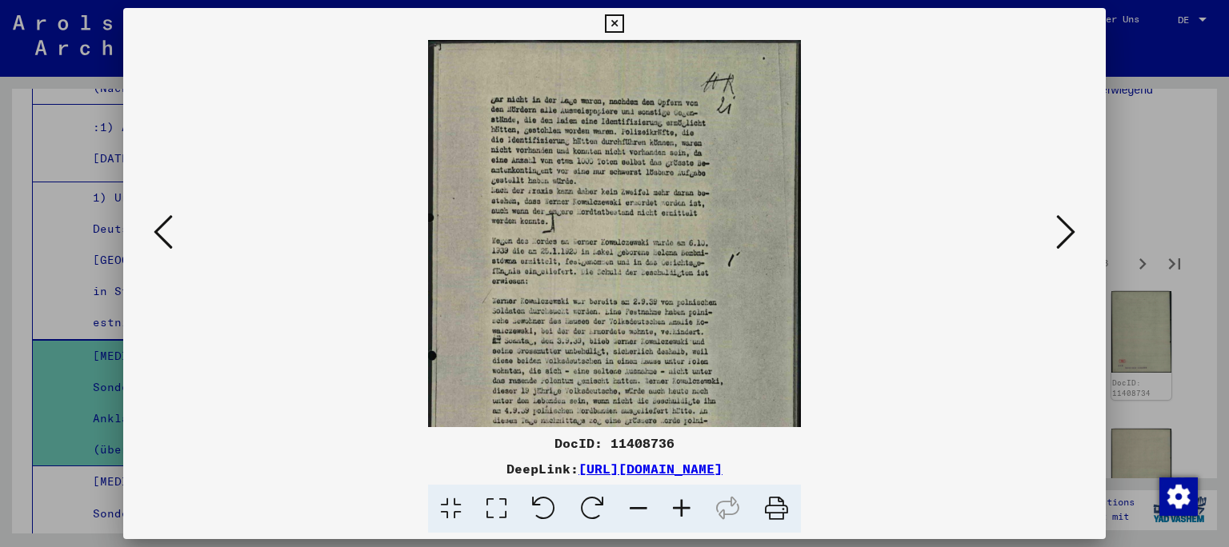
click at [679, 509] on icon at bounding box center [681, 509] width 43 height 49
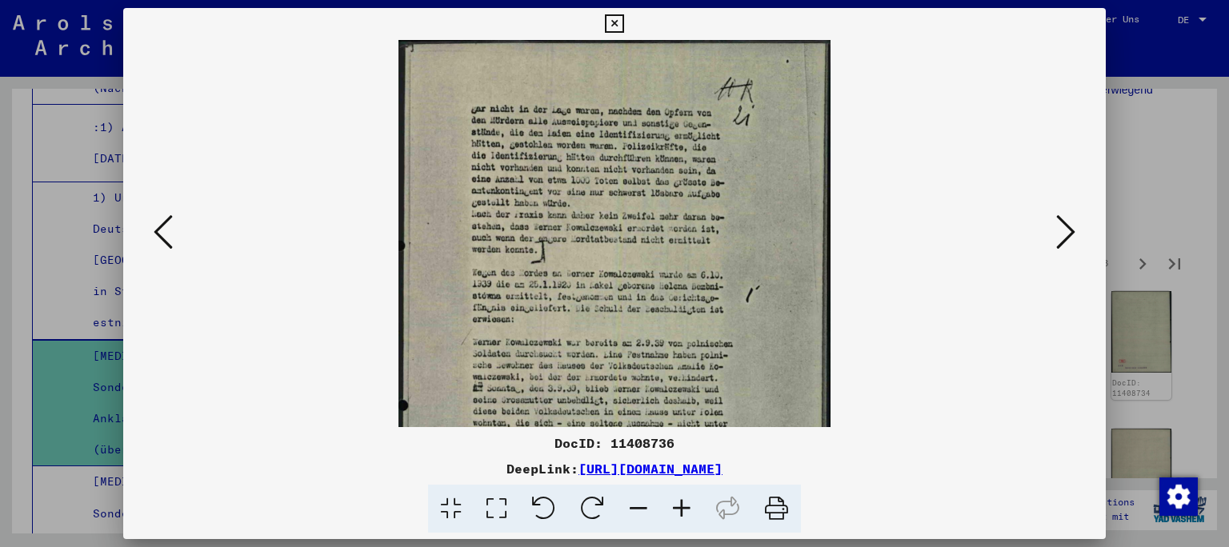
click at [679, 509] on icon at bounding box center [681, 509] width 43 height 49
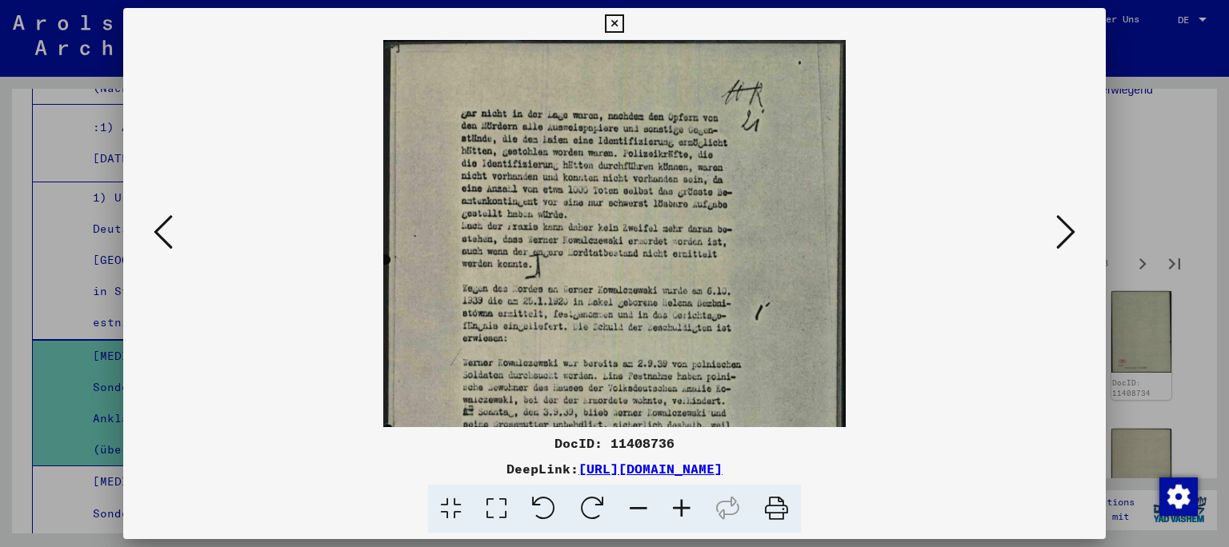
click at [679, 509] on icon at bounding box center [681, 509] width 43 height 49
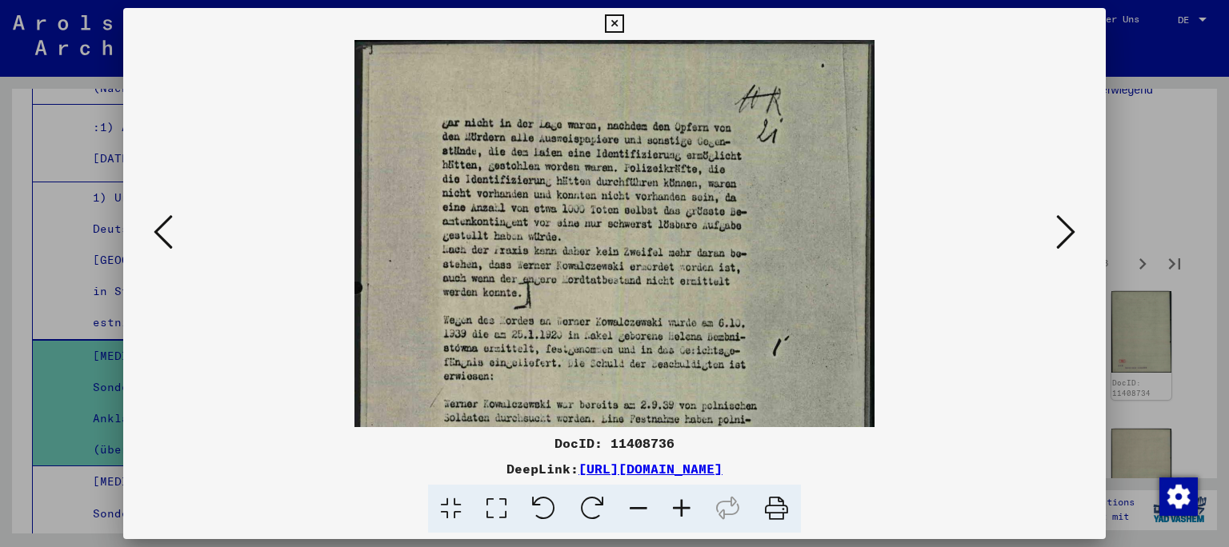
click at [679, 509] on icon at bounding box center [681, 509] width 43 height 49
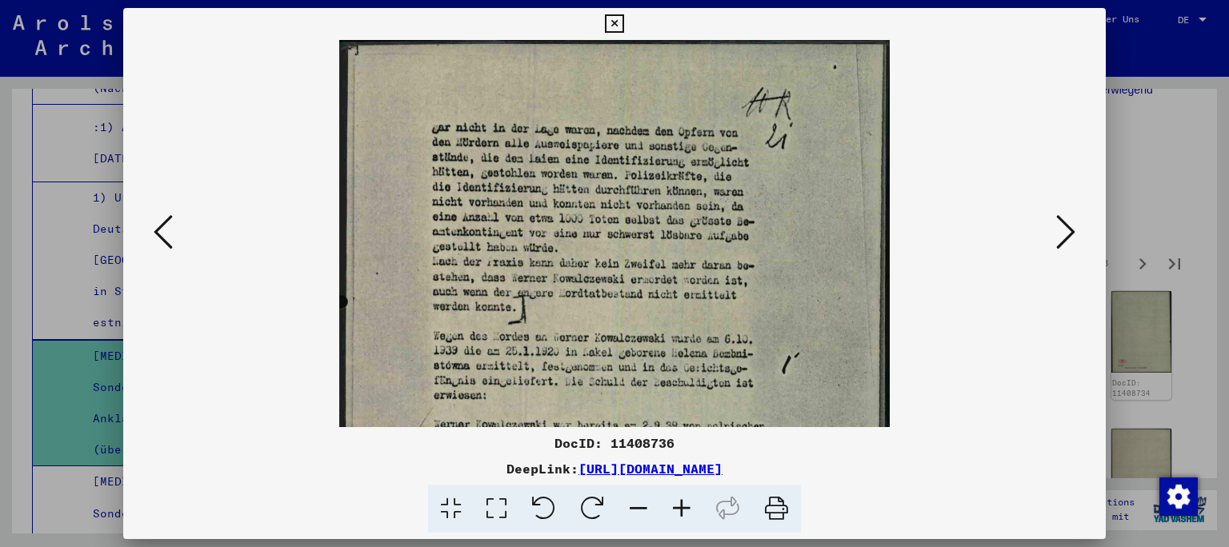
click at [679, 509] on icon at bounding box center [681, 509] width 43 height 49
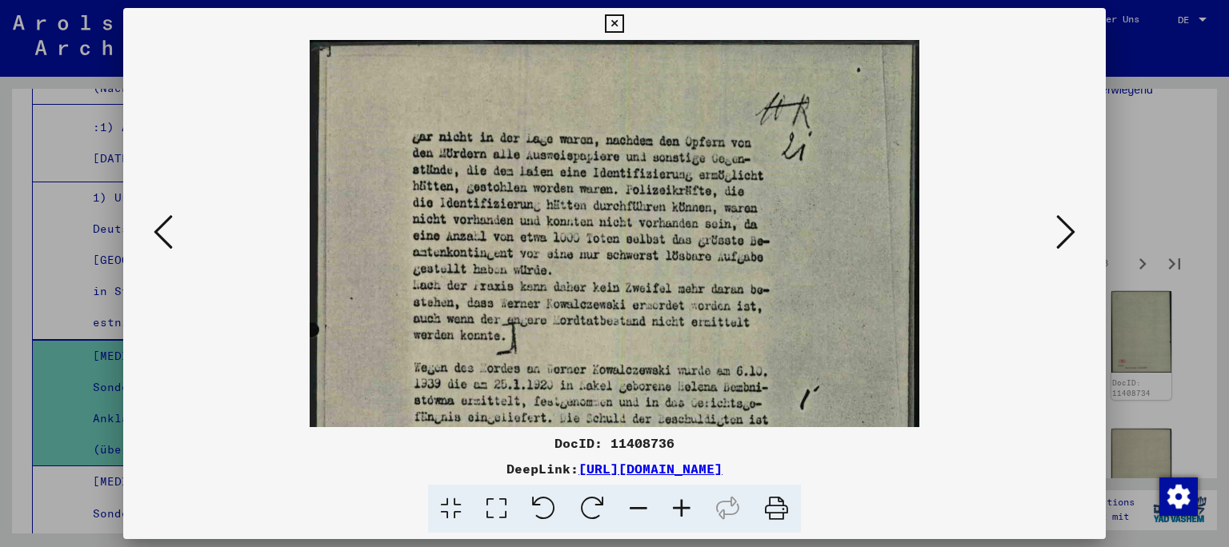
click at [679, 509] on icon at bounding box center [681, 509] width 43 height 49
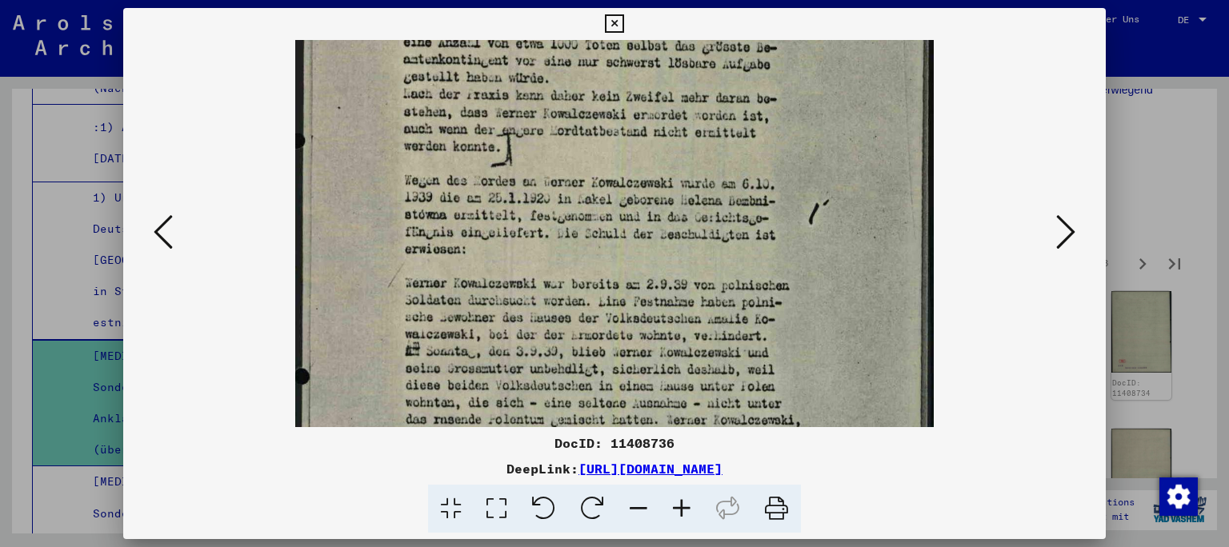
drag, startPoint x: 493, startPoint y: 327, endPoint x: 450, endPoint y: 126, distance: 206.1
click at [450, 126] on img at bounding box center [614, 270] width 638 height 867
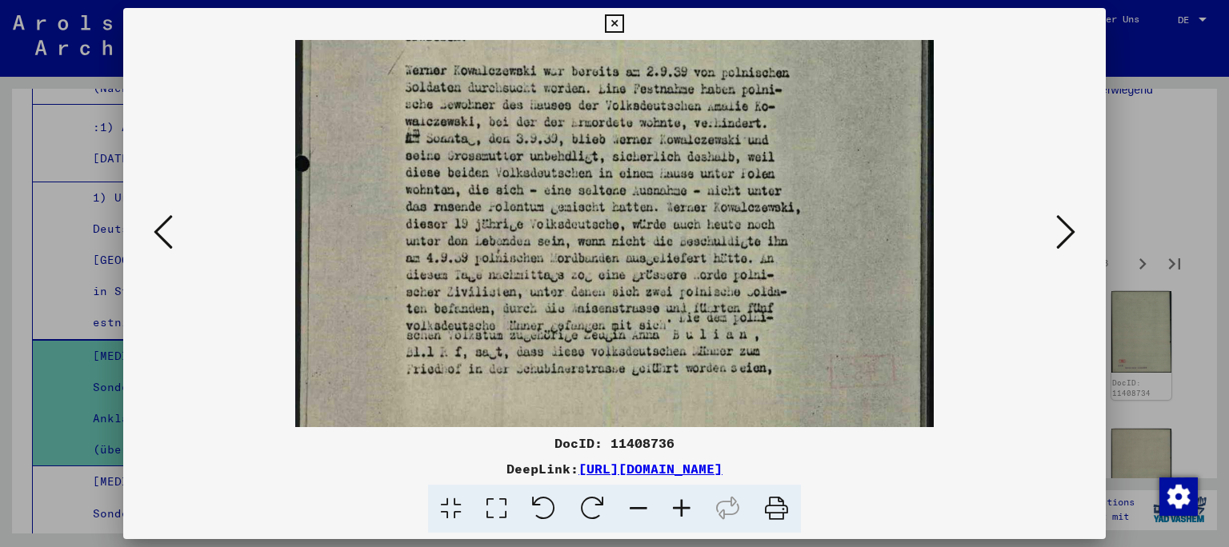
scroll to position [417, 0]
drag, startPoint x: 542, startPoint y: 289, endPoint x: 506, endPoint y: 74, distance: 218.1
click at [506, 74] on img at bounding box center [614, 56] width 638 height 867
click at [1064, 235] on icon at bounding box center [1065, 232] width 19 height 38
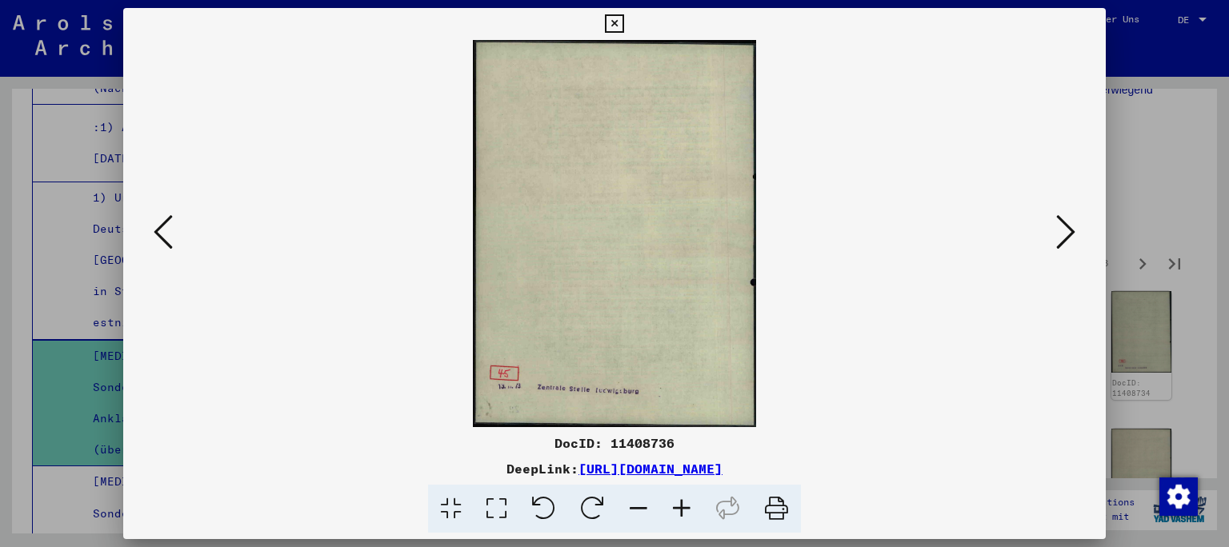
scroll to position [0, 0]
click at [1059, 235] on icon at bounding box center [1065, 232] width 19 height 38
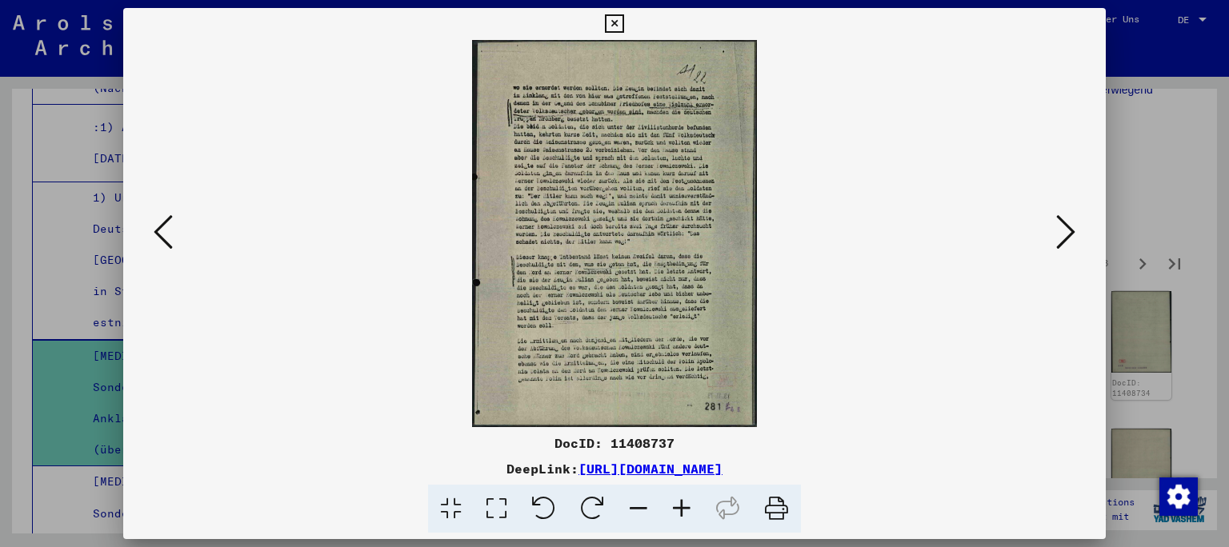
click at [673, 509] on icon at bounding box center [681, 509] width 43 height 49
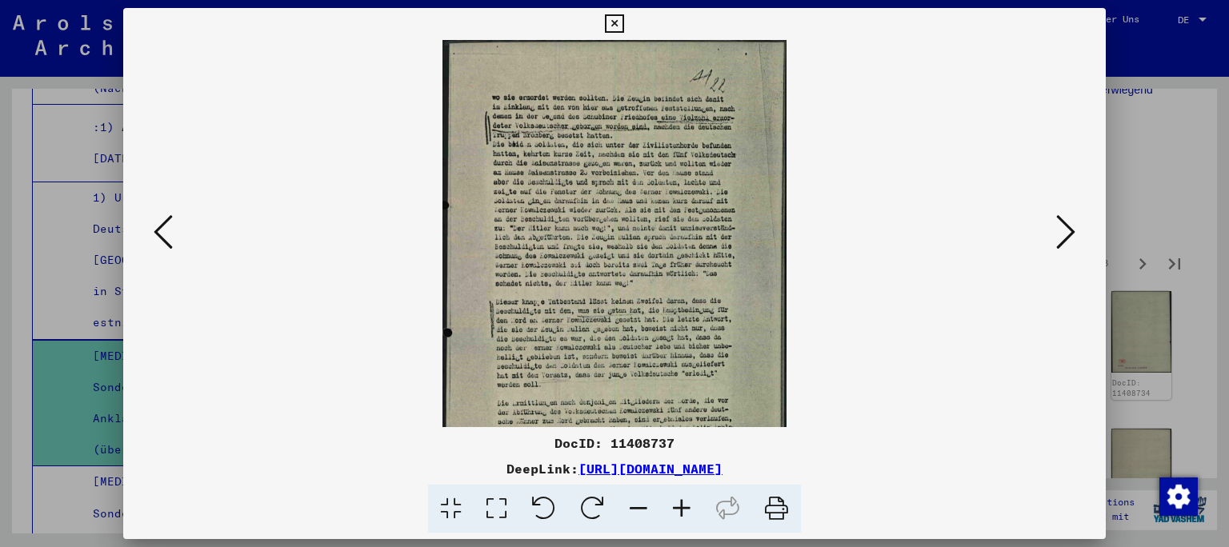
click at [673, 509] on icon at bounding box center [681, 509] width 43 height 49
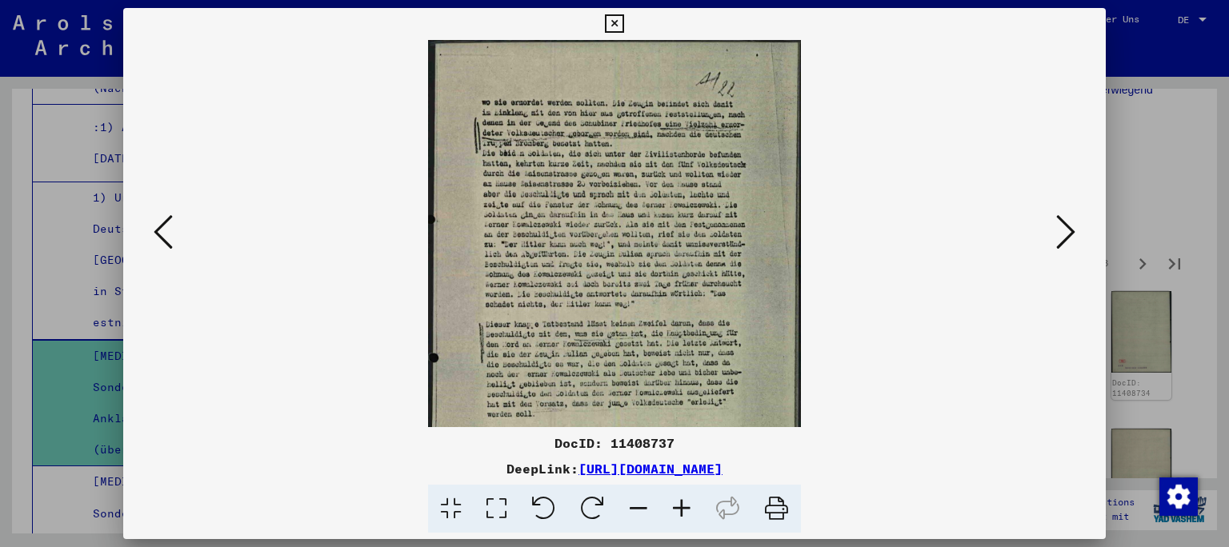
click at [673, 509] on icon at bounding box center [681, 509] width 43 height 49
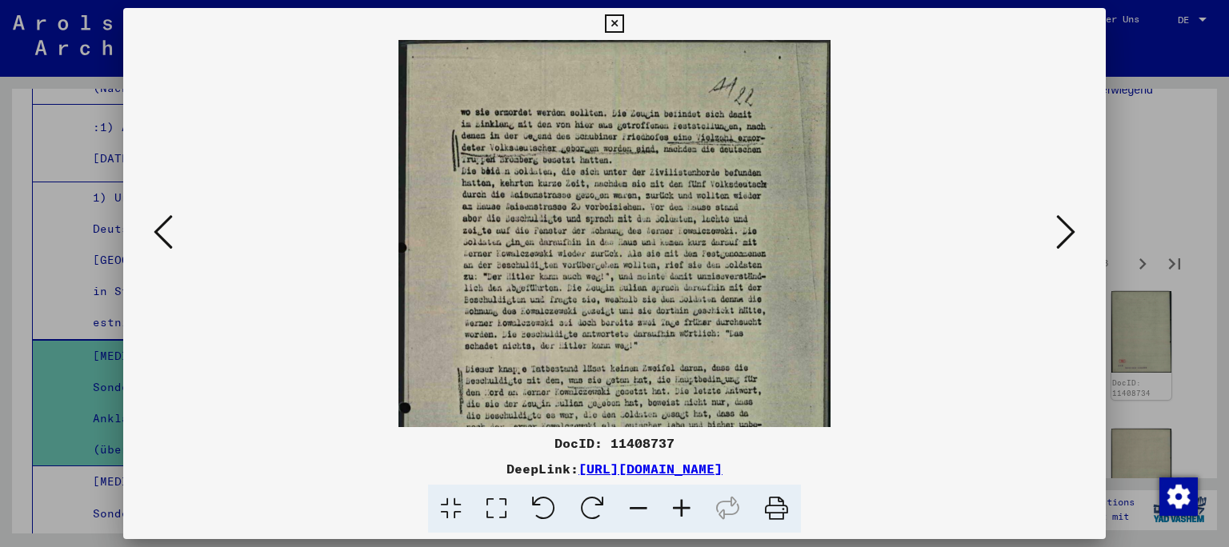
click at [673, 509] on icon at bounding box center [681, 509] width 43 height 49
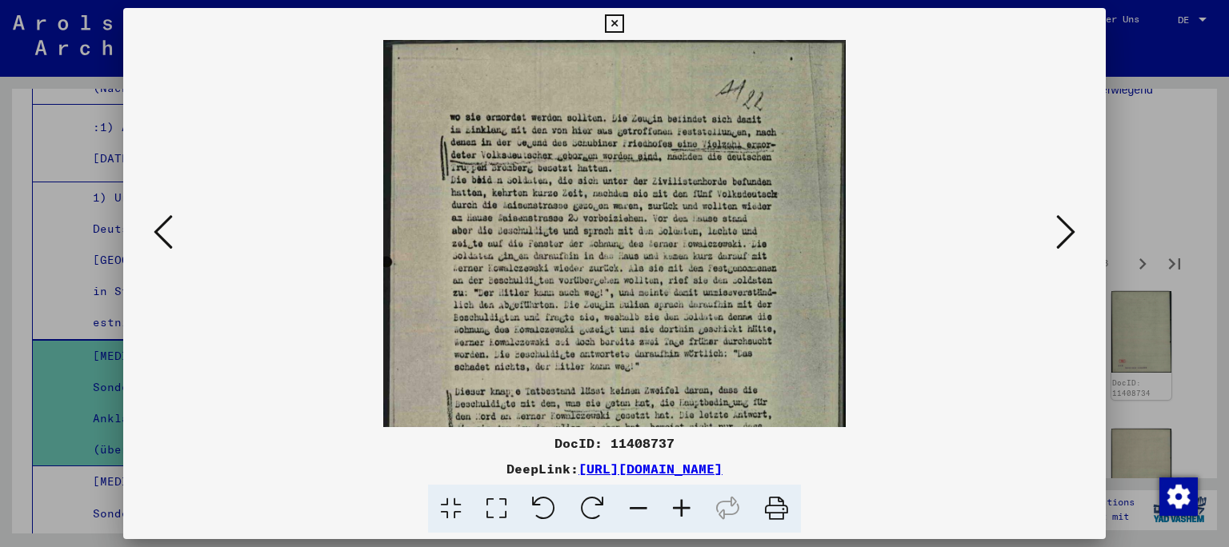
click at [673, 509] on icon at bounding box center [681, 509] width 43 height 49
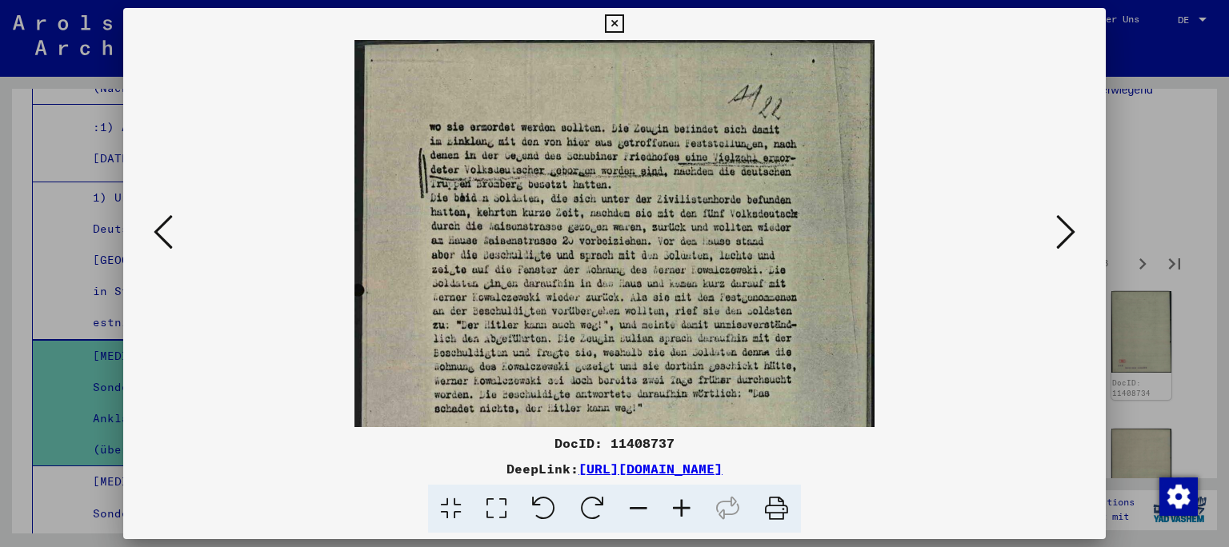
click at [673, 509] on icon at bounding box center [681, 509] width 43 height 49
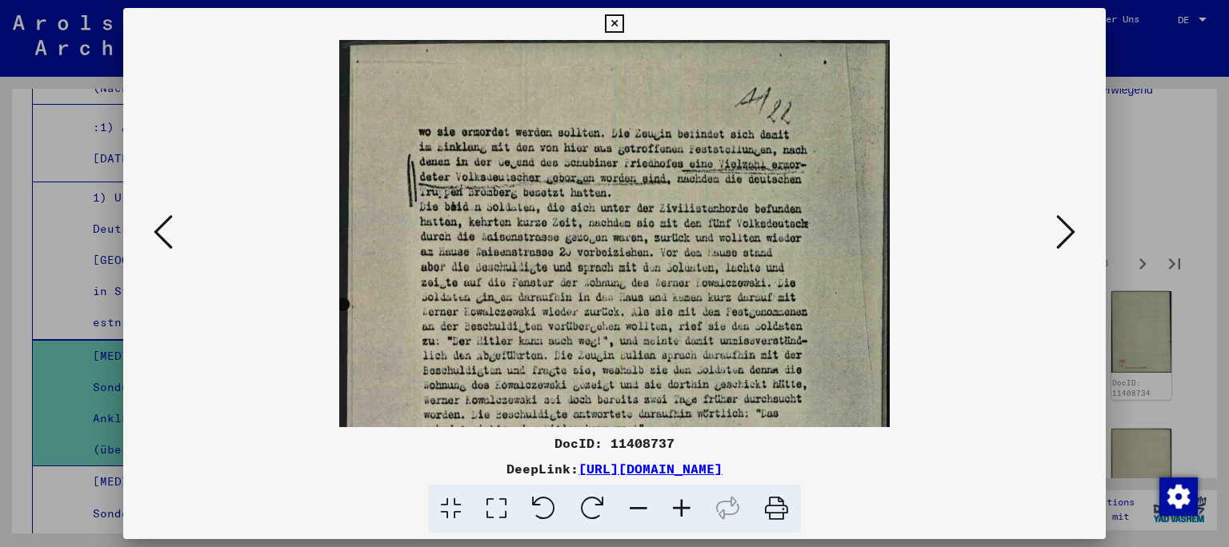
click at [673, 509] on icon at bounding box center [681, 509] width 43 height 49
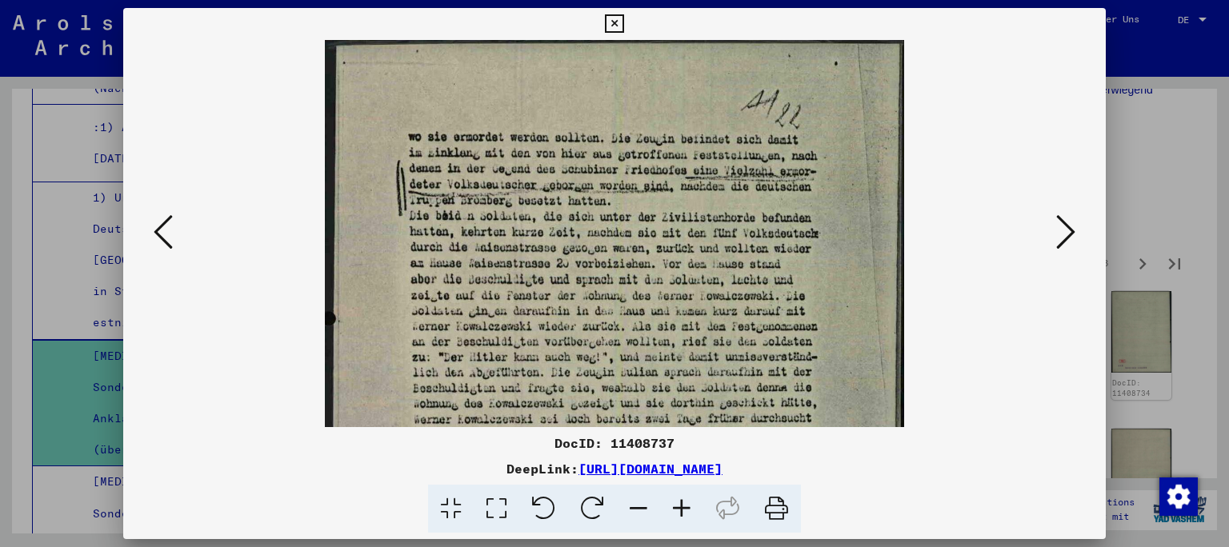
click at [673, 509] on icon at bounding box center [681, 509] width 43 height 49
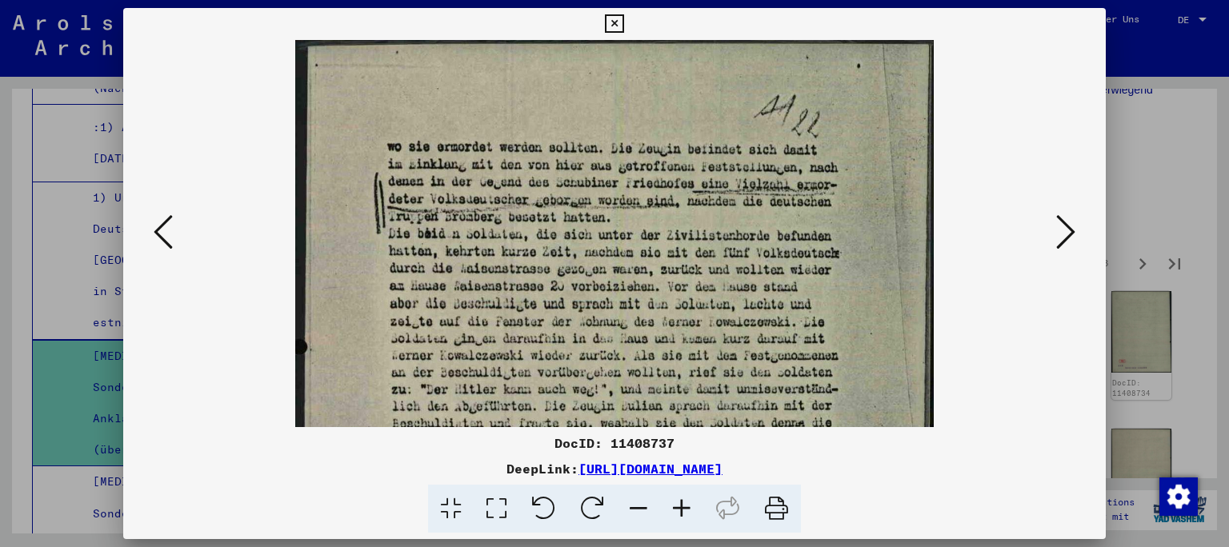
click at [673, 509] on icon at bounding box center [681, 509] width 43 height 49
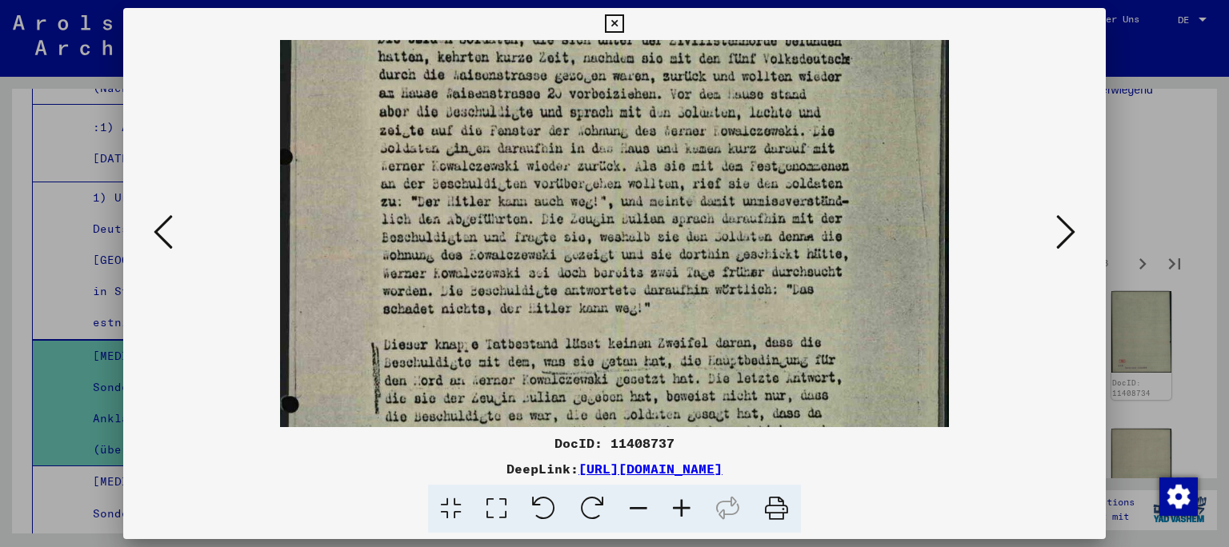
scroll to position [206, 0]
drag, startPoint x: 724, startPoint y: 401, endPoint x: 721, endPoint y: 195, distance: 205.6
click at [721, 195] on img at bounding box center [614, 287] width 668 height 907
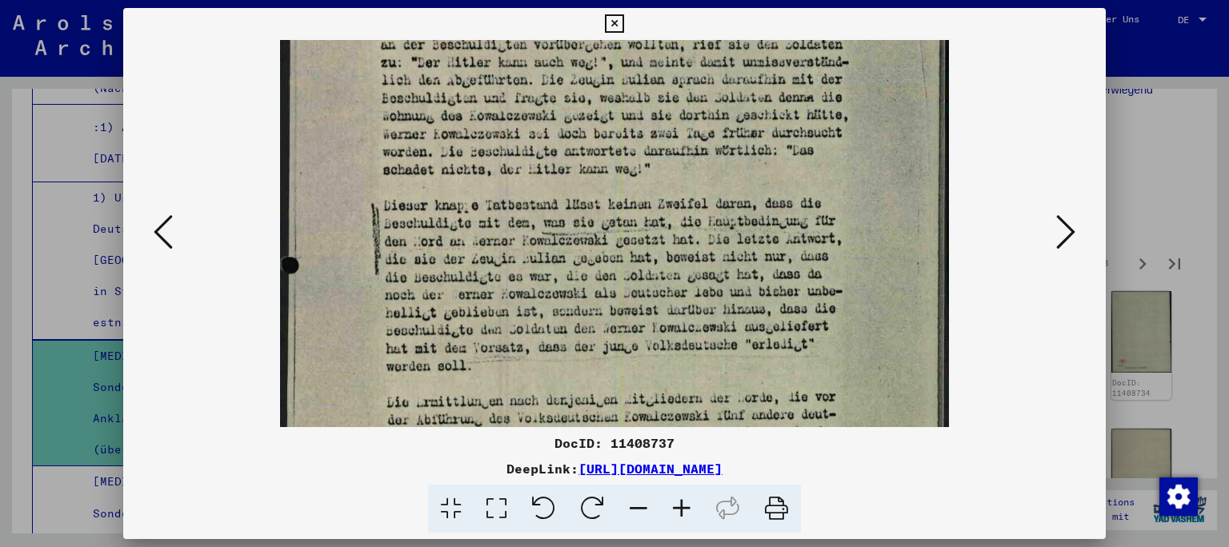
scroll to position [390, 0]
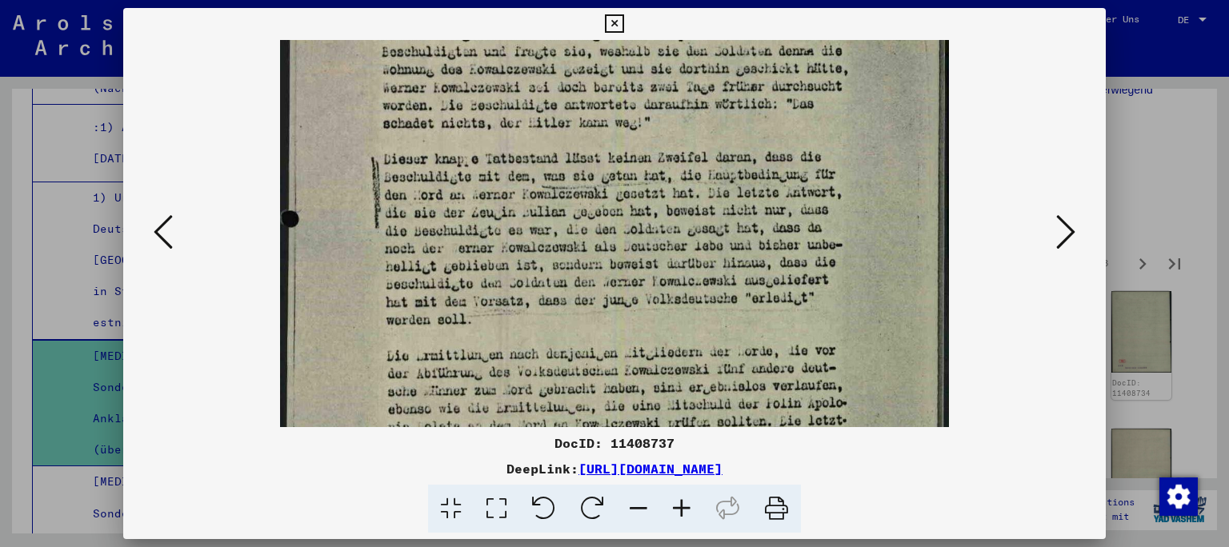
drag, startPoint x: 459, startPoint y: 286, endPoint x: 439, endPoint y: 102, distance: 185.0
click at [439, 102] on img at bounding box center [614, 103] width 668 height 907
click at [1066, 238] on icon at bounding box center [1065, 232] width 19 height 38
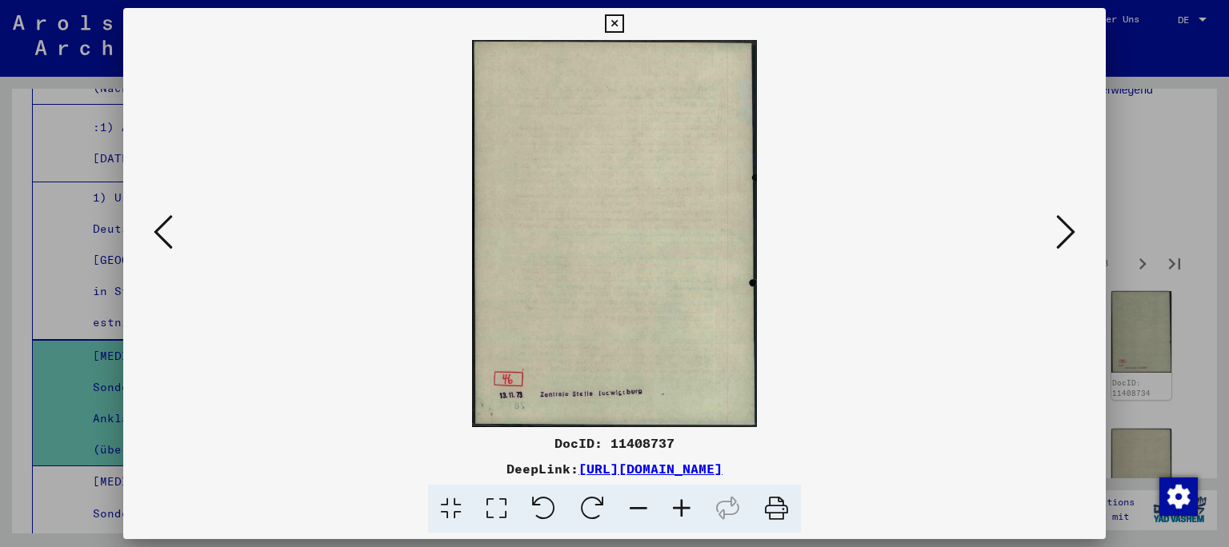
scroll to position [0, 0]
click at [1066, 238] on icon at bounding box center [1065, 232] width 19 height 38
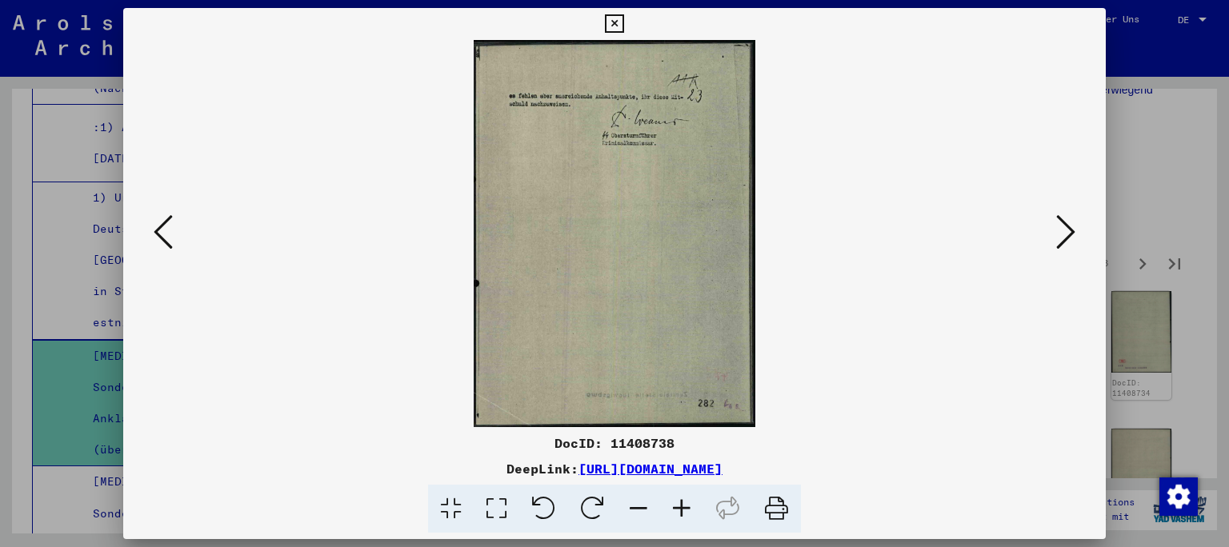
click at [1066, 238] on icon at bounding box center [1065, 232] width 19 height 38
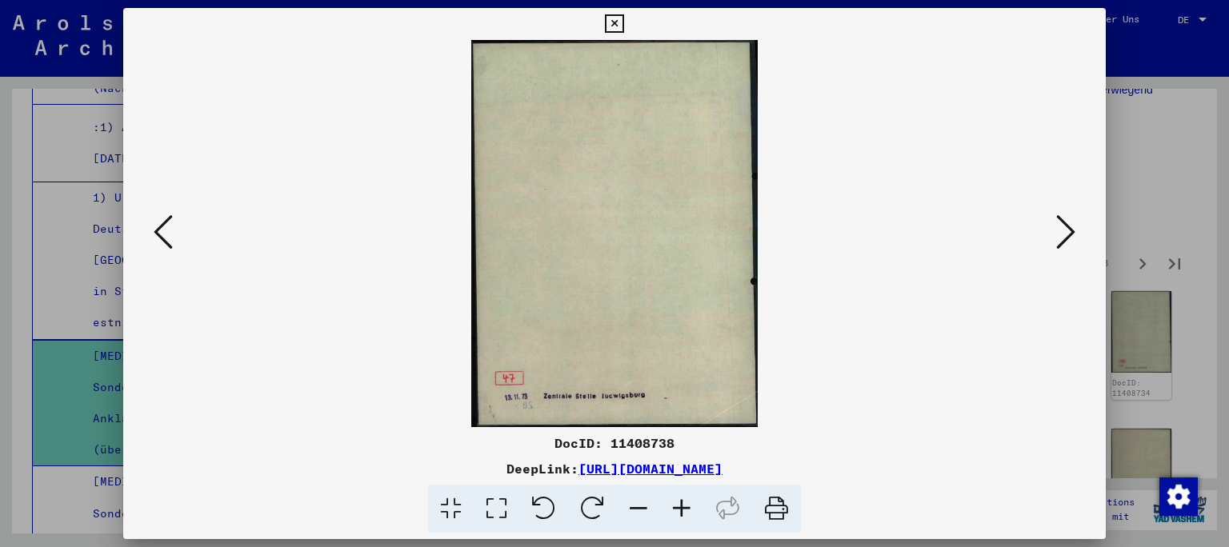
click at [1066, 238] on icon at bounding box center [1065, 232] width 19 height 38
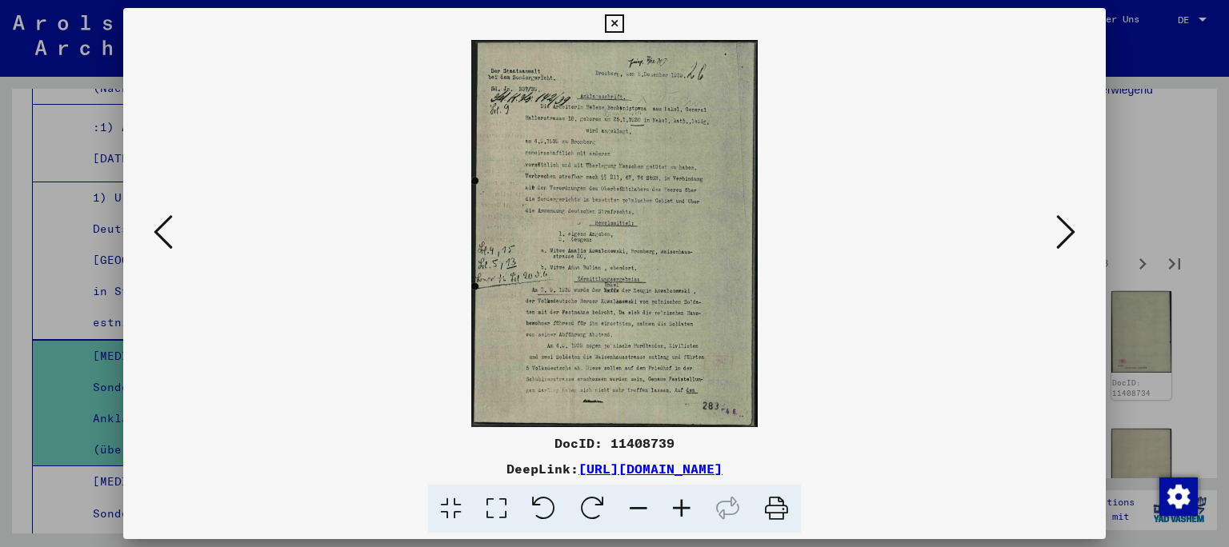
click at [682, 510] on icon at bounding box center [681, 509] width 43 height 49
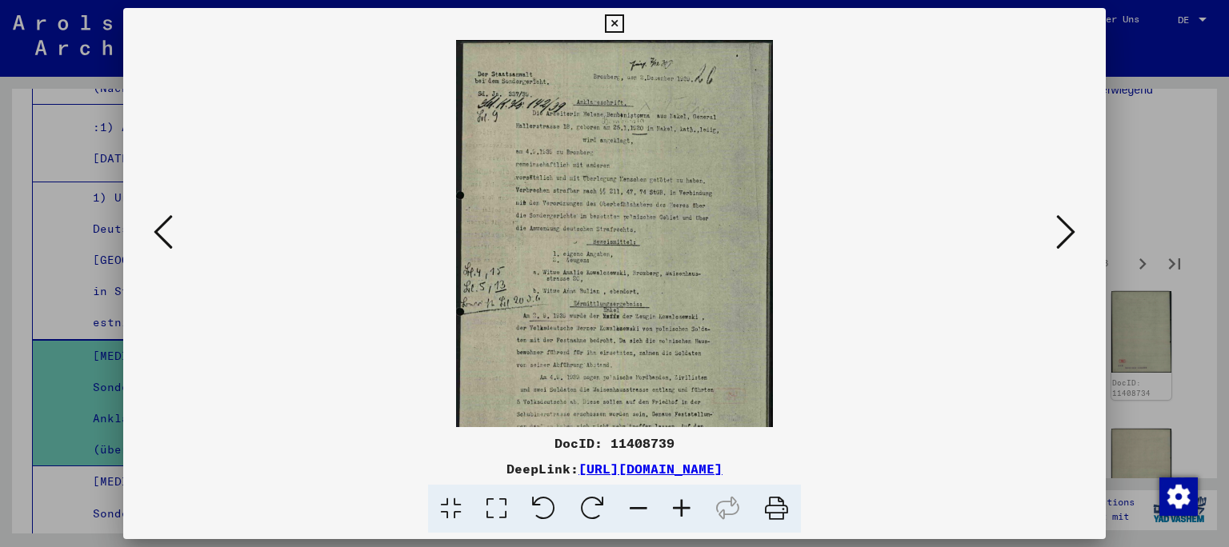
click at [682, 510] on icon at bounding box center [681, 509] width 43 height 49
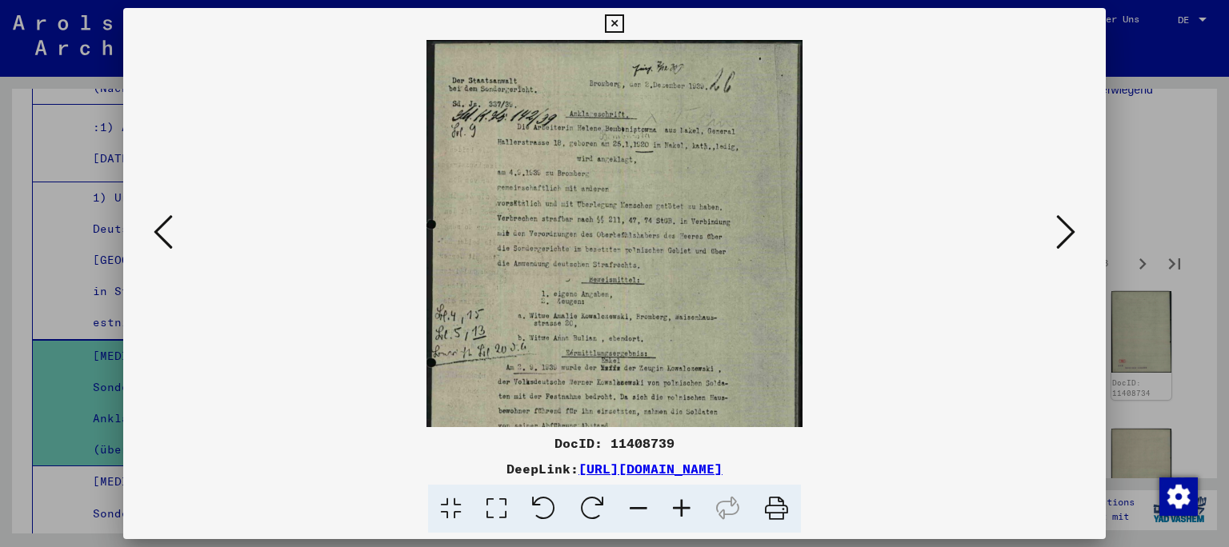
click at [682, 510] on icon at bounding box center [681, 509] width 43 height 49
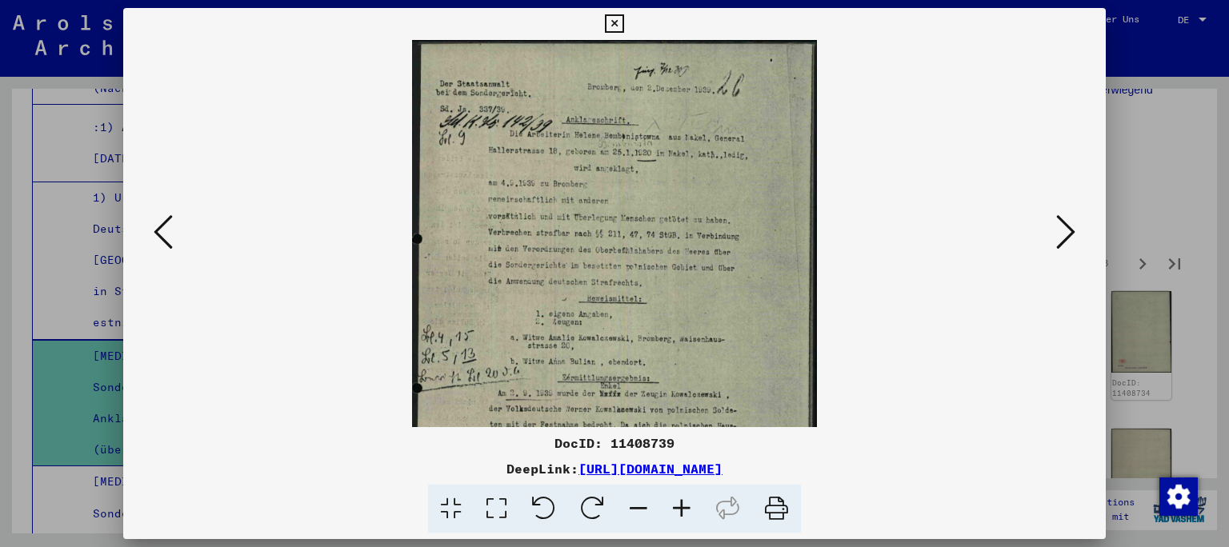
click at [682, 510] on icon at bounding box center [681, 509] width 43 height 49
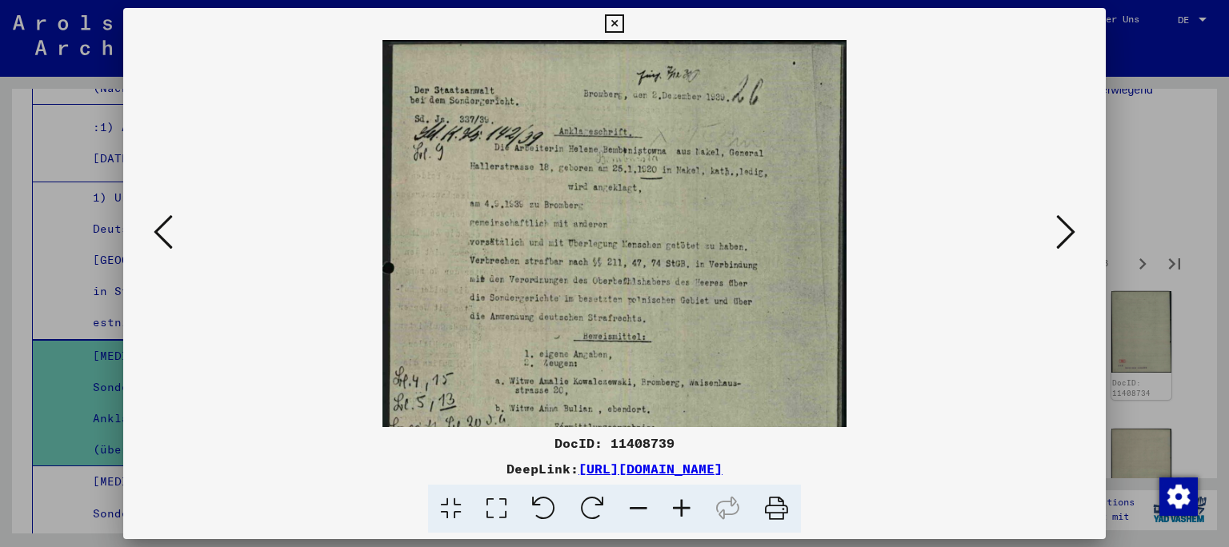
click at [682, 510] on icon at bounding box center [681, 509] width 43 height 49
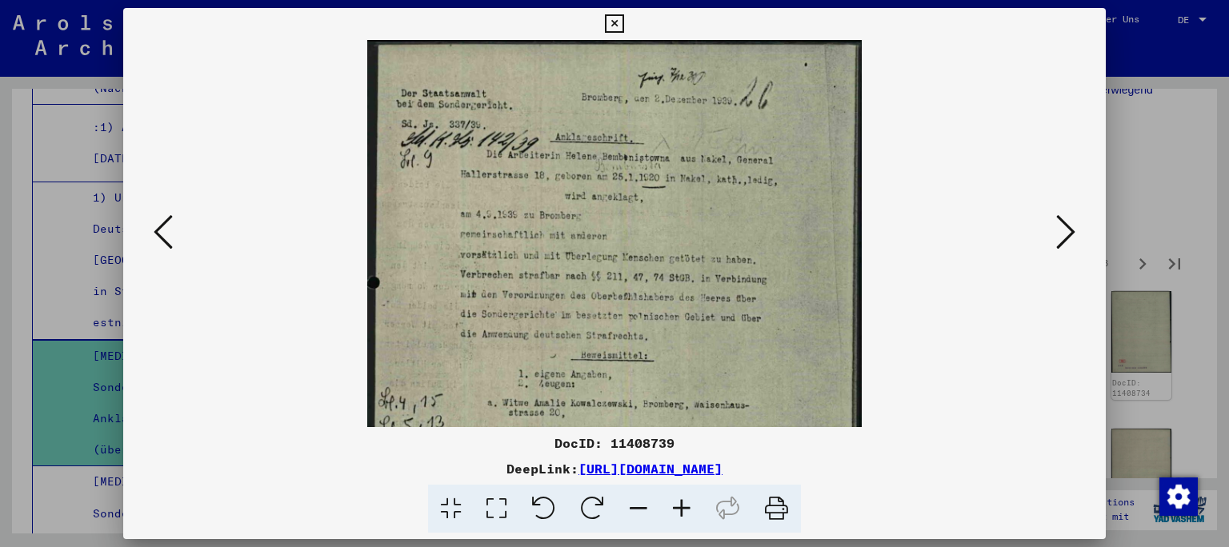
click at [682, 510] on icon at bounding box center [681, 509] width 43 height 49
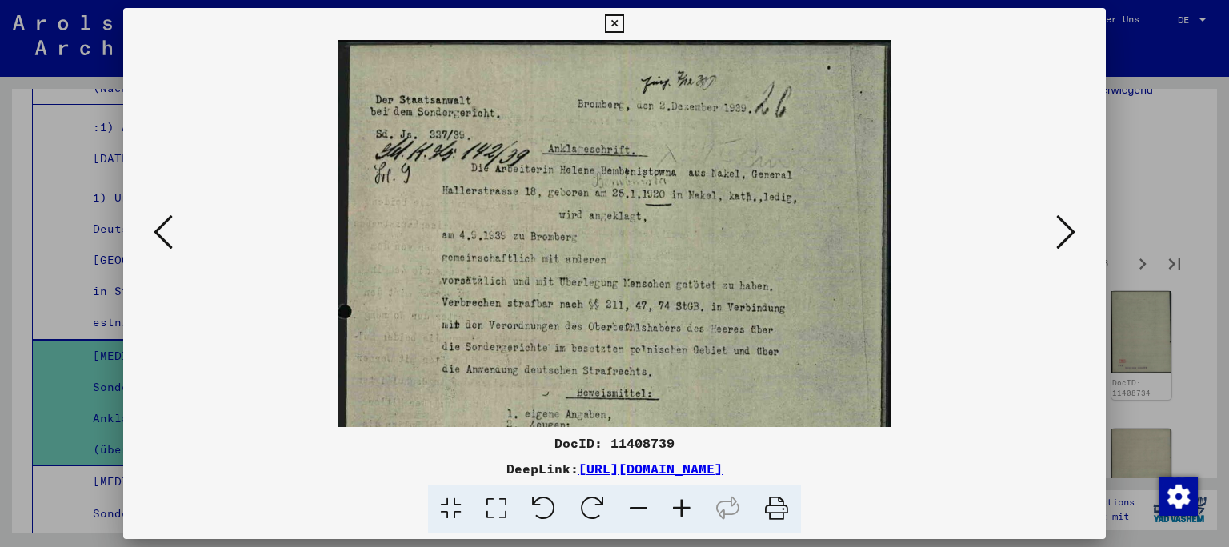
click at [682, 510] on icon at bounding box center [681, 509] width 43 height 49
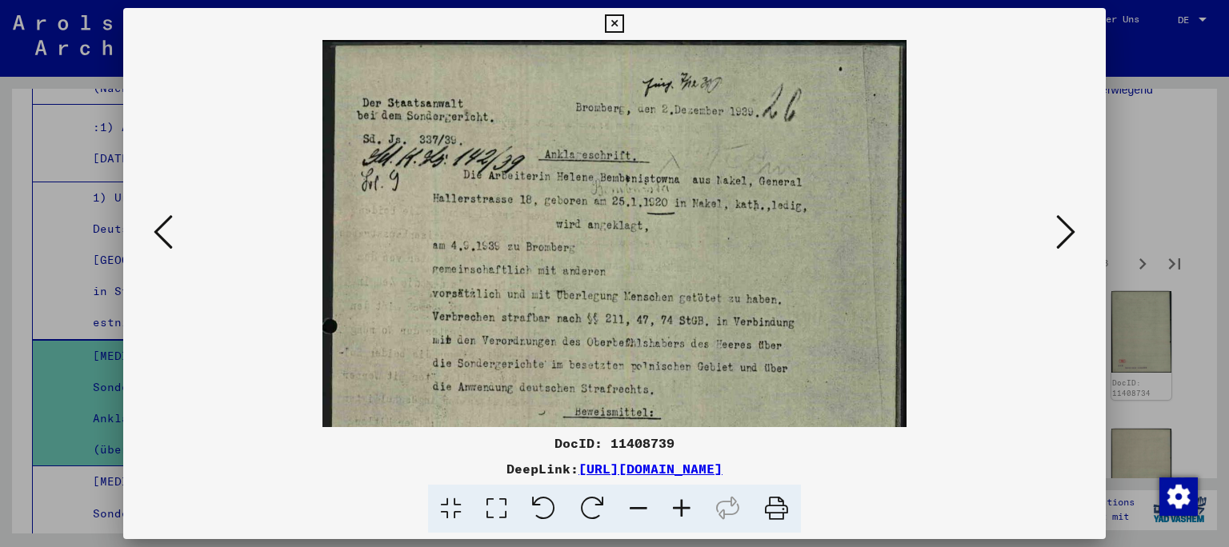
click at [682, 510] on icon at bounding box center [681, 509] width 43 height 49
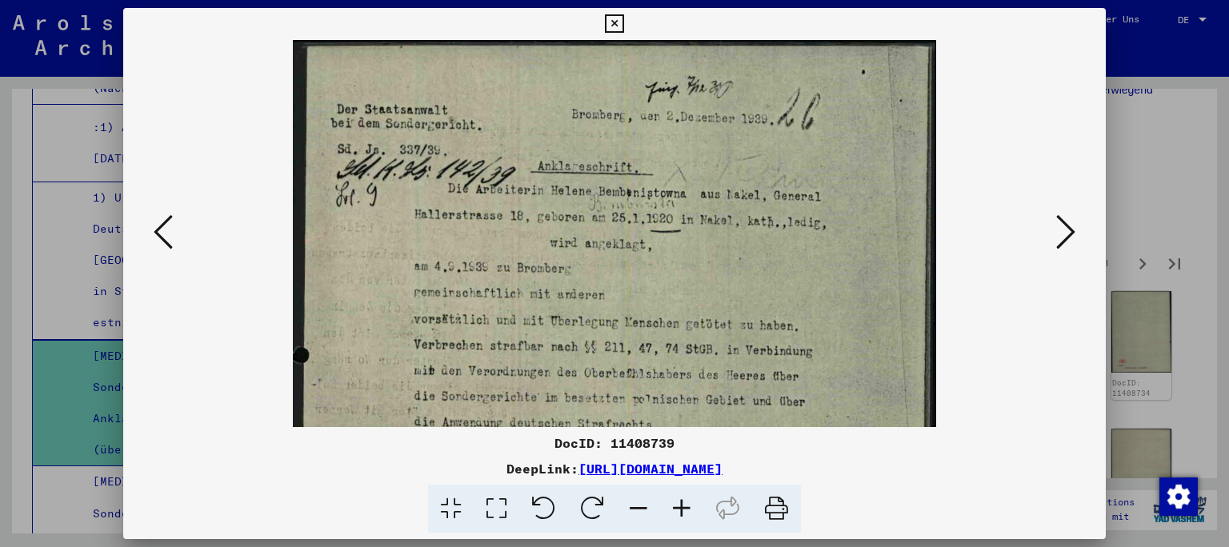
click at [682, 510] on icon at bounding box center [681, 509] width 43 height 49
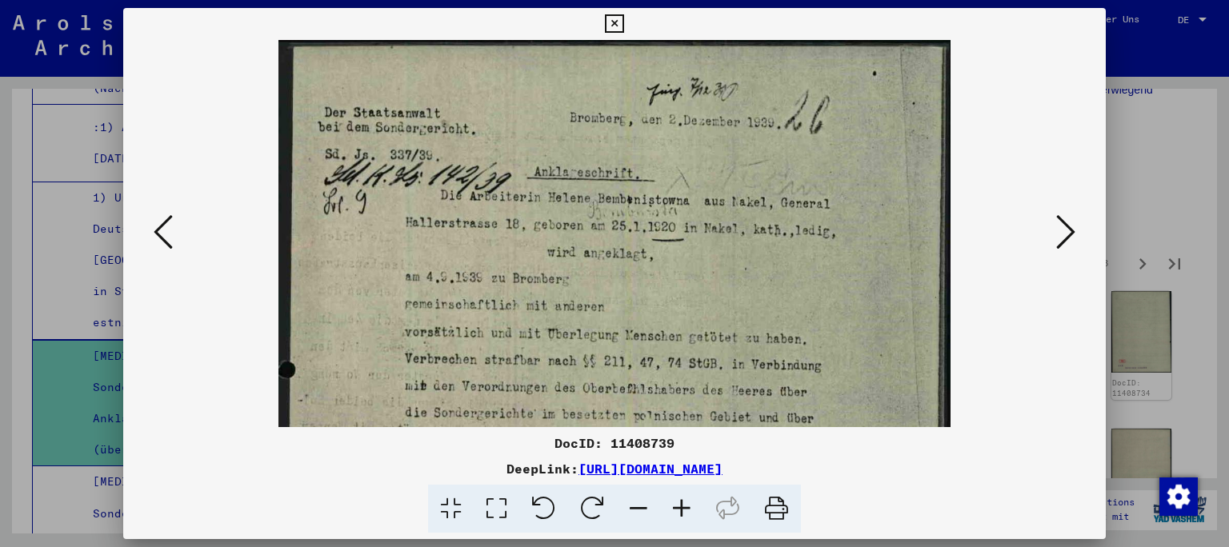
click at [1059, 238] on icon at bounding box center [1065, 232] width 19 height 38
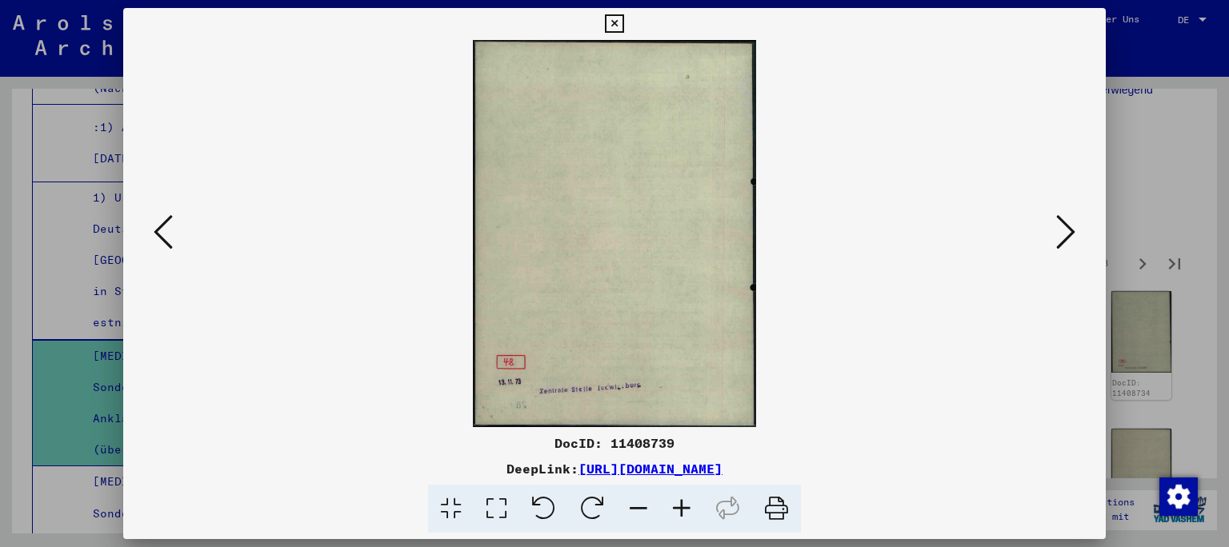
click at [1059, 238] on icon at bounding box center [1065, 232] width 19 height 38
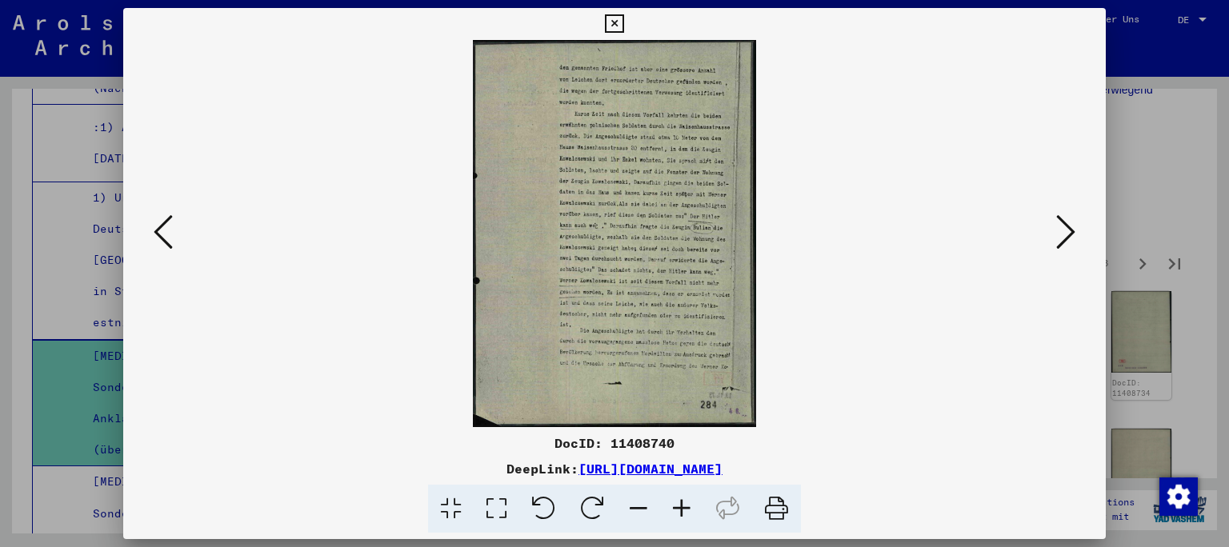
click at [1059, 238] on icon at bounding box center [1065, 232] width 19 height 38
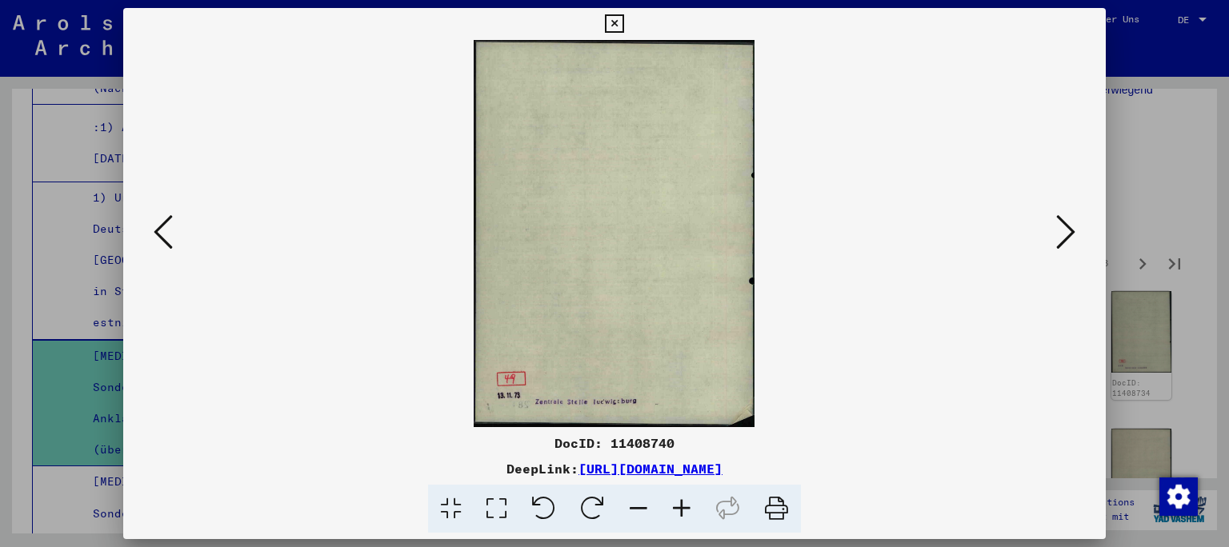
click at [1059, 238] on icon at bounding box center [1065, 232] width 19 height 38
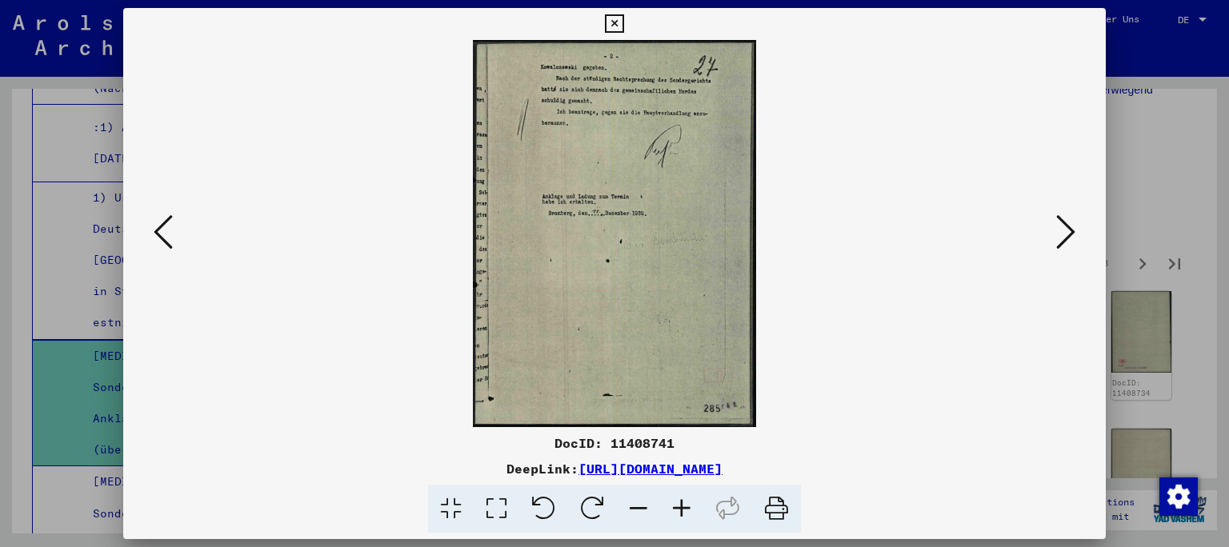
click at [1059, 238] on icon at bounding box center [1065, 232] width 19 height 38
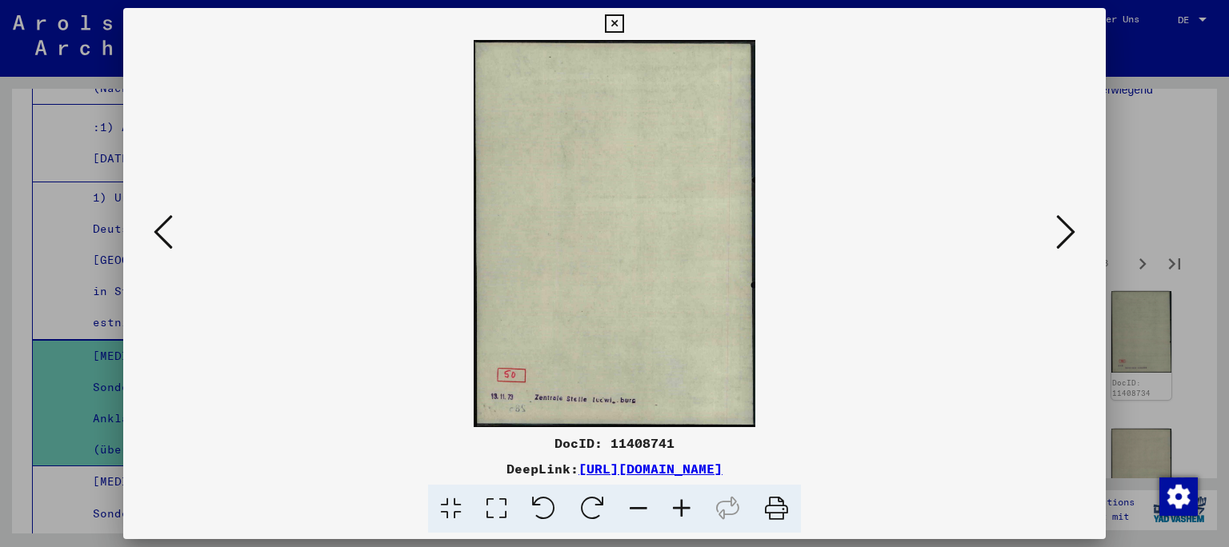
click at [1059, 238] on icon at bounding box center [1065, 232] width 19 height 38
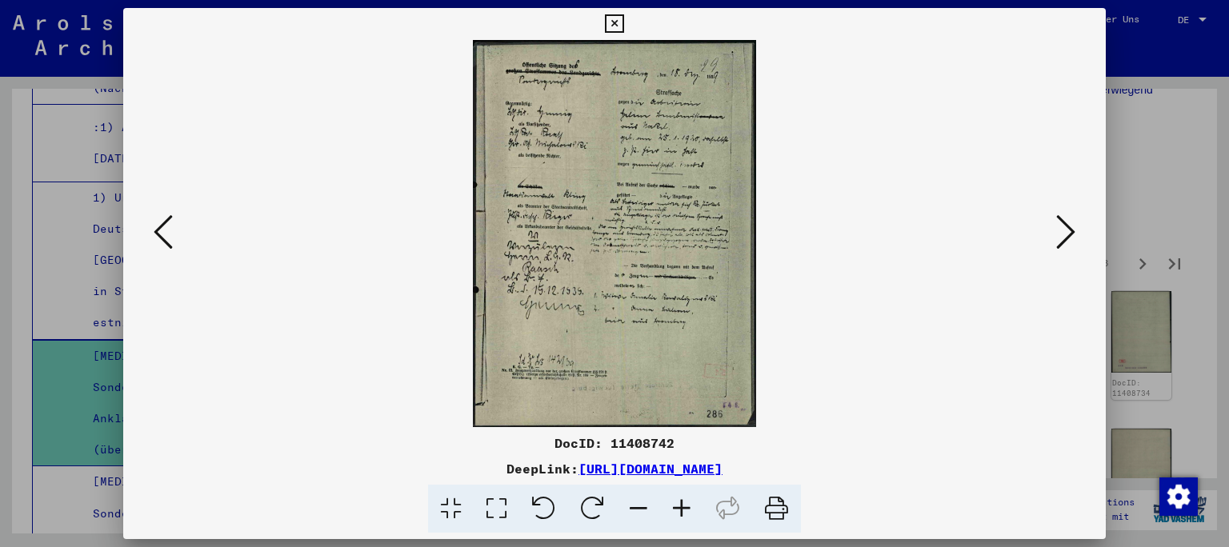
click at [673, 509] on icon at bounding box center [681, 509] width 43 height 49
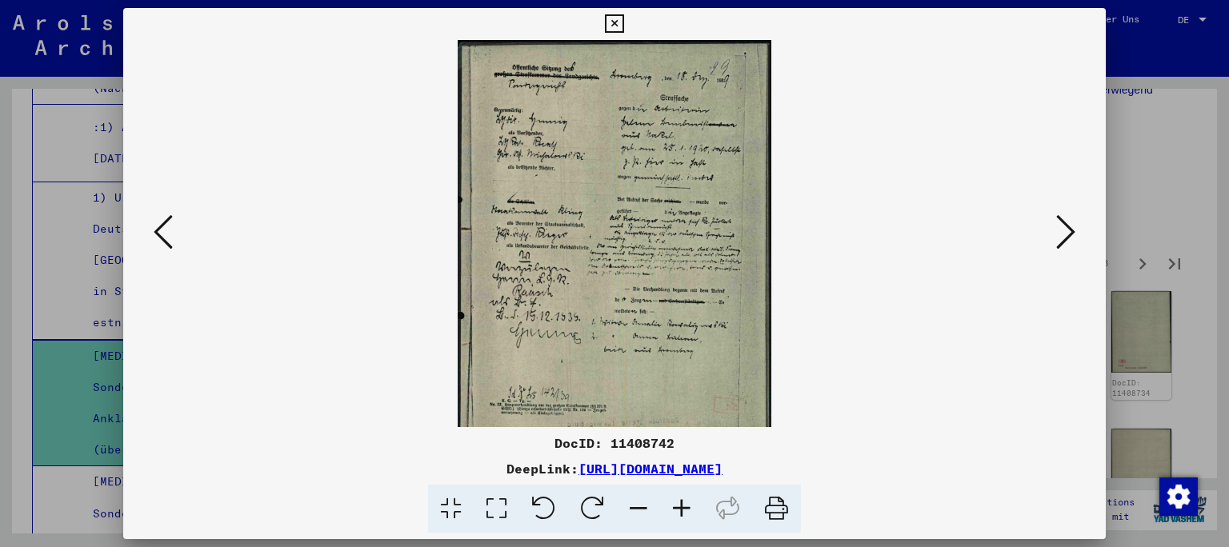
click at [673, 509] on icon at bounding box center [681, 509] width 43 height 49
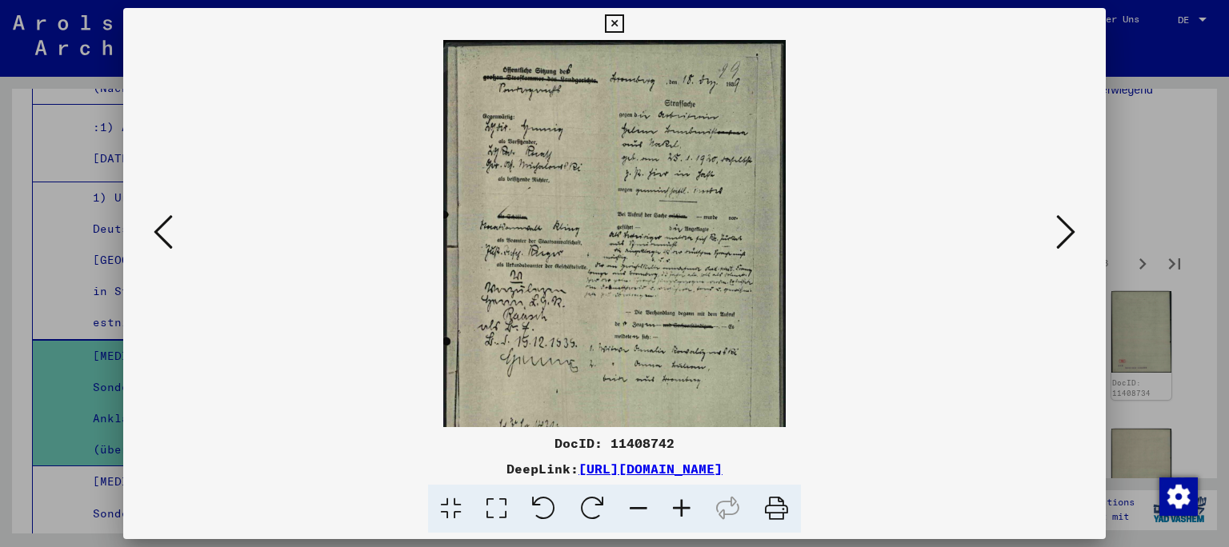
click at [673, 509] on icon at bounding box center [681, 509] width 43 height 49
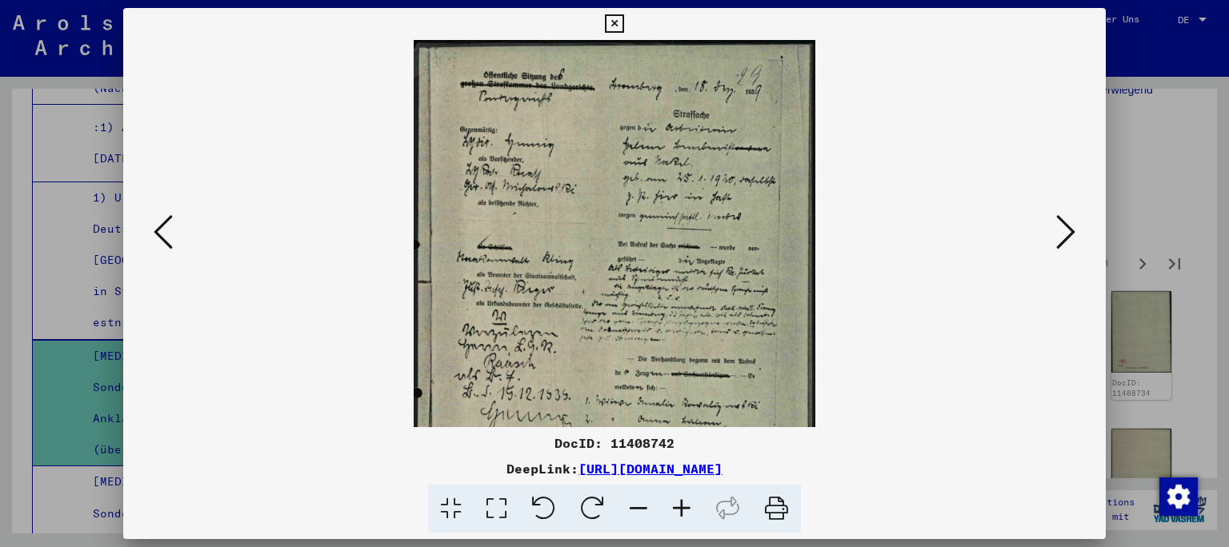
click at [673, 509] on icon at bounding box center [681, 509] width 43 height 49
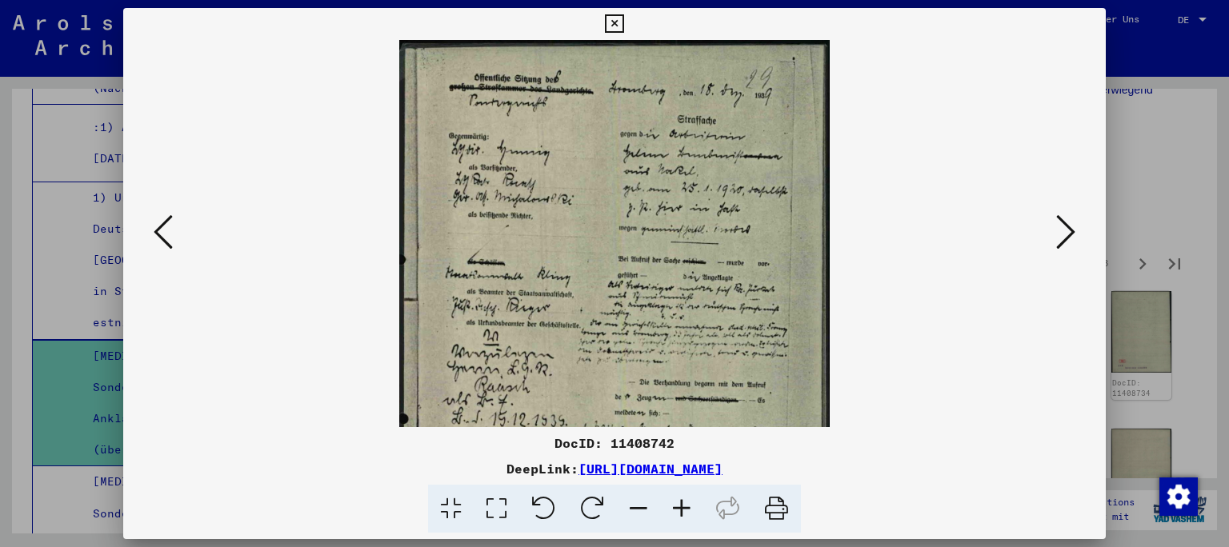
click at [673, 509] on icon at bounding box center [681, 509] width 43 height 49
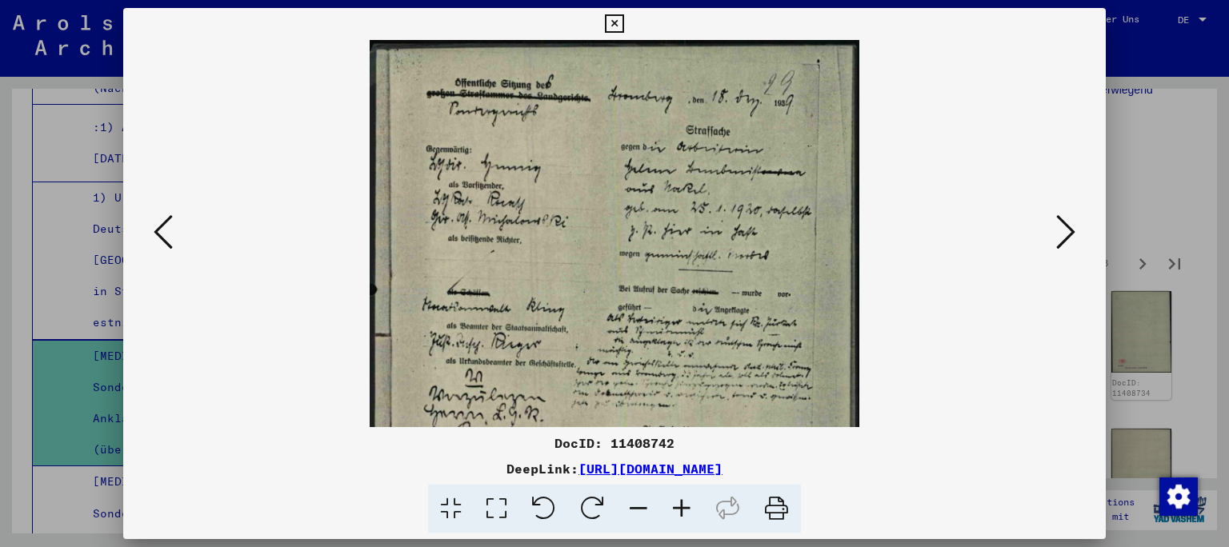
click at [673, 509] on icon at bounding box center [681, 509] width 43 height 49
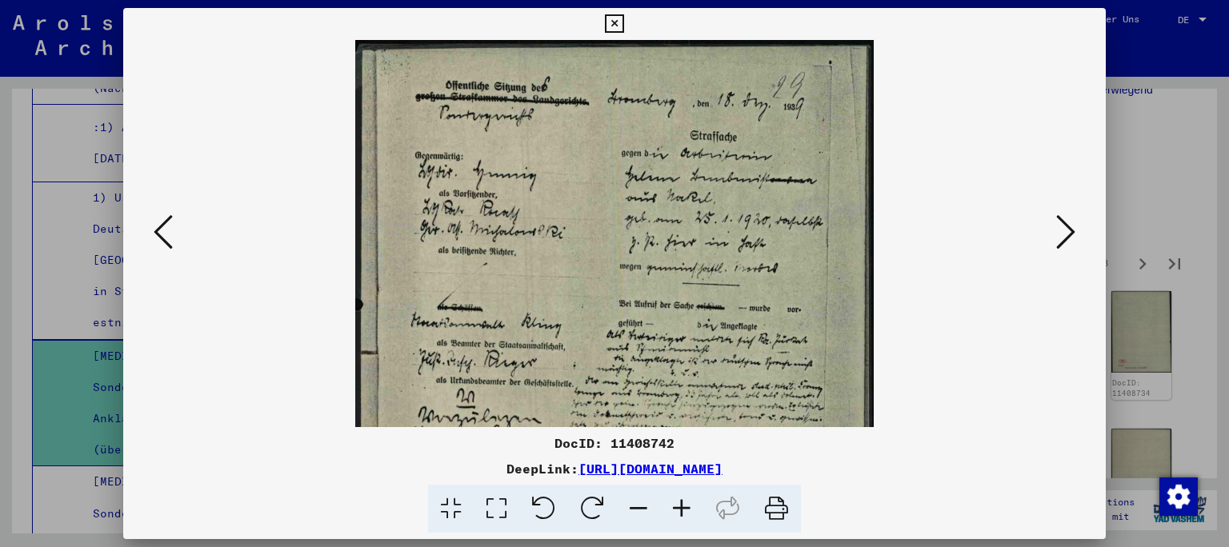
click at [673, 509] on icon at bounding box center [681, 509] width 43 height 49
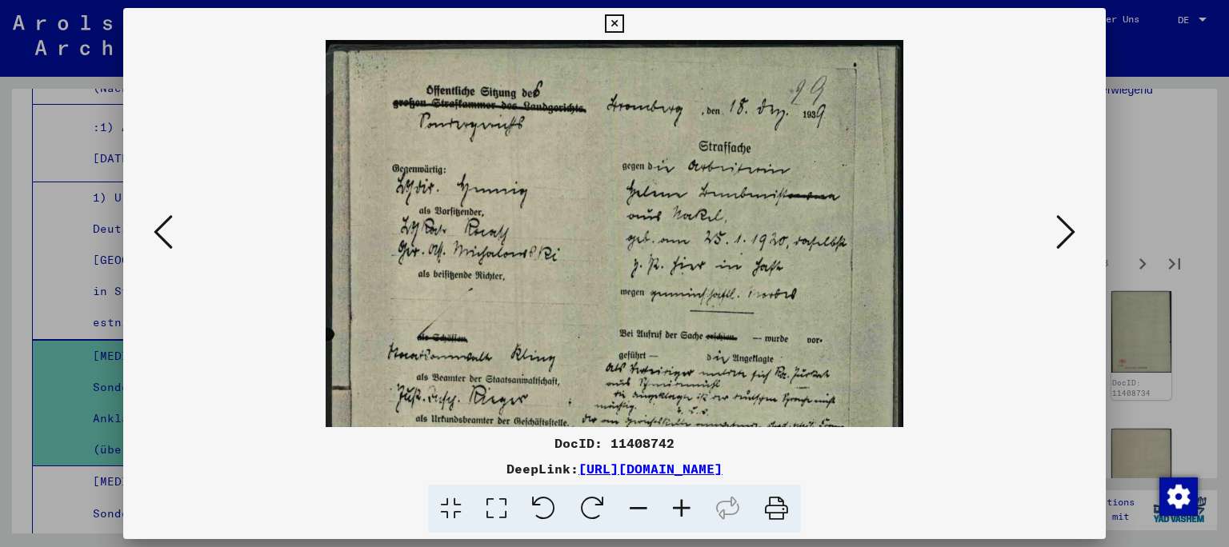
click at [673, 509] on icon at bounding box center [681, 509] width 43 height 49
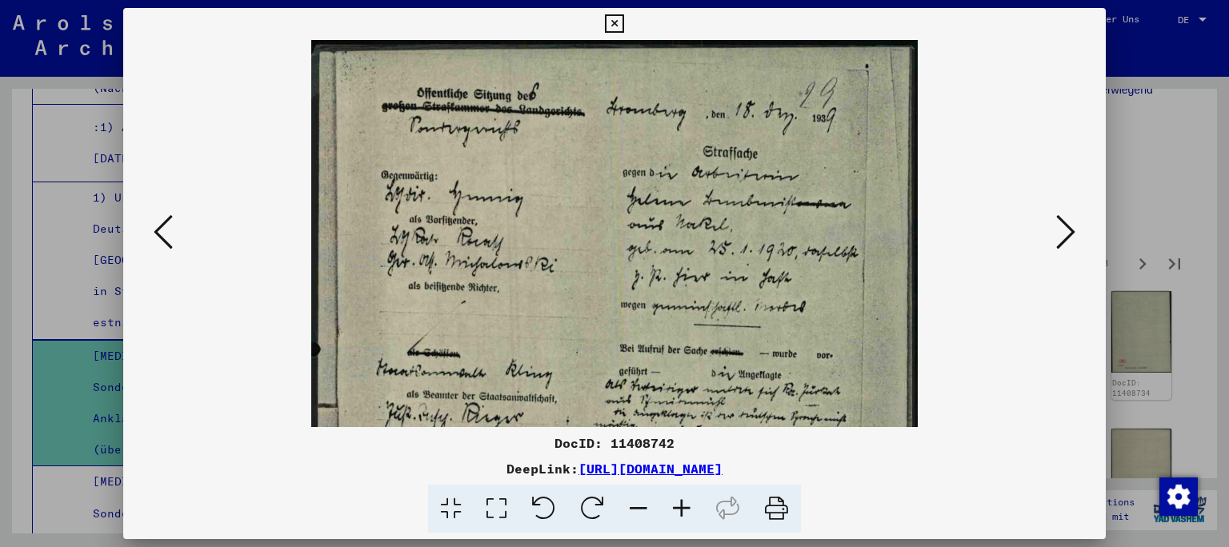
click at [673, 509] on icon at bounding box center [681, 509] width 43 height 49
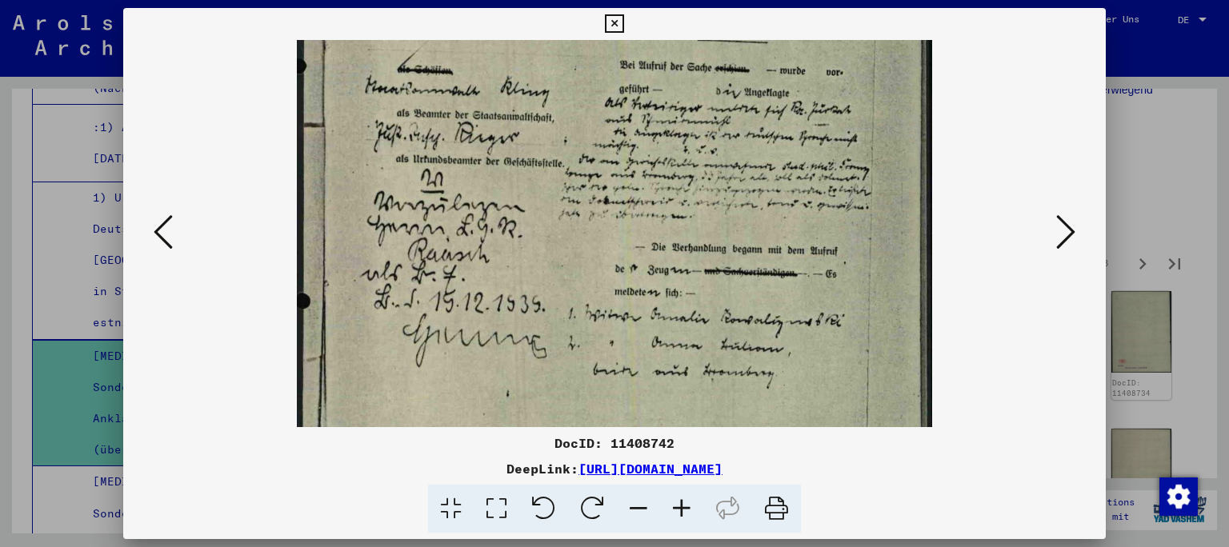
scroll to position [312, 0]
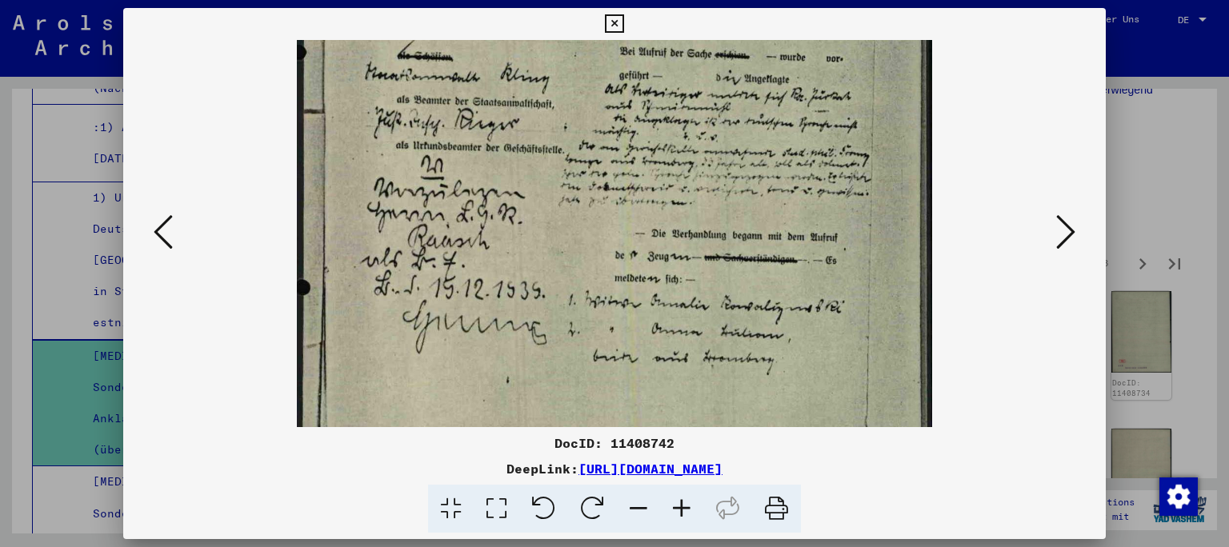
drag, startPoint x: 712, startPoint y: 349, endPoint x: 734, endPoint y: 37, distance: 312.7
click at [734, 37] on div "DocID: 11408742 DeepLink: [URL][DOMAIN_NAME]" at bounding box center [614, 270] width 983 height 525
click at [628, 37] on div at bounding box center [614, 24] width 28 height 32
click at [1069, 232] on icon at bounding box center [1065, 232] width 19 height 38
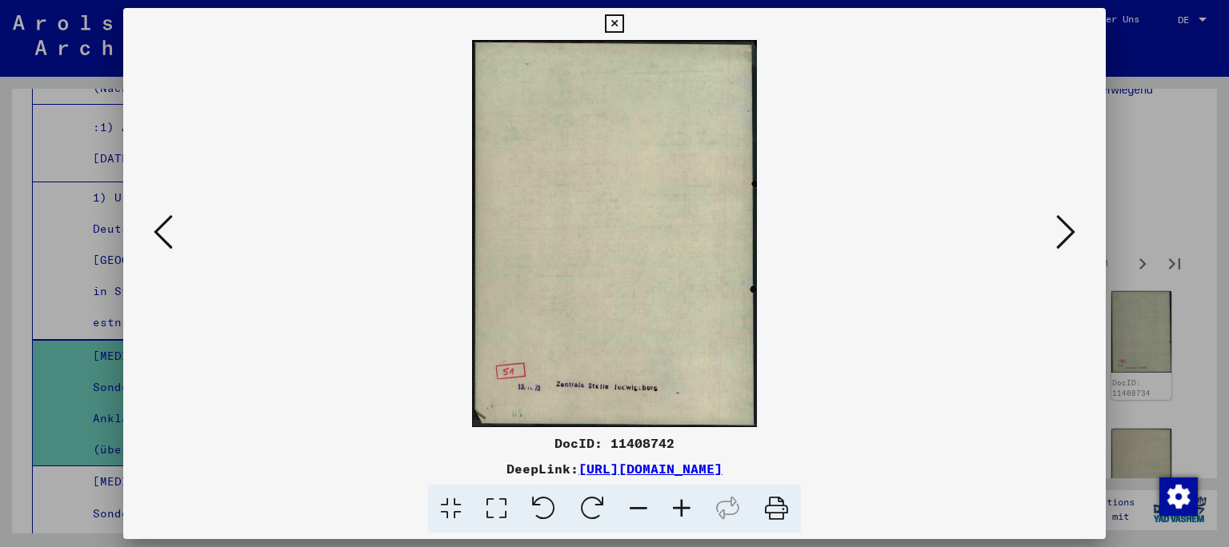
scroll to position [0, 0]
click at [1069, 232] on icon at bounding box center [1065, 232] width 19 height 38
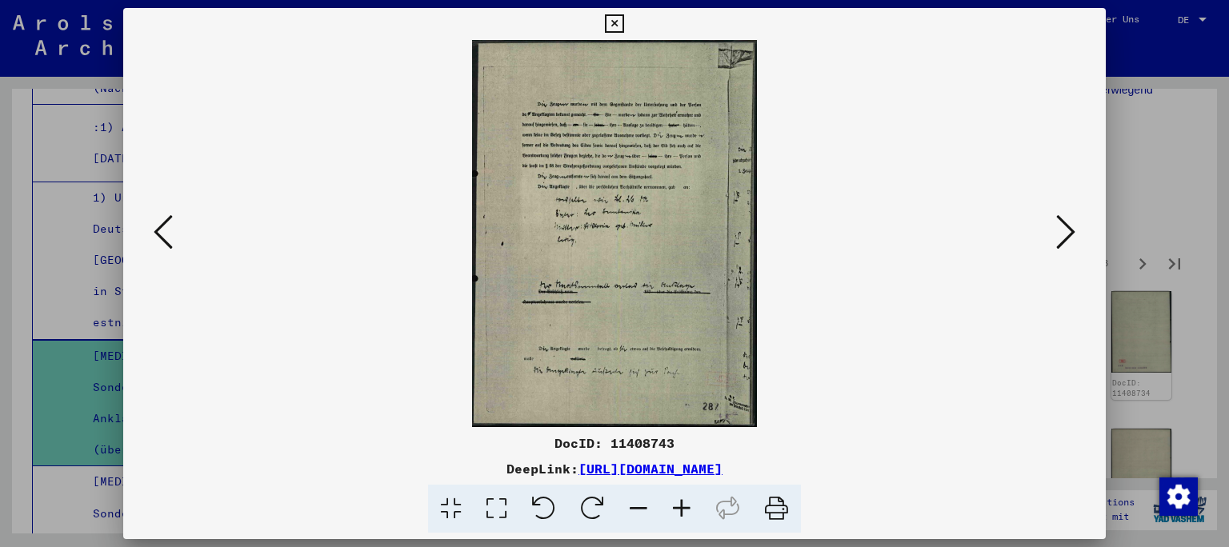
click at [1069, 232] on icon at bounding box center [1065, 232] width 19 height 38
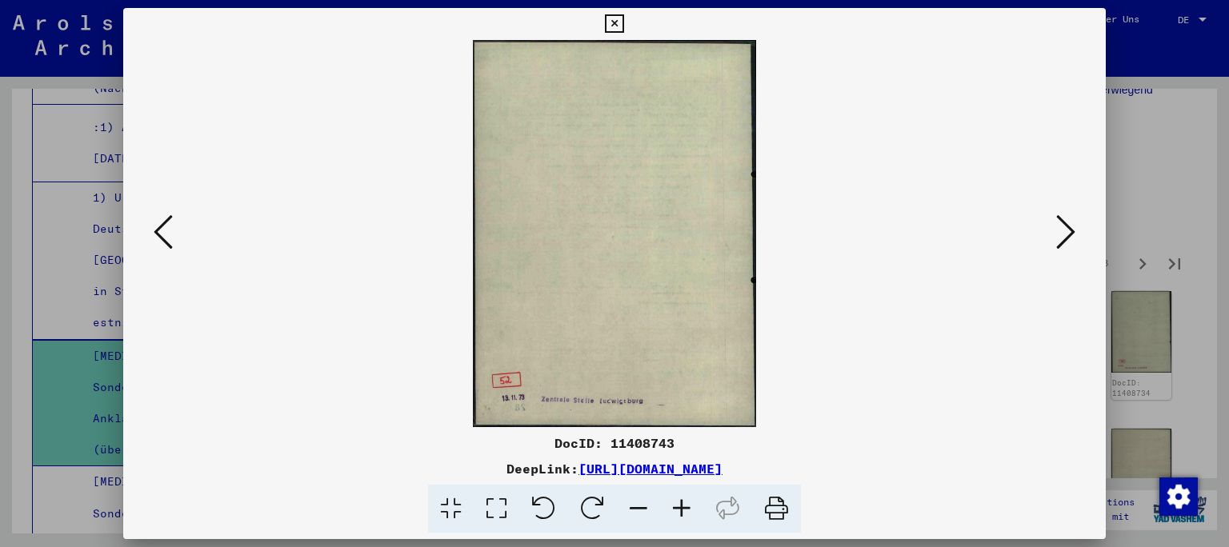
click at [1069, 232] on icon at bounding box center [1065, 232] width 19 height 38
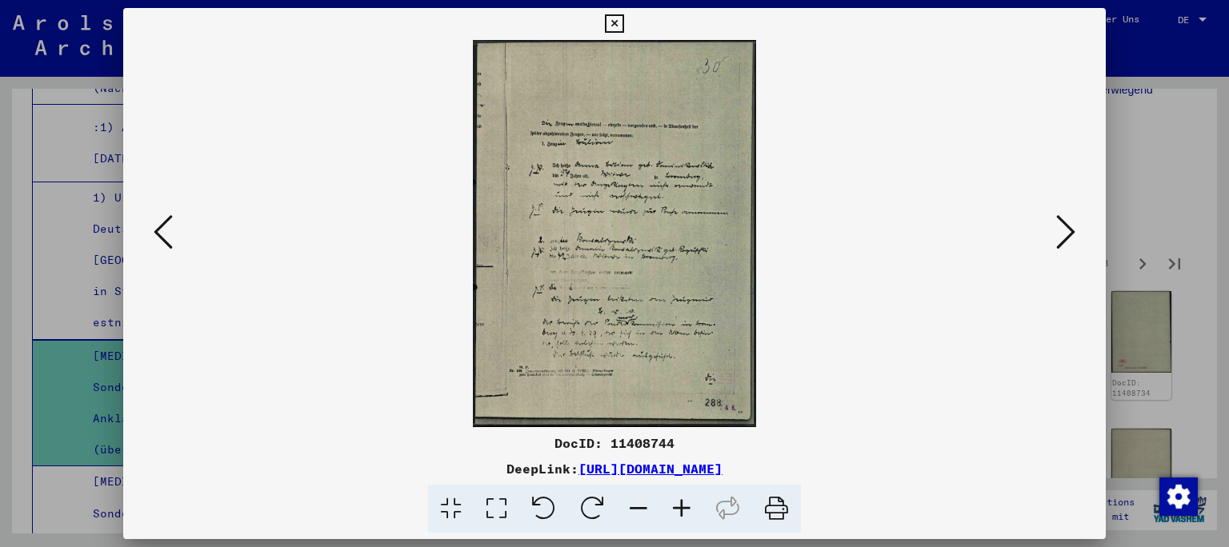
click at [1069, 232] on icon at bounding box center [1065, 232] width 19 height 38
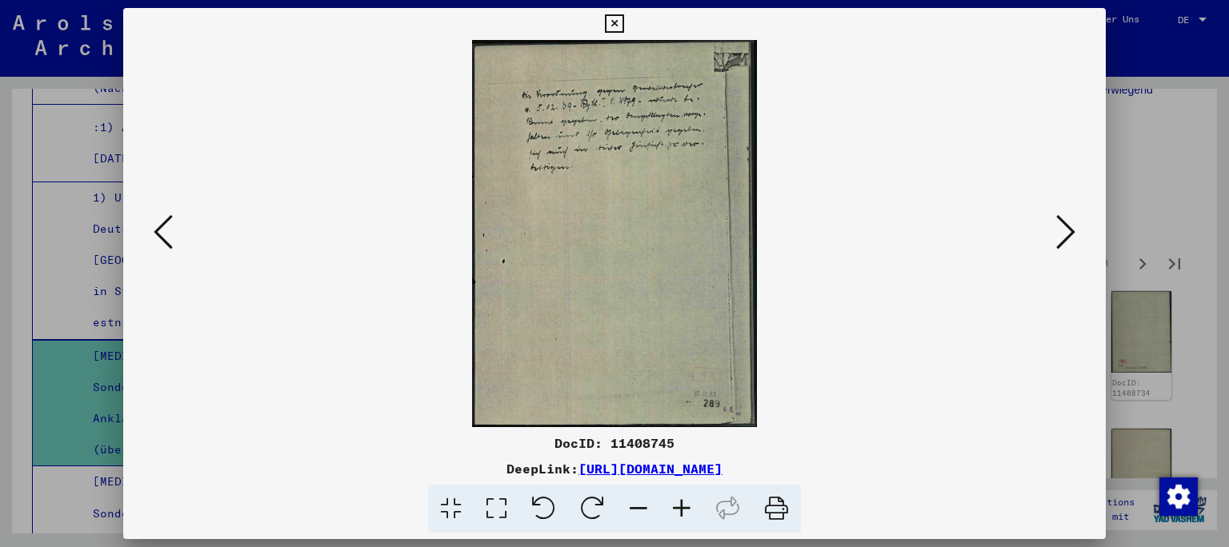
click at [1069, 232] on icon at bounding box center [1065, 232] width 19 height 38
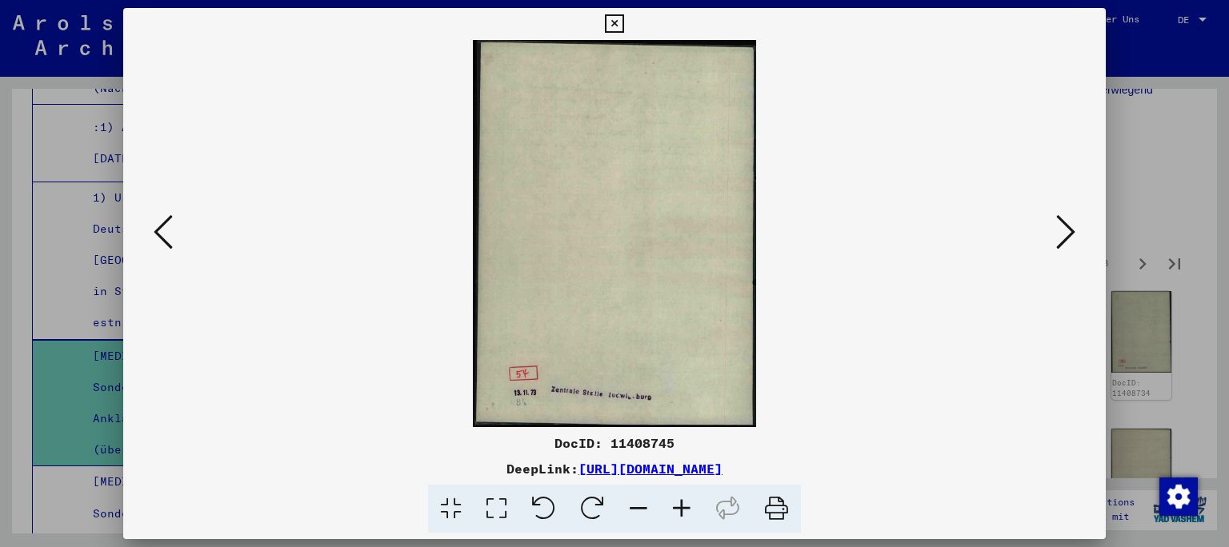
click at [1069, 232] on icon at bounding box center [1065, 232] width 19 height 38
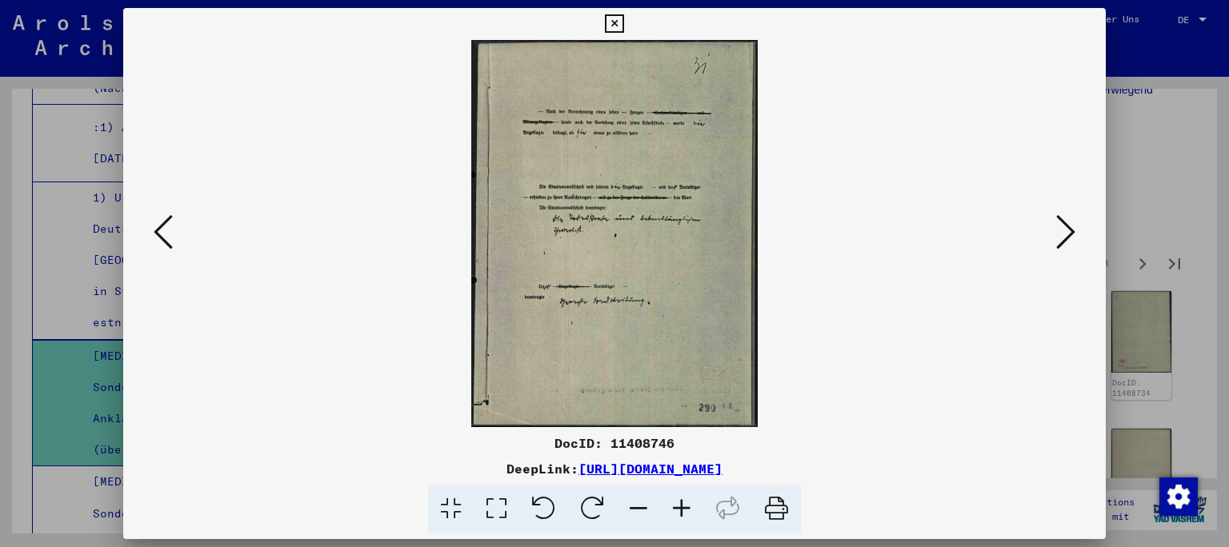
click at [1069, 232] on icon at bounding box center [1065, 232] width 19 height 38
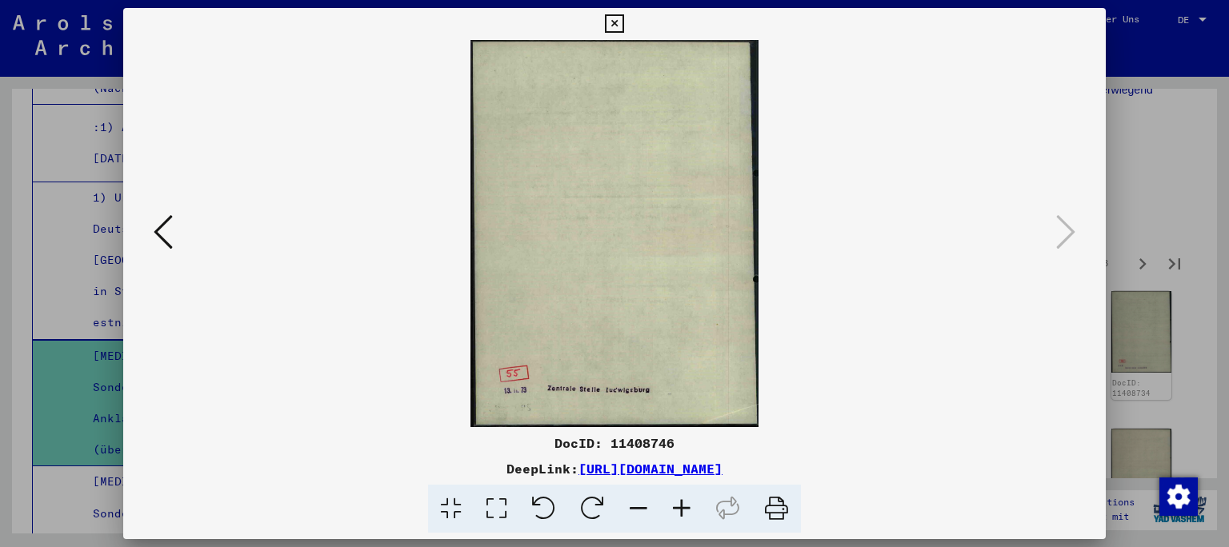
click at [167, 250] on icon at bounding box center [163, 232] width 19 height 38
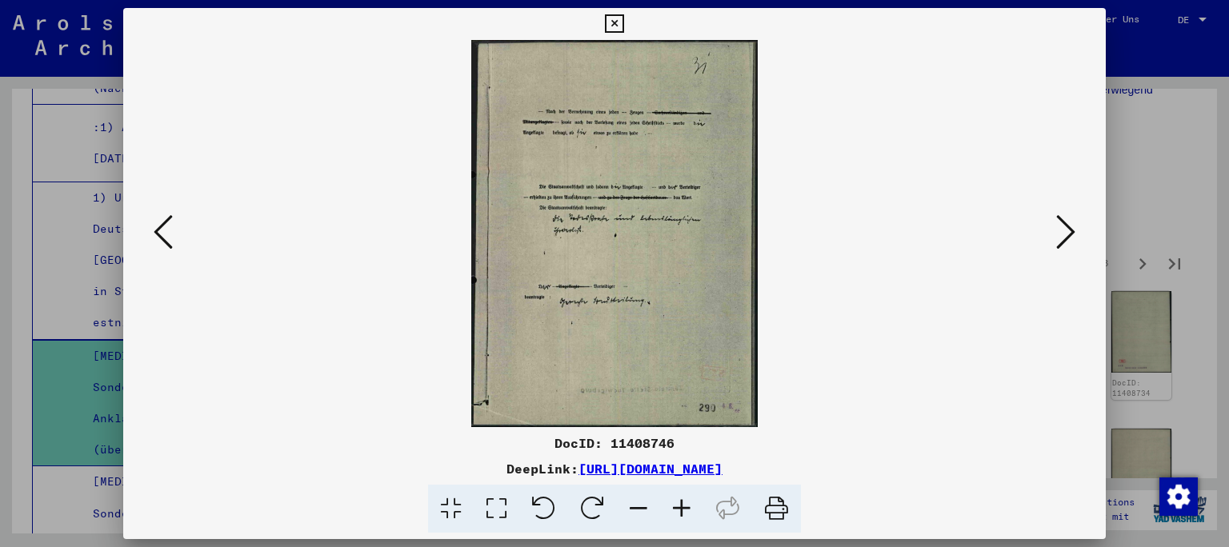
click at [685, 507] on icon at bounding box center [681, 509] width 43 height 49
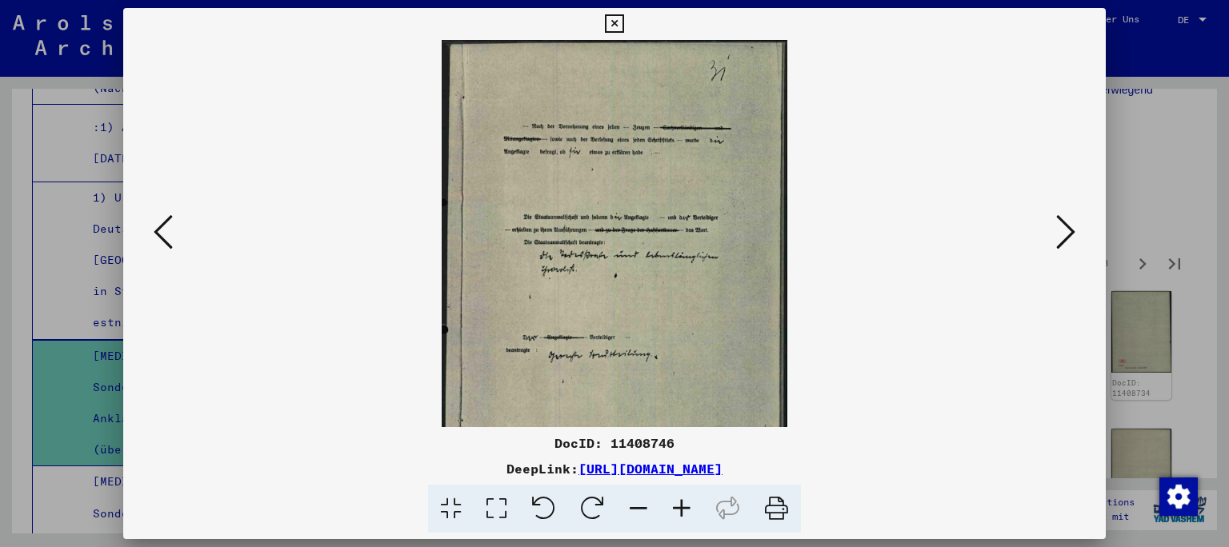
click at [685, 507] on icon at bounding box center [681, 509] width 43 height 49
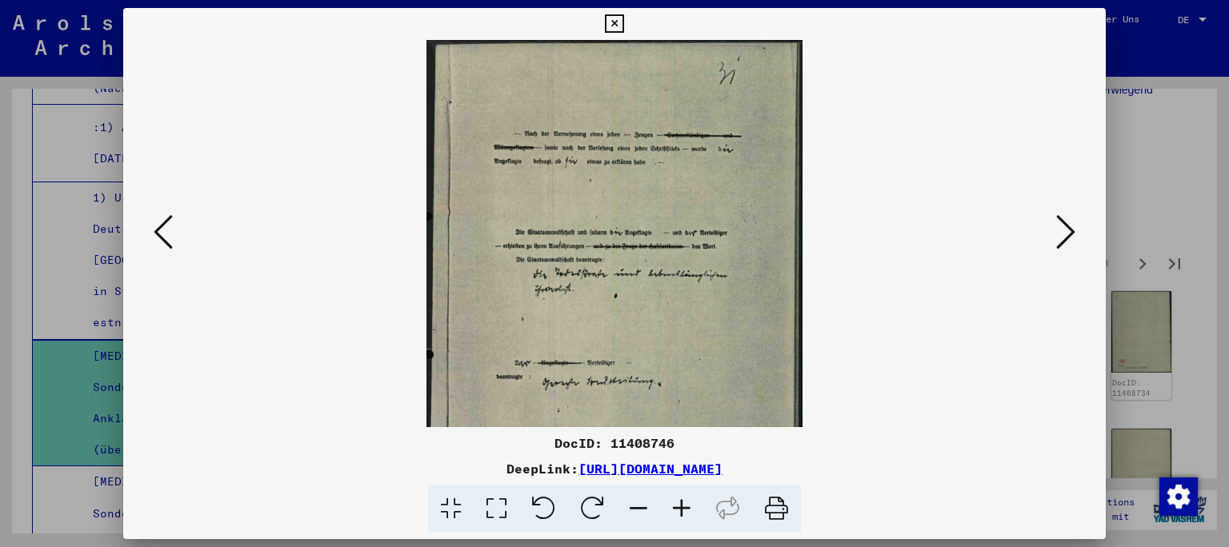
click at [685, 507] on icon at bounding box center [681, 509] width 43 height 49
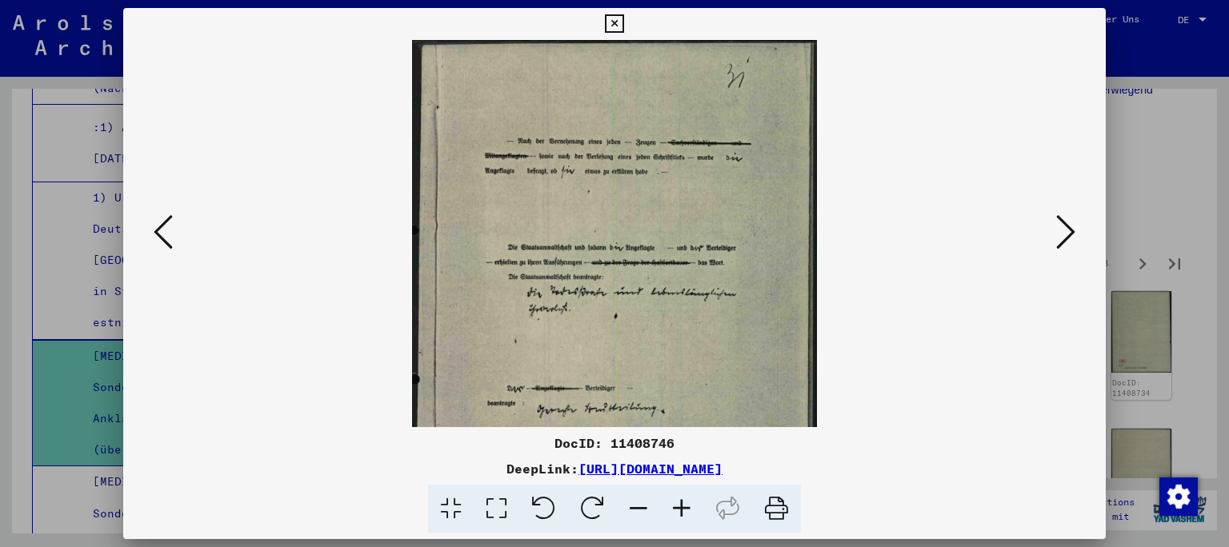
click at [685, 507] on icon at bounding box center [681, 509] width 43 height 49
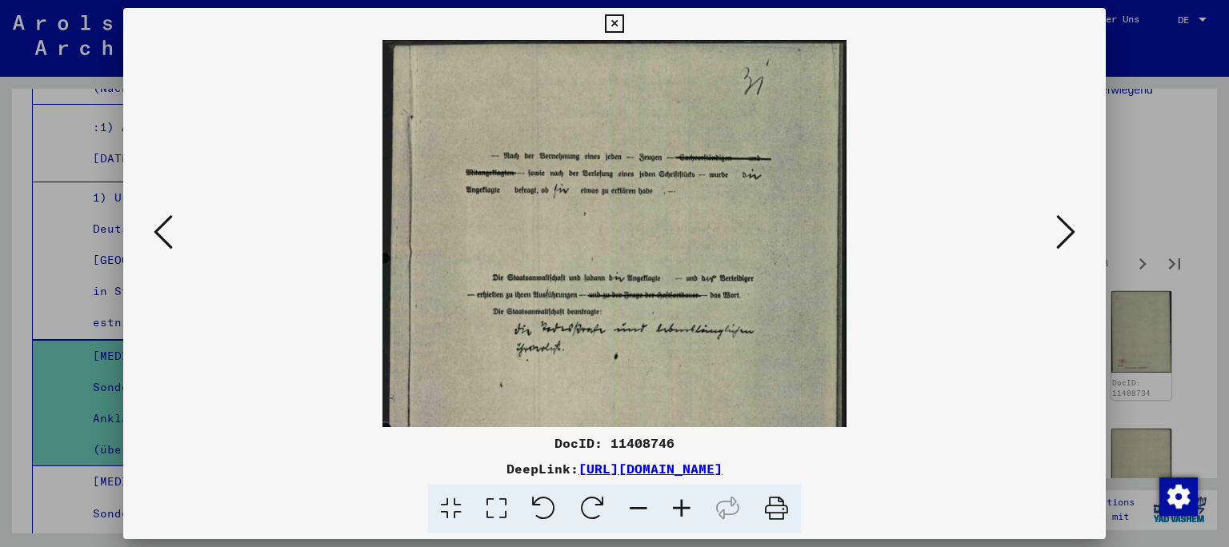
click at [685, 507] on icon at bounding box center [681, 509] width 43 height 49
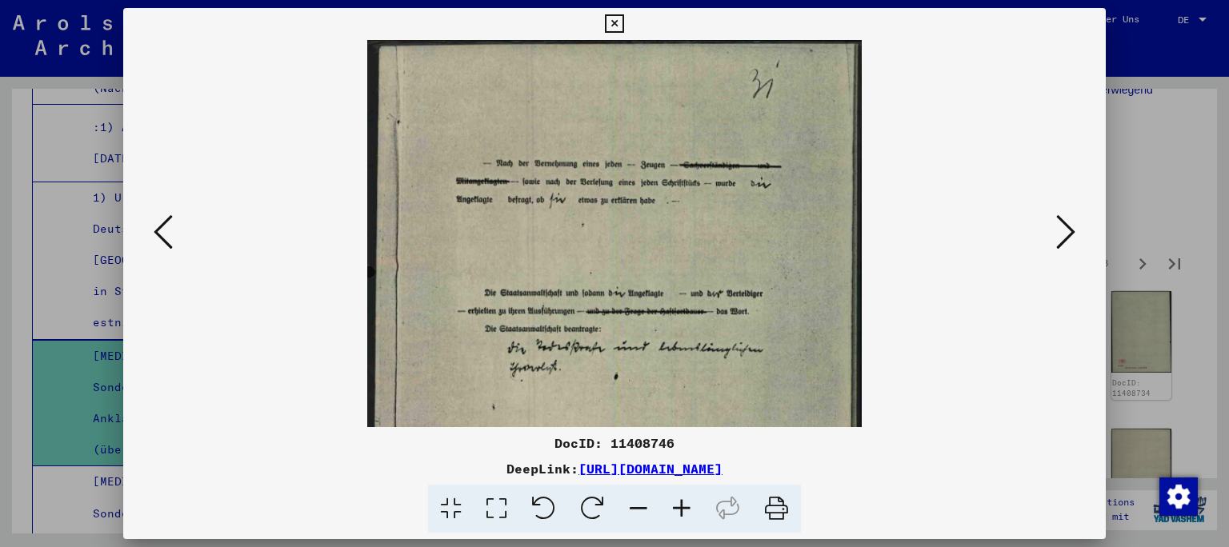
click at [685, 507] on icon at bounding box center [681, 509] width 43 height 49
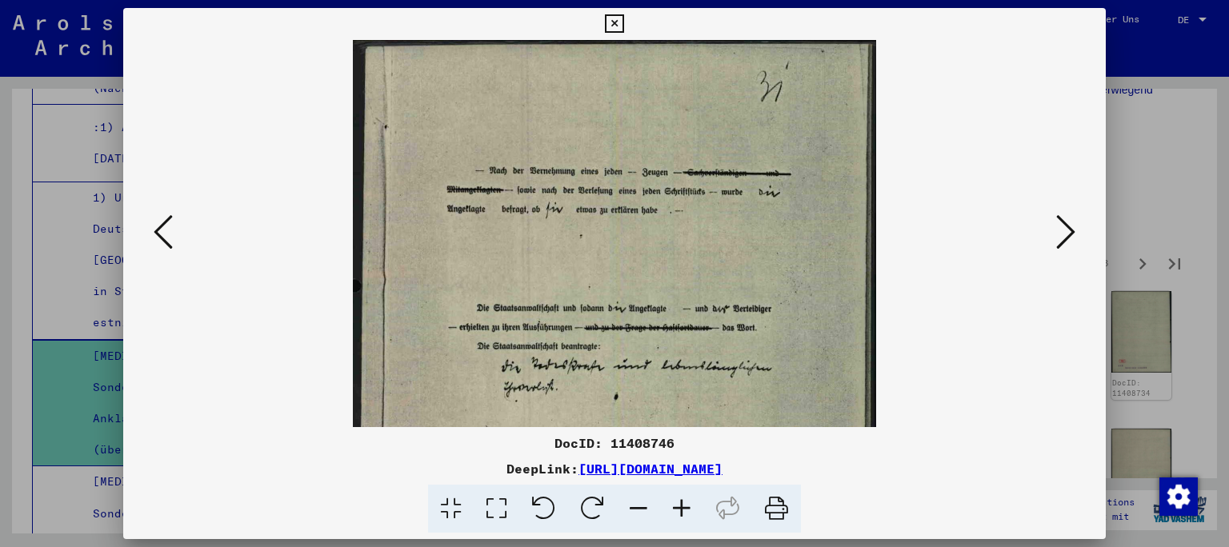
click at [685, 507] on icon at bounding box center [681, 509] width 43 height 49
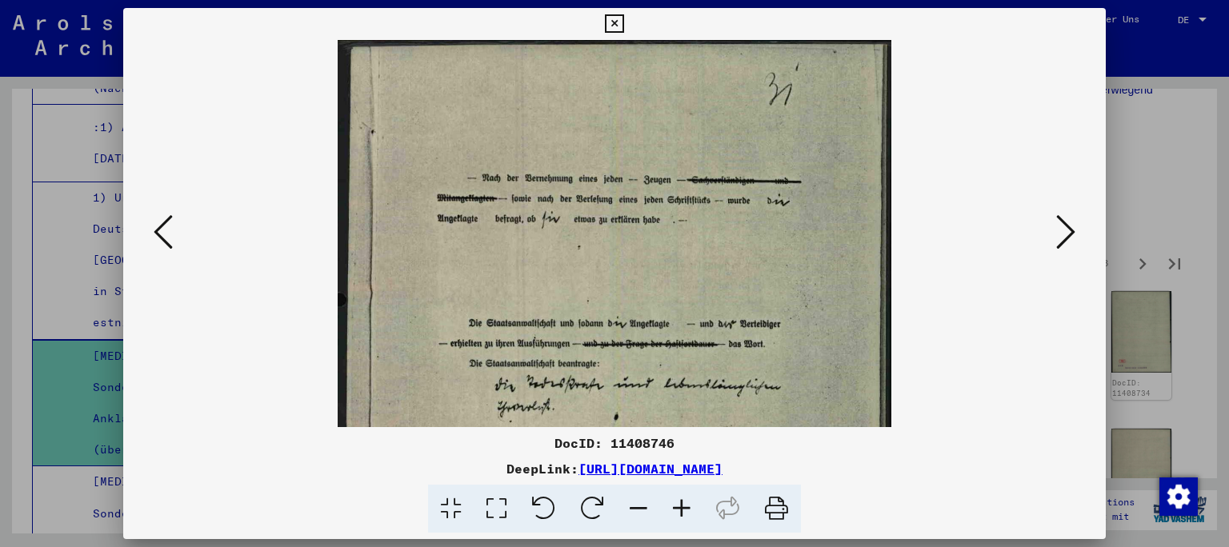
click at [685, 507] on icon at bounding box center [681, 509] width 43 height 49
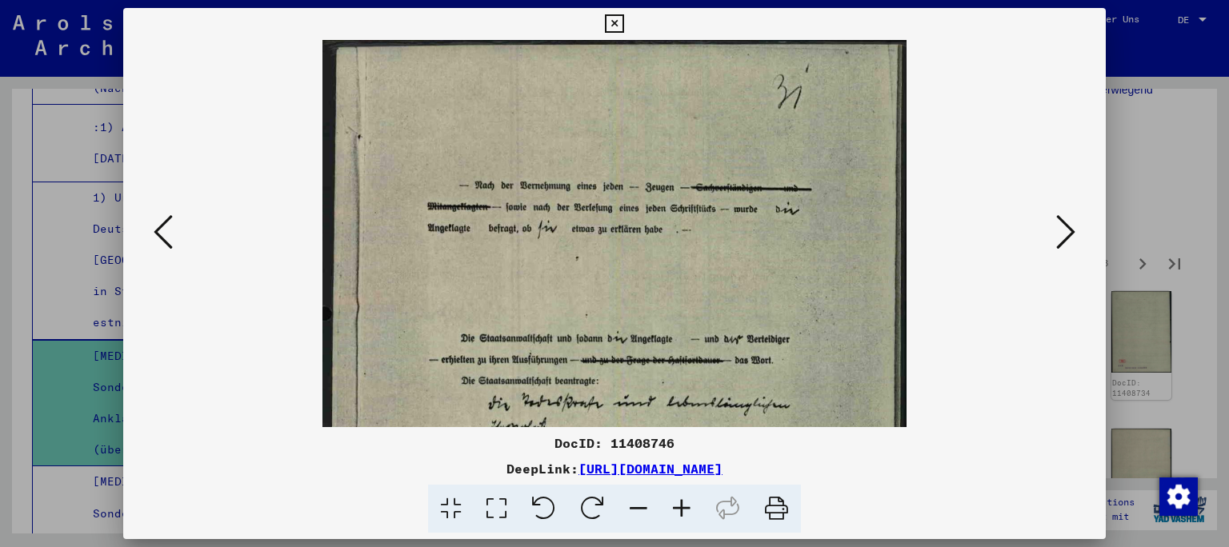
click at [685, 507] on icon at bounding box center [681, 509] width 43 height 49
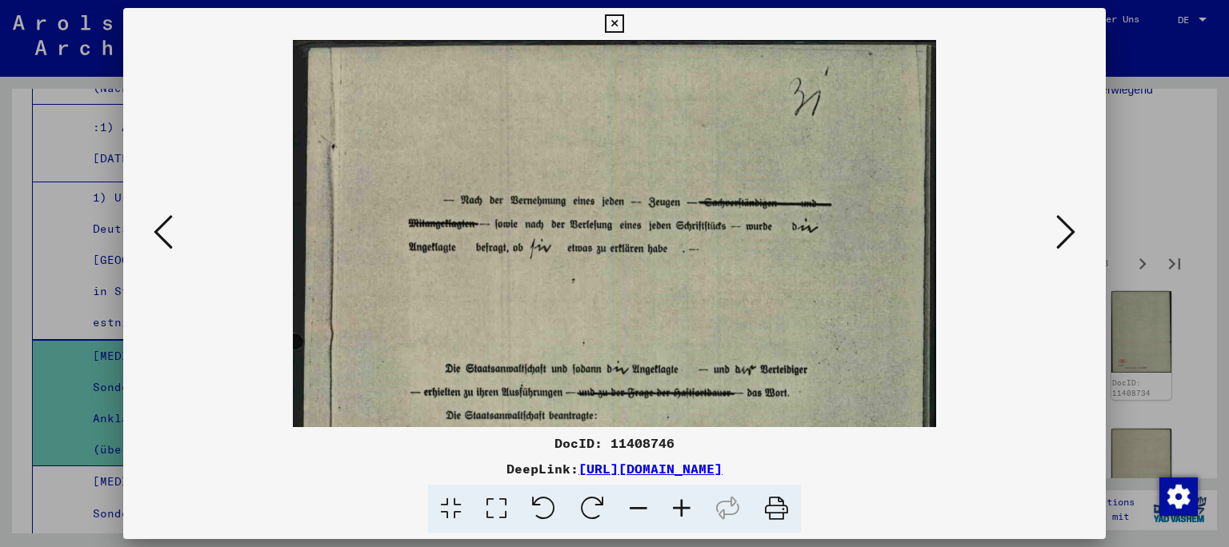
click at [685, 507] on icon at bounding box center [681, 509] width 43 height 49
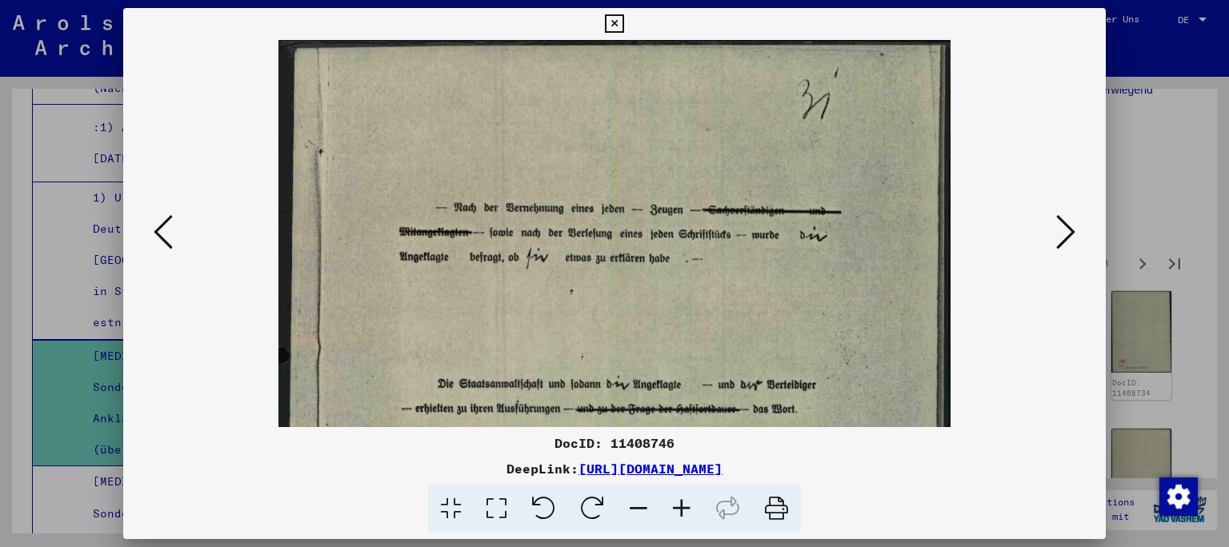
click at [685, 507] on icon at bounding box center [681, 509] width 43 height 49
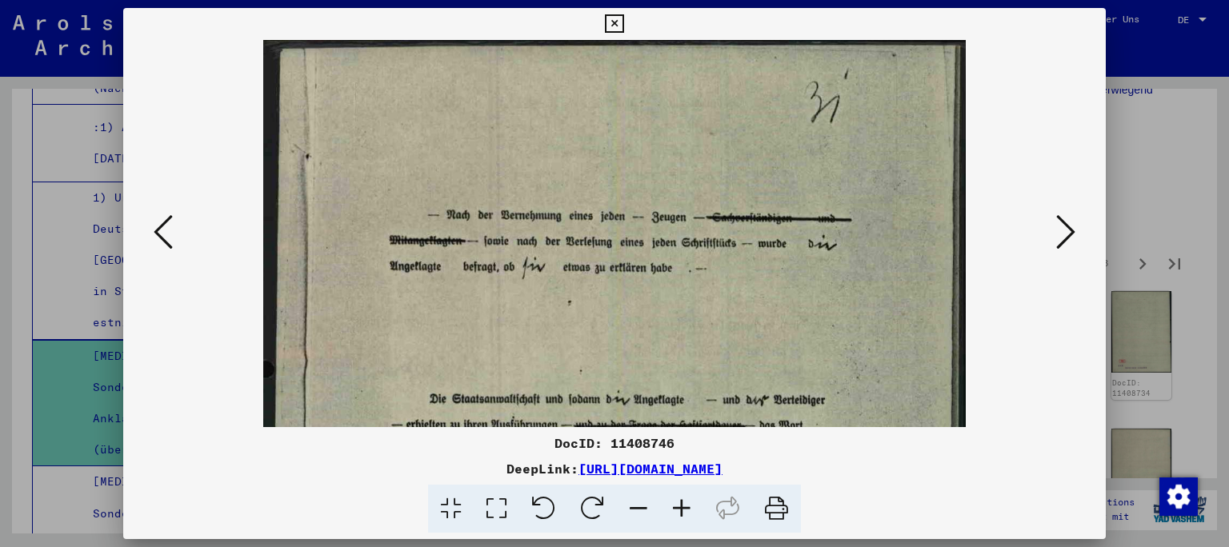
click at [685, 507] on icon at bounding box center [681, 509] width 43 height 49
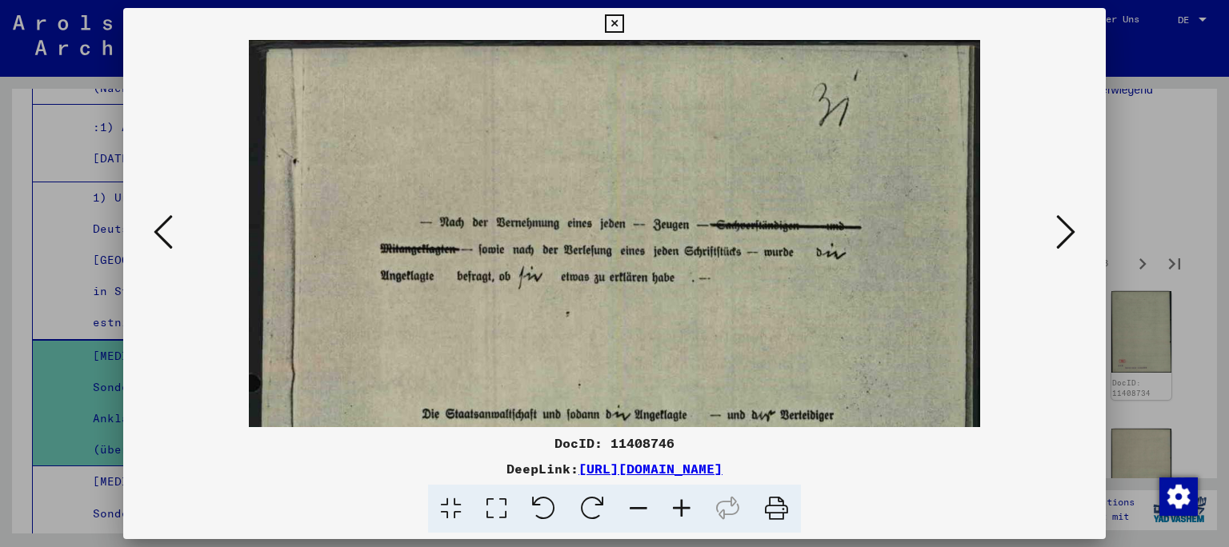
click at [623, 15] on icon at bounding box center [614, 23] width 18 height 19
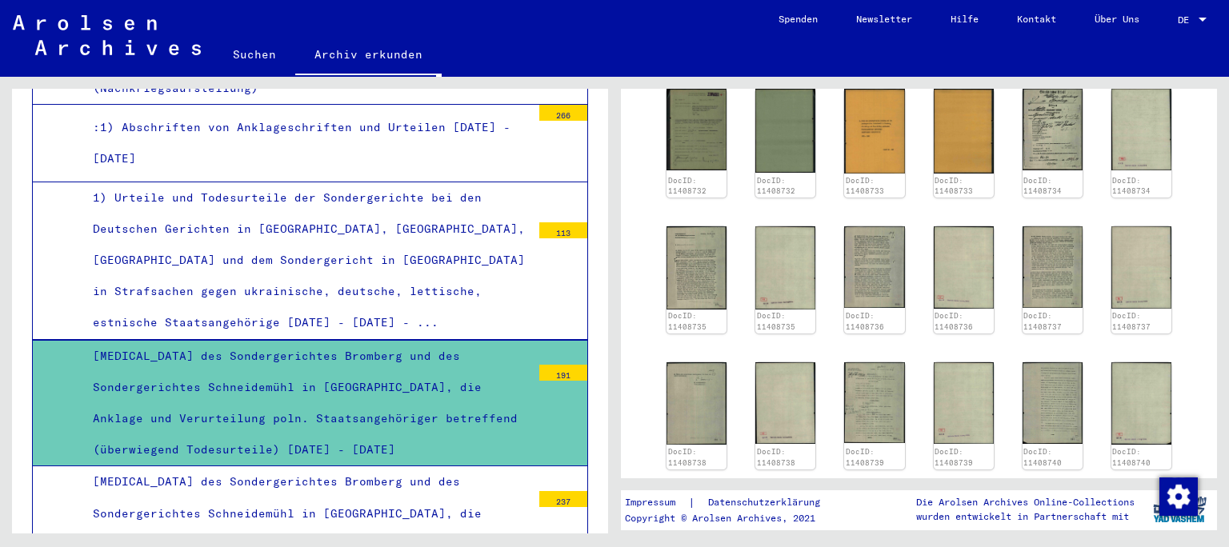
scroll to position [627, 0]
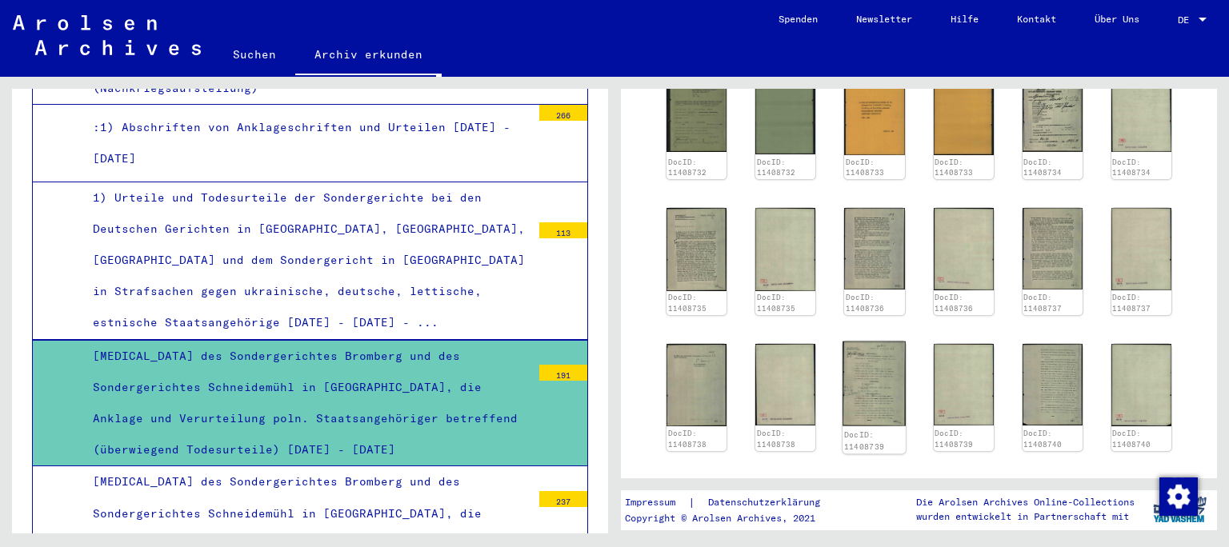
click at [882, 362] on img at bounding box center [873, 384] width 63 height 86
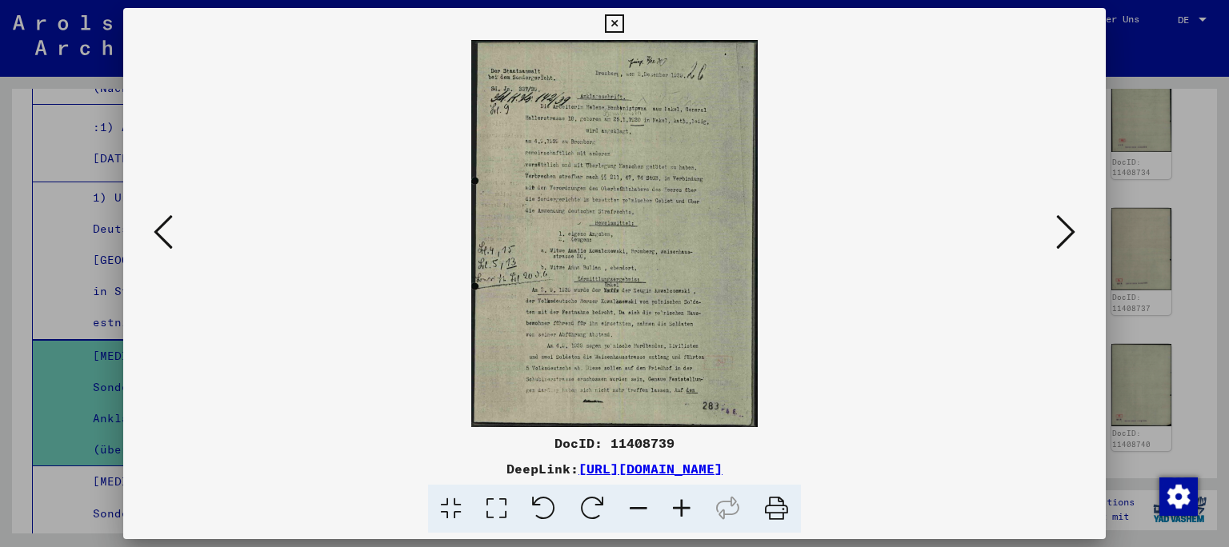
scroll to position [1304, 0]
click at [623, 21] on icon at bounding box center [614, 23] width 18 height 19
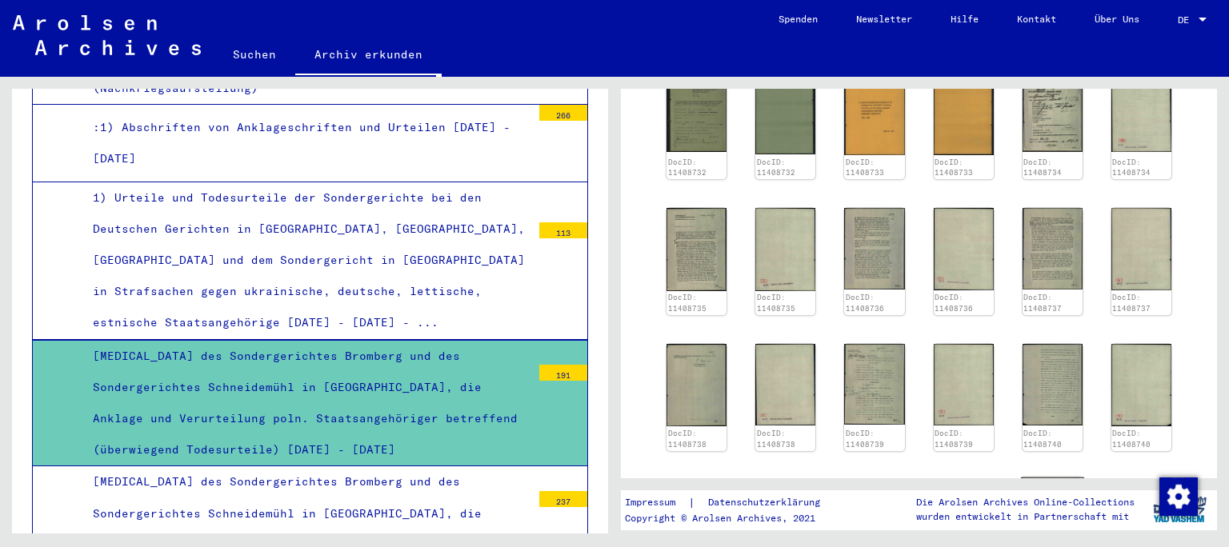
click at [1038, 477] on img at bounding box center [1052, 520] width 63 height 86
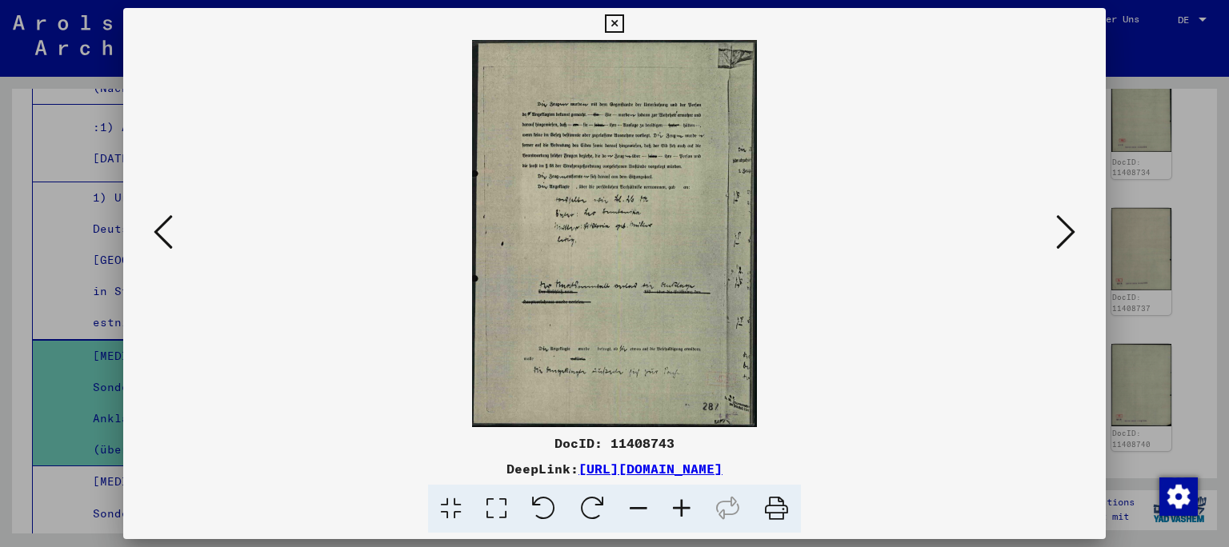
click at [623, 26] on icon at bounding box center [614, 23] width 18 height 19
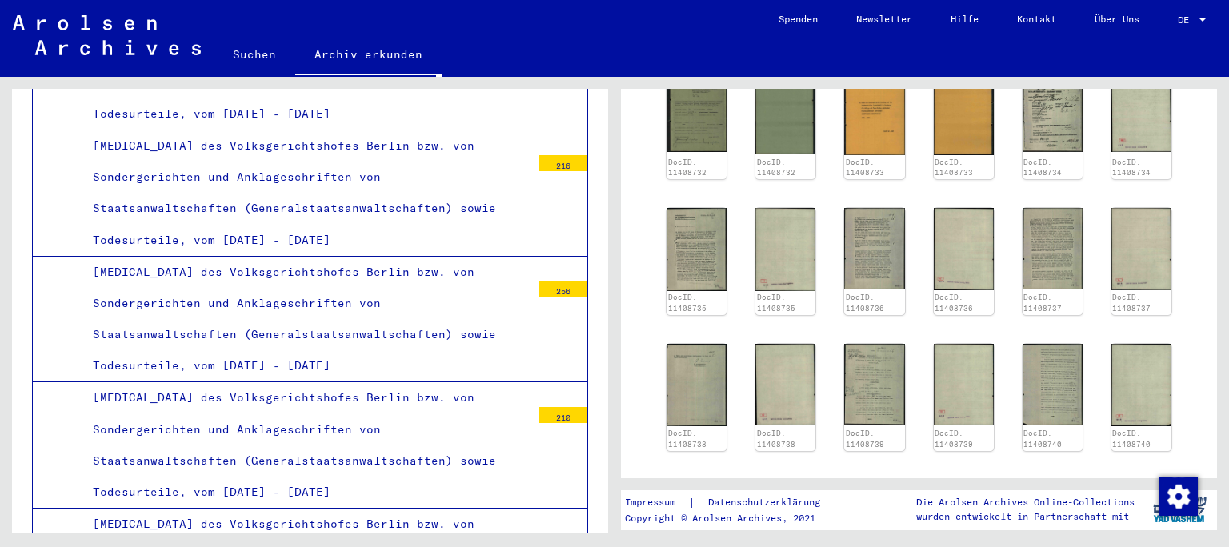
scroll to position [3606, 0]
